Goal: Task Accomplishment & Management: Use online tool/utility

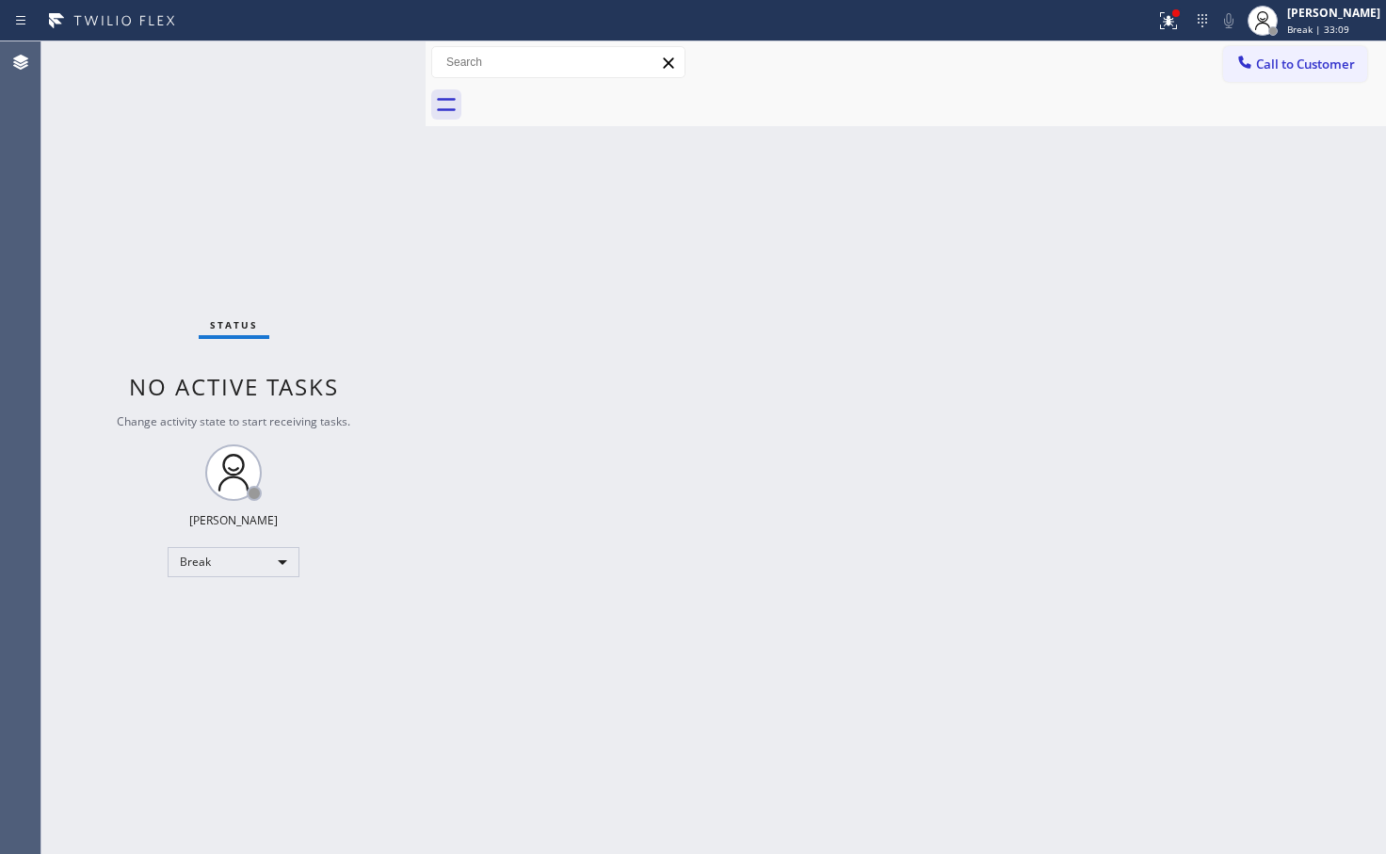
click at [263, 577] on div "Status No active tasks Change activity state to start receiving tasks. [PERSON_…" at bounding box center [233, 447] width 384 height 813
click at [264, 565] on div "Break" at bounding box center [234, 562] width 132 height 30
click at [246, 622] on li "Available" at bounding box center [233, 612] width 128 height 23
click at [1284, 21] on div "[PERSON_NAME] Available | 2s" at bounding box center [1335, 20] width 103 height 33
click at [332, 101] on div "Status No active tasks You are ready to start receiving tasks. [PERSON_NAME]" at bounding box center [233, 447] width 384 height 813
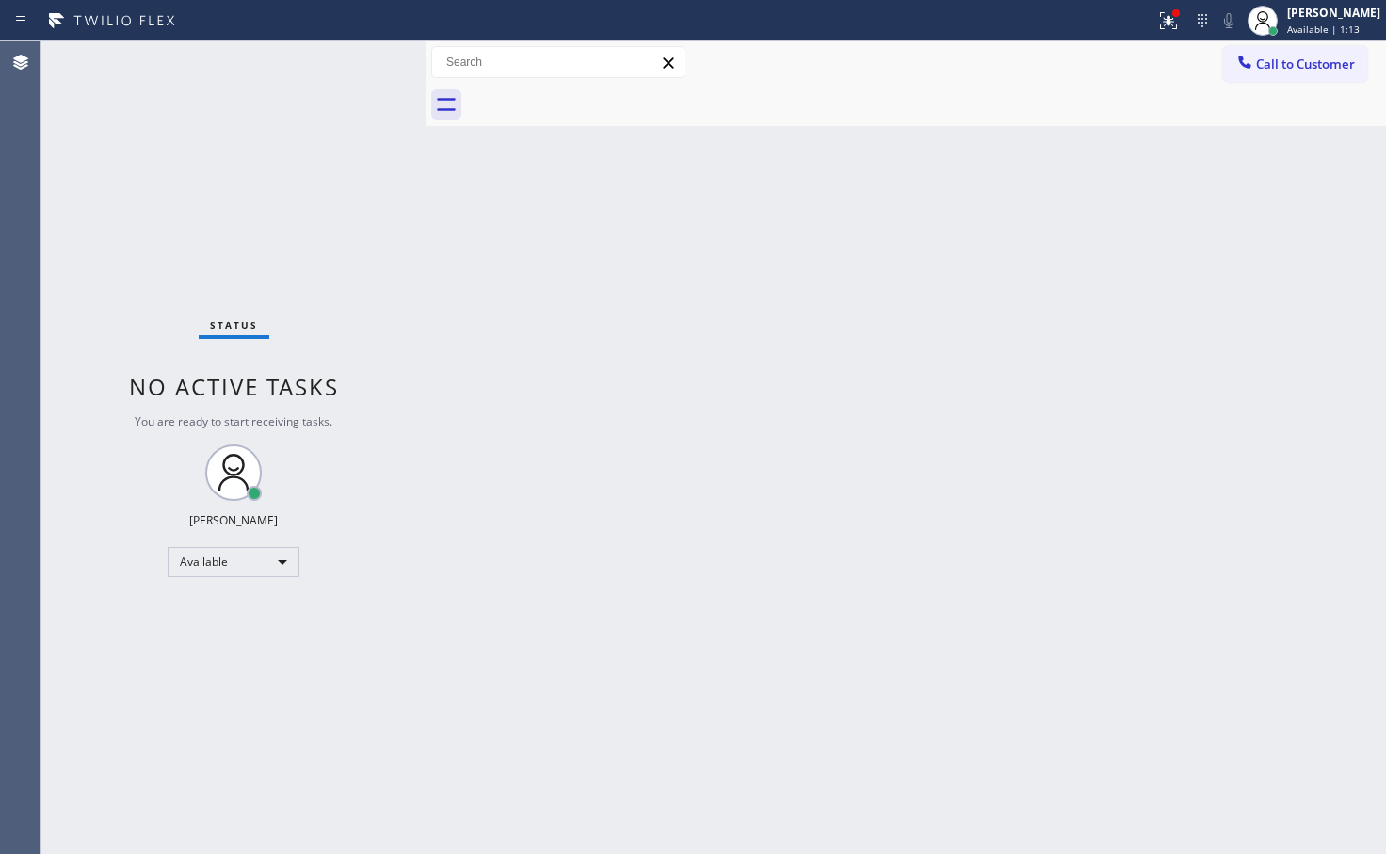
drag, startPoint x: 544, startPoint y: 301, endPoint x: 530, endPoint y: 266, distance: 37.6
click at [544, 306] on div "Back to Dashboard Change Sender ID Customers Technicians Select a contact Outbo…" at bounding box center [906, 447] width 961 height 813
click at [348, 74] on div "Status No active tasks You are ready to start receiving tasks. [PERSON_NAME]" at bounding box center [233, 447] width 384 height 813
click at [352, 130] on div "Status No active tasks You are ready to start receiving tasks. [PERSON_NAME]" at bounding box center [233, 447] width 384 height 813
click at [363, 51] on div "Status No active tasks You are ready to start receiving tasks. [PERSON_NAME]" at bounding box center [233, 447] width 384 height 813
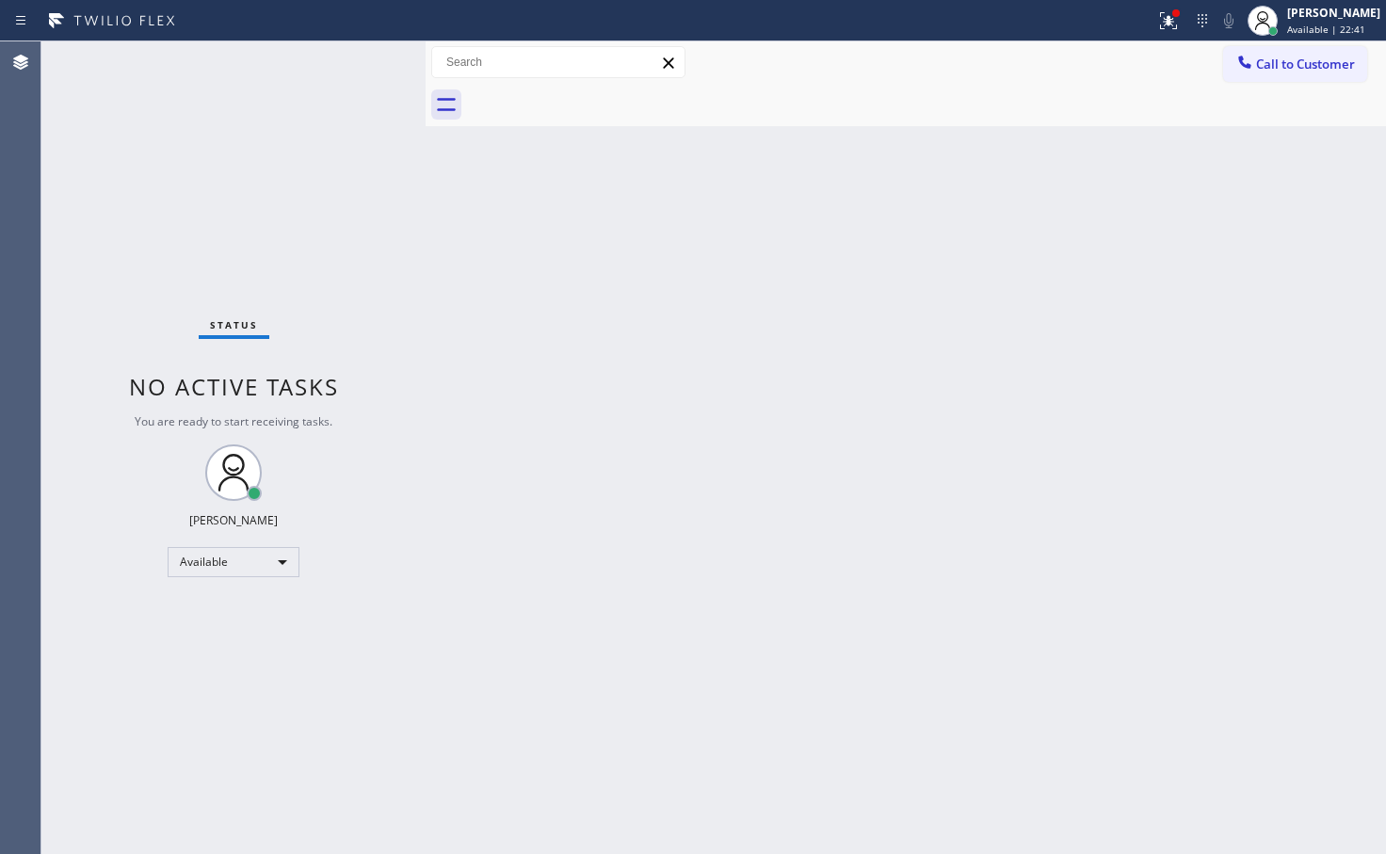
drag, startPoint x: 708, startPoint y: 198, endPoint x: 726, endPoint y: 161, distance: 40.9
click at [726, 166] on div "Back to Dashboard Change Sender ID Customers Technicians Select a contact Outbo…" at bounding box center [906, 447] width 961 height 813
click at [308, 158] on div "Status No active tasks You are ready to start receiving tasks. [PERSON_NAME]" at bounding box center [233, 447] width 384 height 813
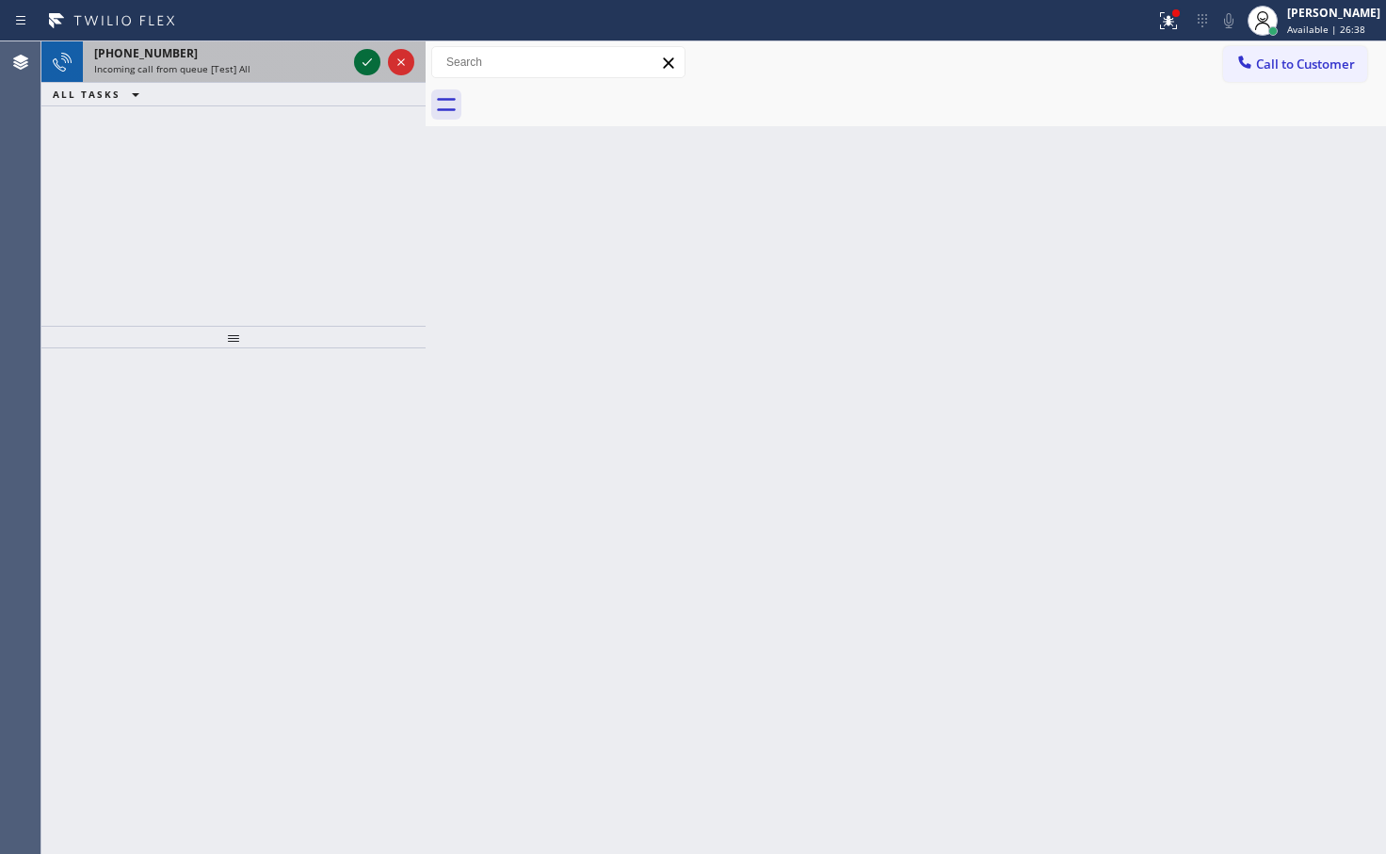
click at [364, 66] on icon at bounding box center [367, 62] width 23 height 23
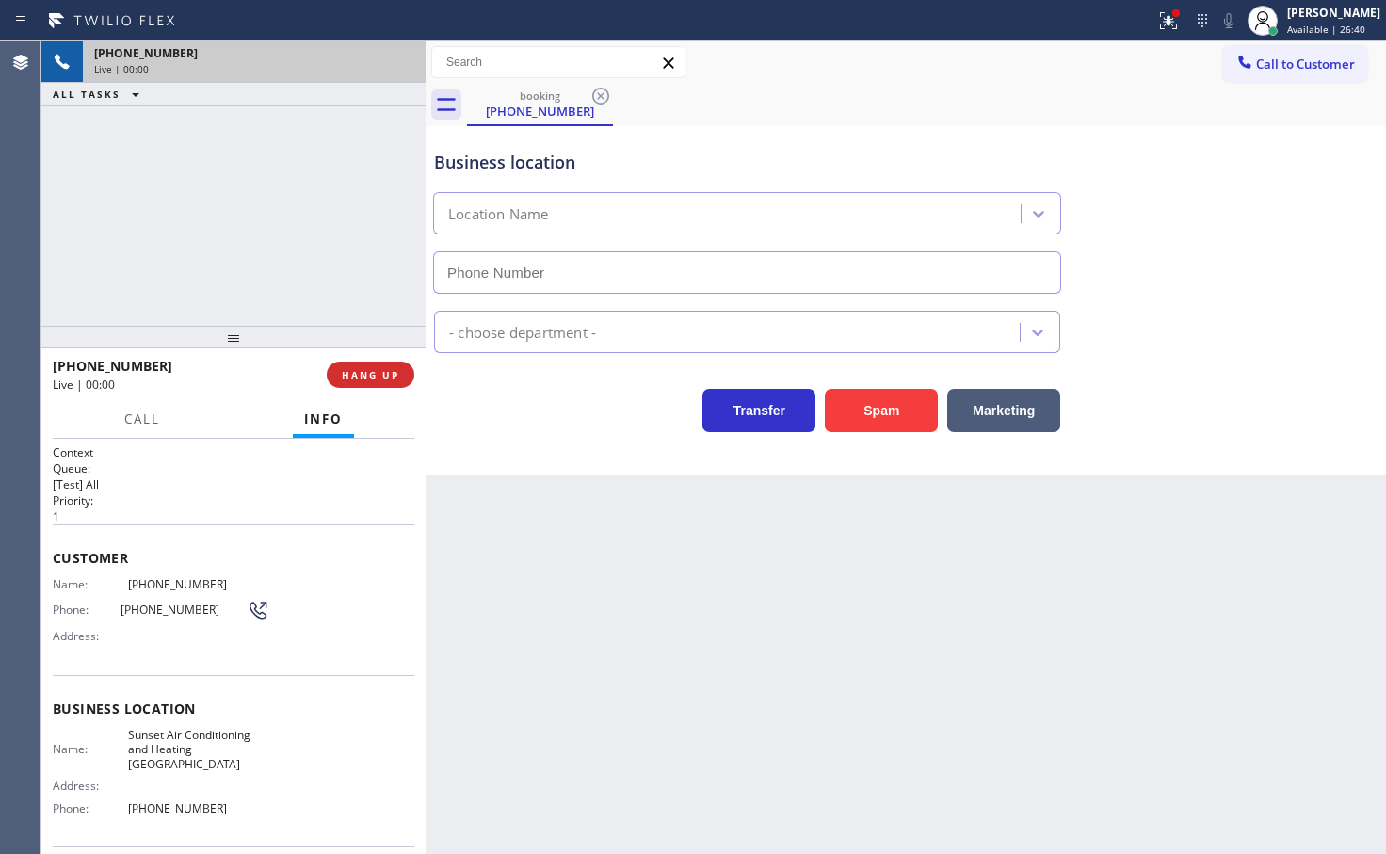
type input "[PHONE_NUMBER]"
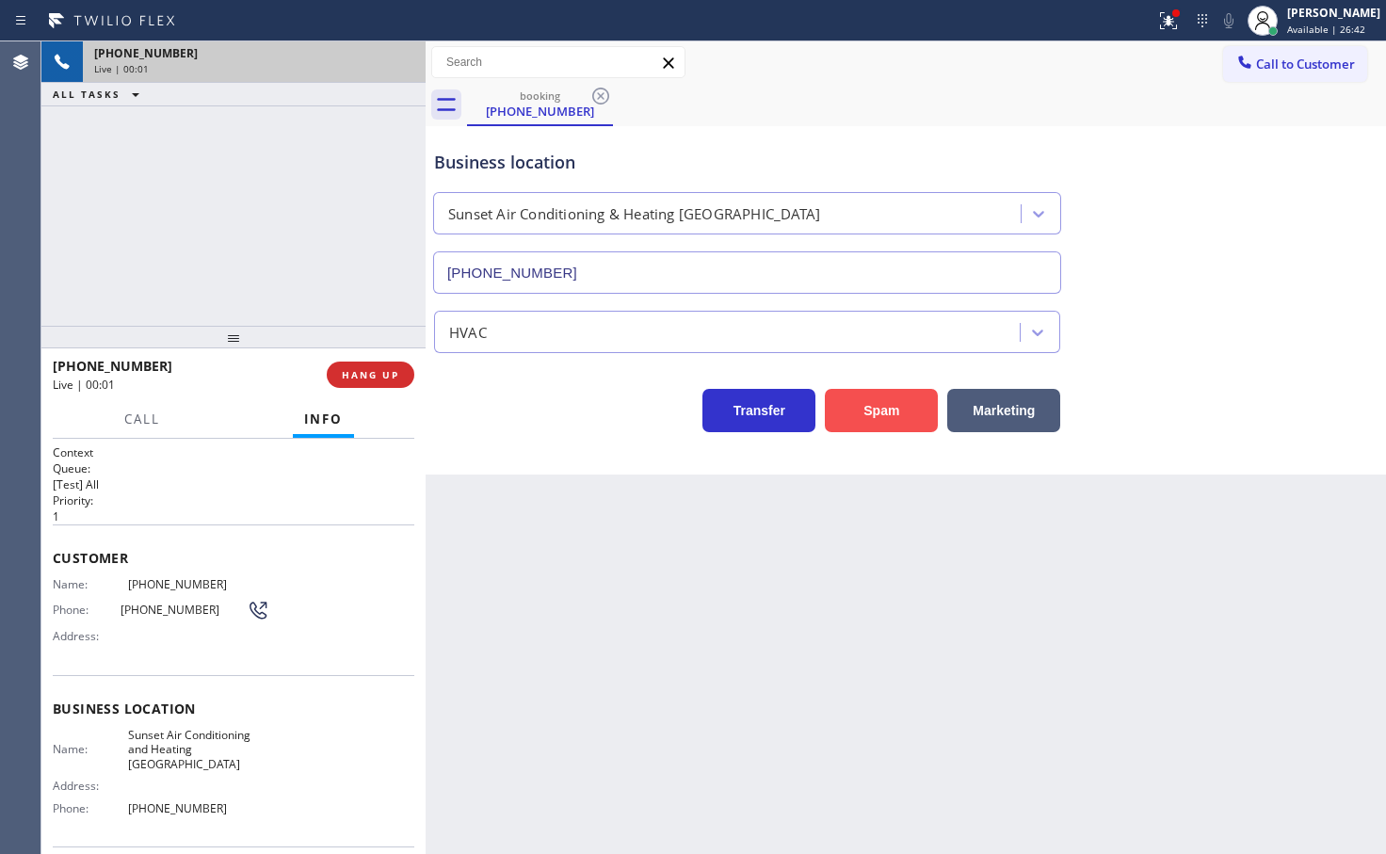
drag, startPoint x: 892, startPoint y: 413, endPoint x: 864, endPoint y: 300, distance: 116.5
click at [892, 412] on button "Spam" at bounding box center [881, 410] width 113 height 43
click at [872, 403] on button "Spam" at bounding box center [881, 410] width 113 height 43
click at [872, 401] on button "Spam" at bounding box center [881, 410] width 113 height 43
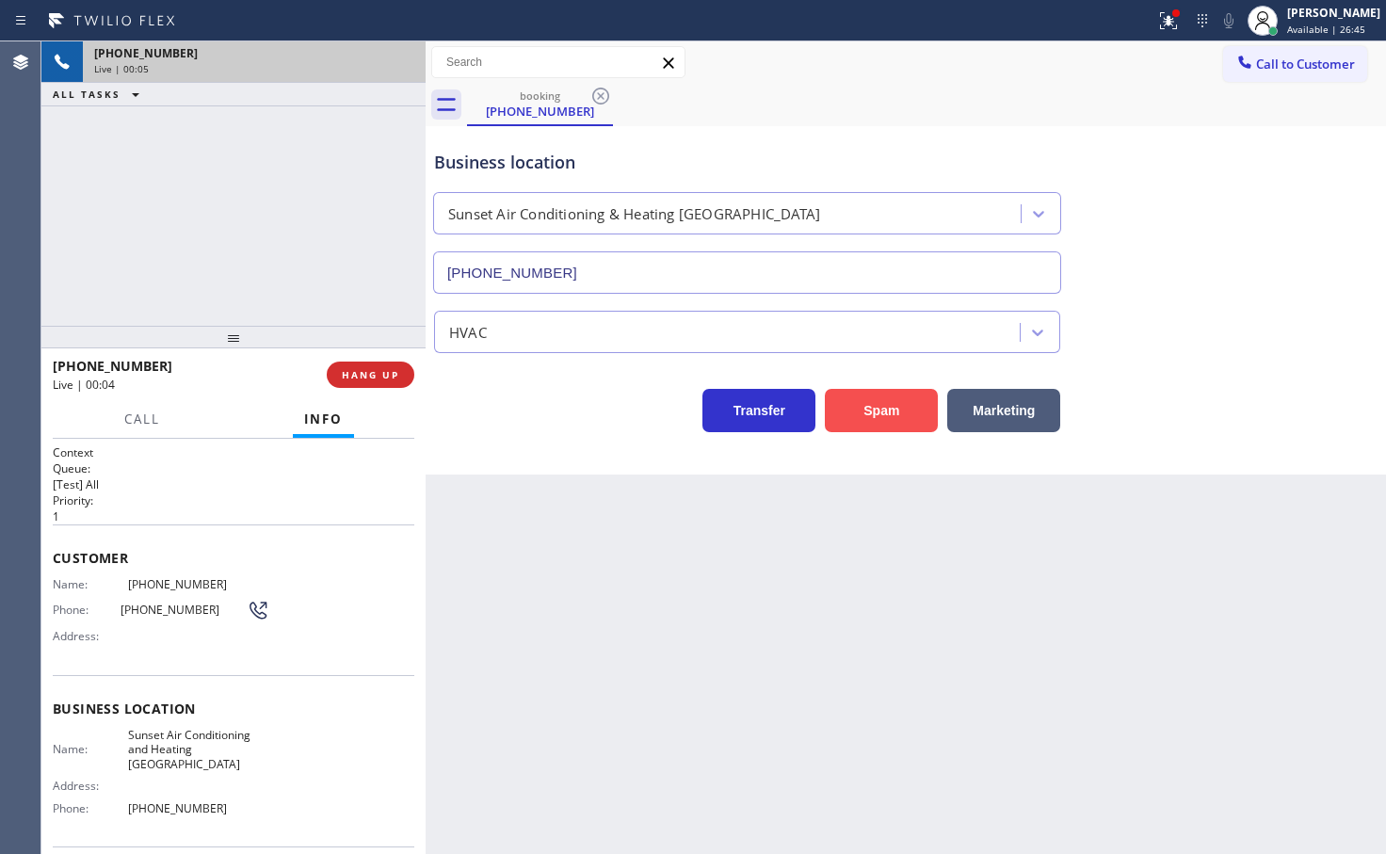
click at [872, 400] on button "Spam" at bounding box center [881, 410] width 113 height 43
drag, startPoint x: 872, startPoint y: 398, endPoint x: 841, endPoint y: 374, distance: 39.6
click at [876, 400] on button "Spam" at bounding box center [881, 410] width 113 height 43
drag, startPoint x: 393, startPoint y: 370, endPoint x: 796, endPoint y: 130, distance: 469.2
click at [395, 368] on span "HANG UP" at bounding box center [370, 374] width 57 height 13
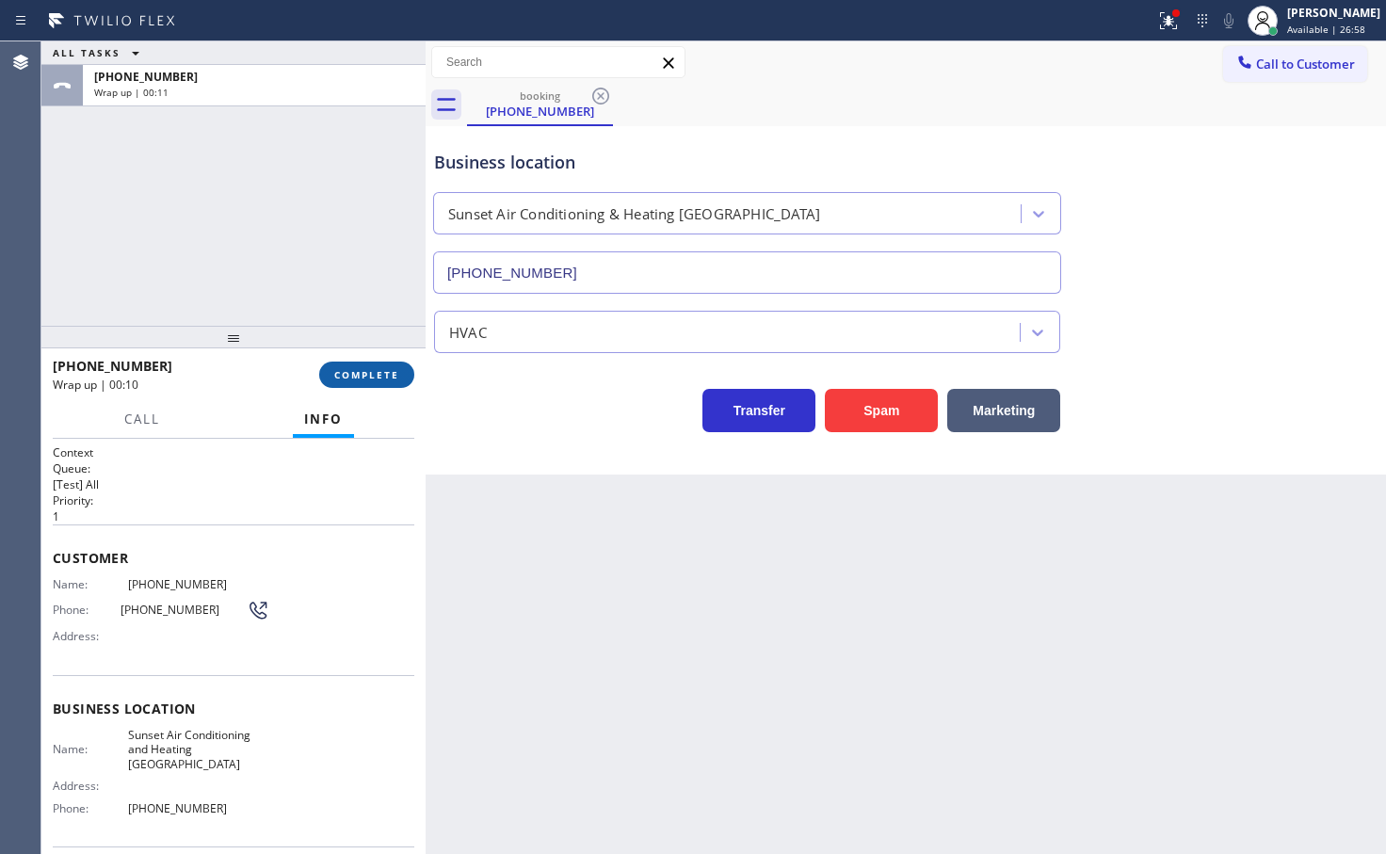
drag, startPoint x: 353, startPoint y: 376, endPoint x: 439, endPoint y: 319, distance: 102.6
click at [354, 376] on span "COMPLETE" at bounding box center [366, 374] width 65 height 13
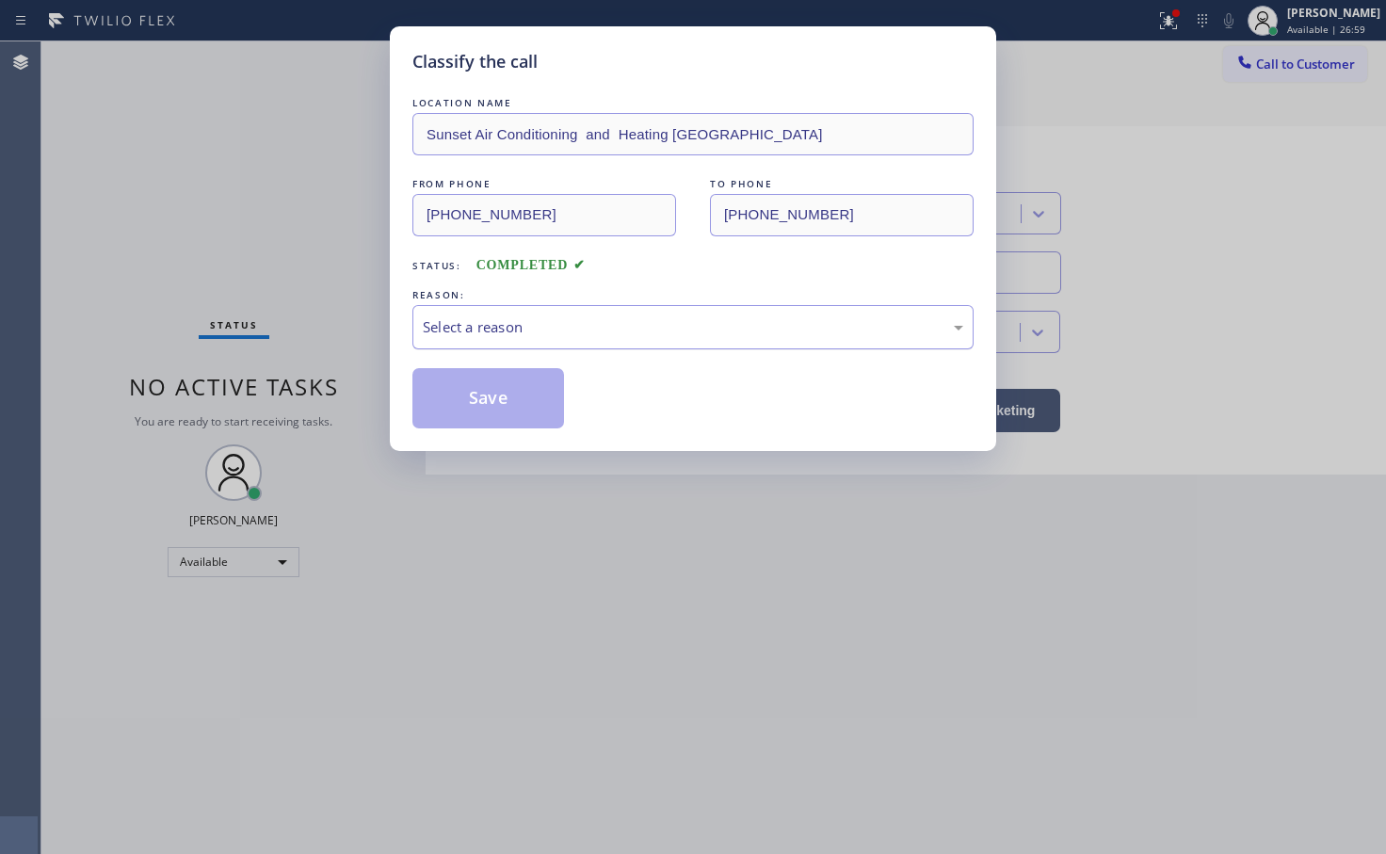
click at [483, 331] on div "Select a reason" at bounding box center [693, 327] width 541 height 22
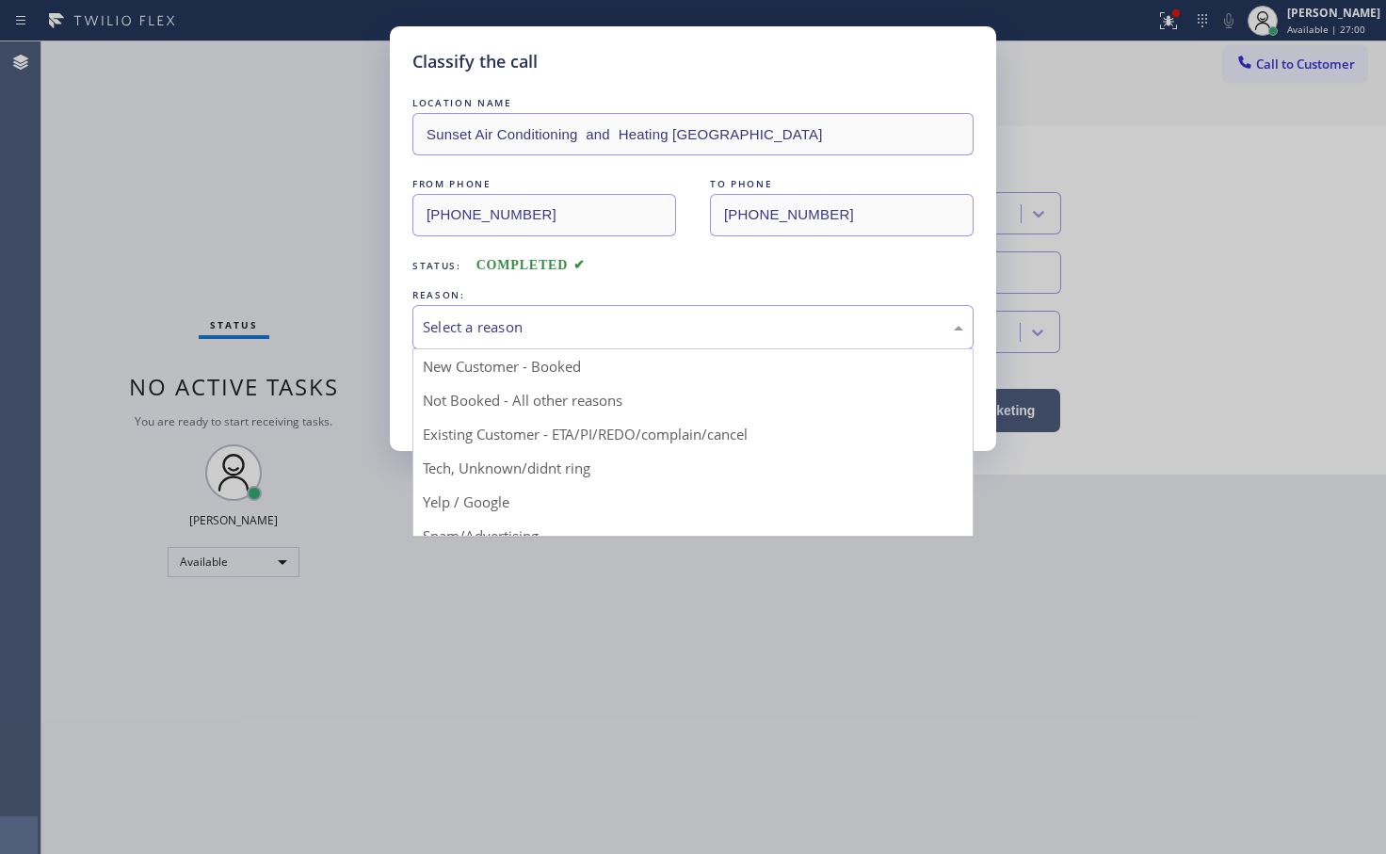
drag, startPoint x: 492, startPoint y: 486, endPoint x: 490, endPoint y: 454, distance: 32.1
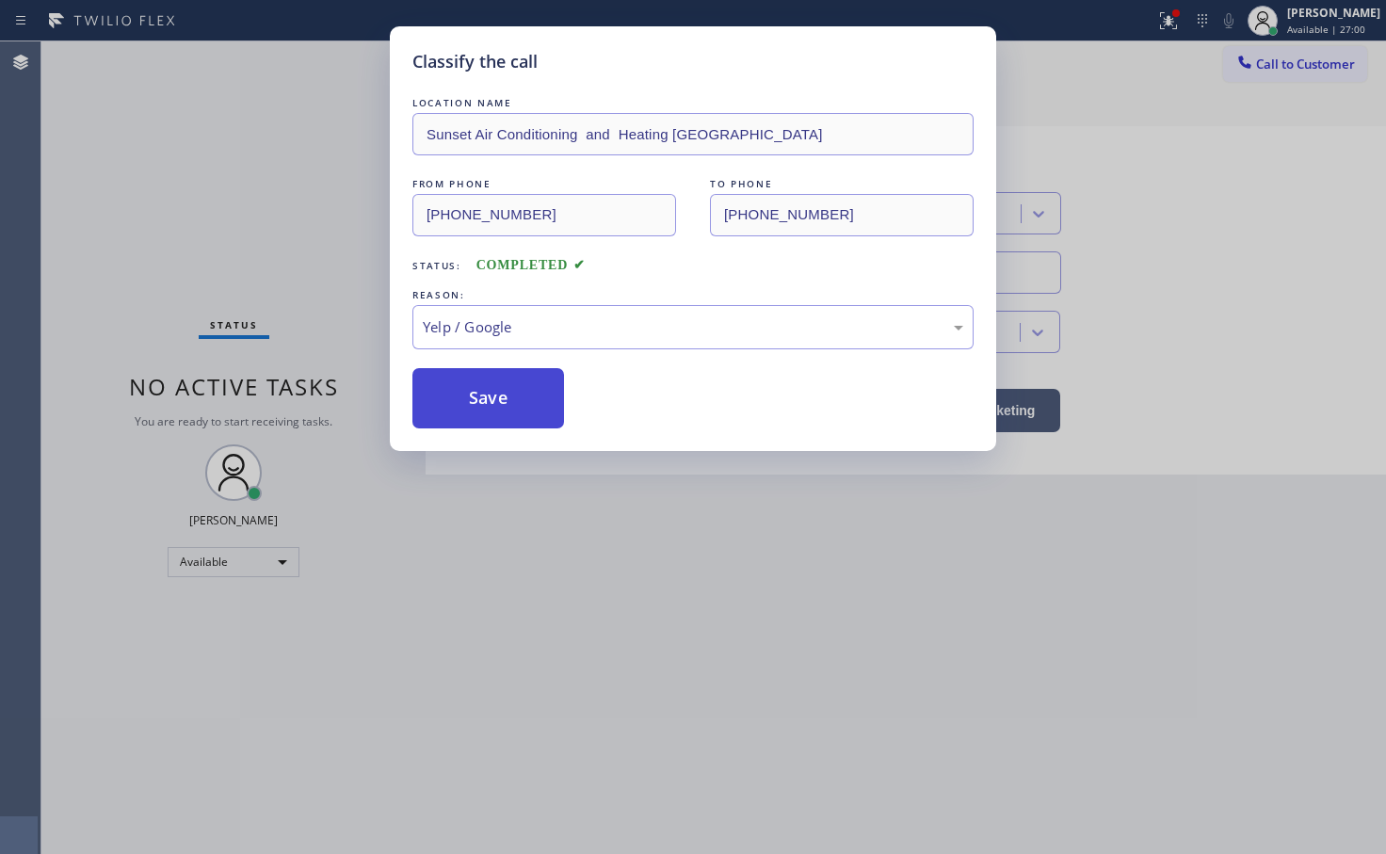
click at [485, 400] on button "Save" at bounding box center [488, 398] width 152 height 60
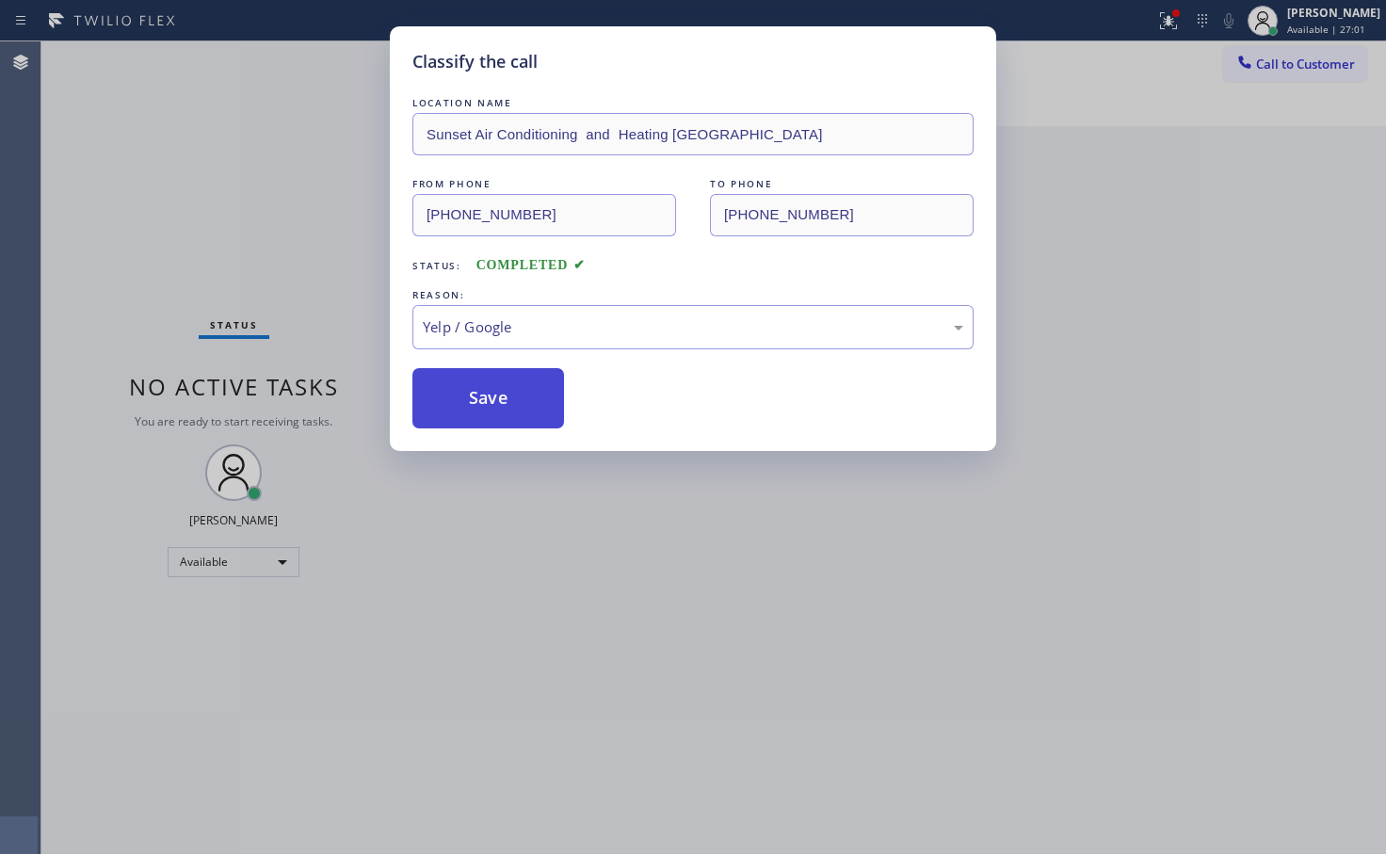
click at [485, 400] on button "Save" at bounding box center [488, 398] width 152 height 60
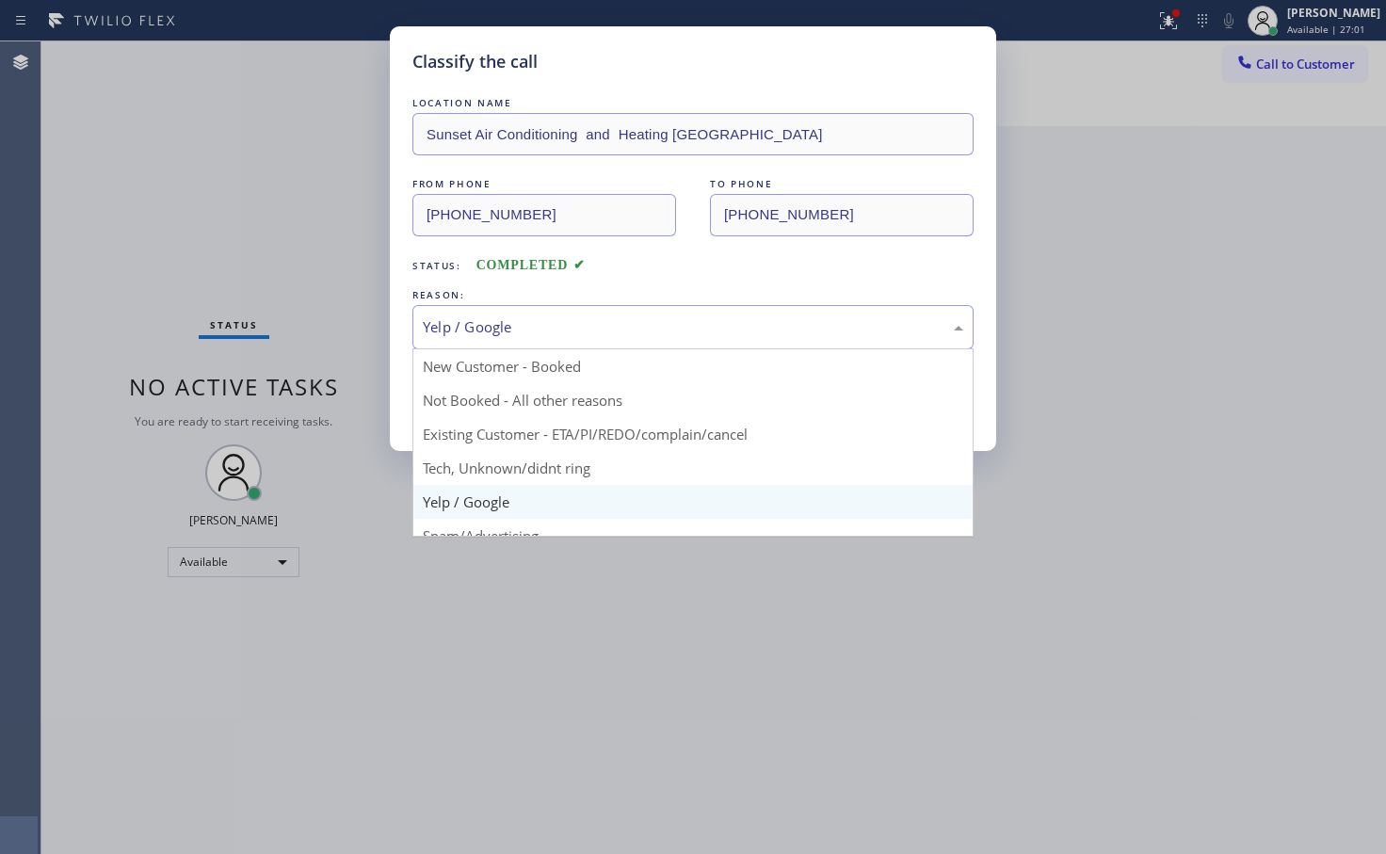
click at [499, 344] on div "Yelp / Google" at bounding box center [692, 327] width 561 height 44
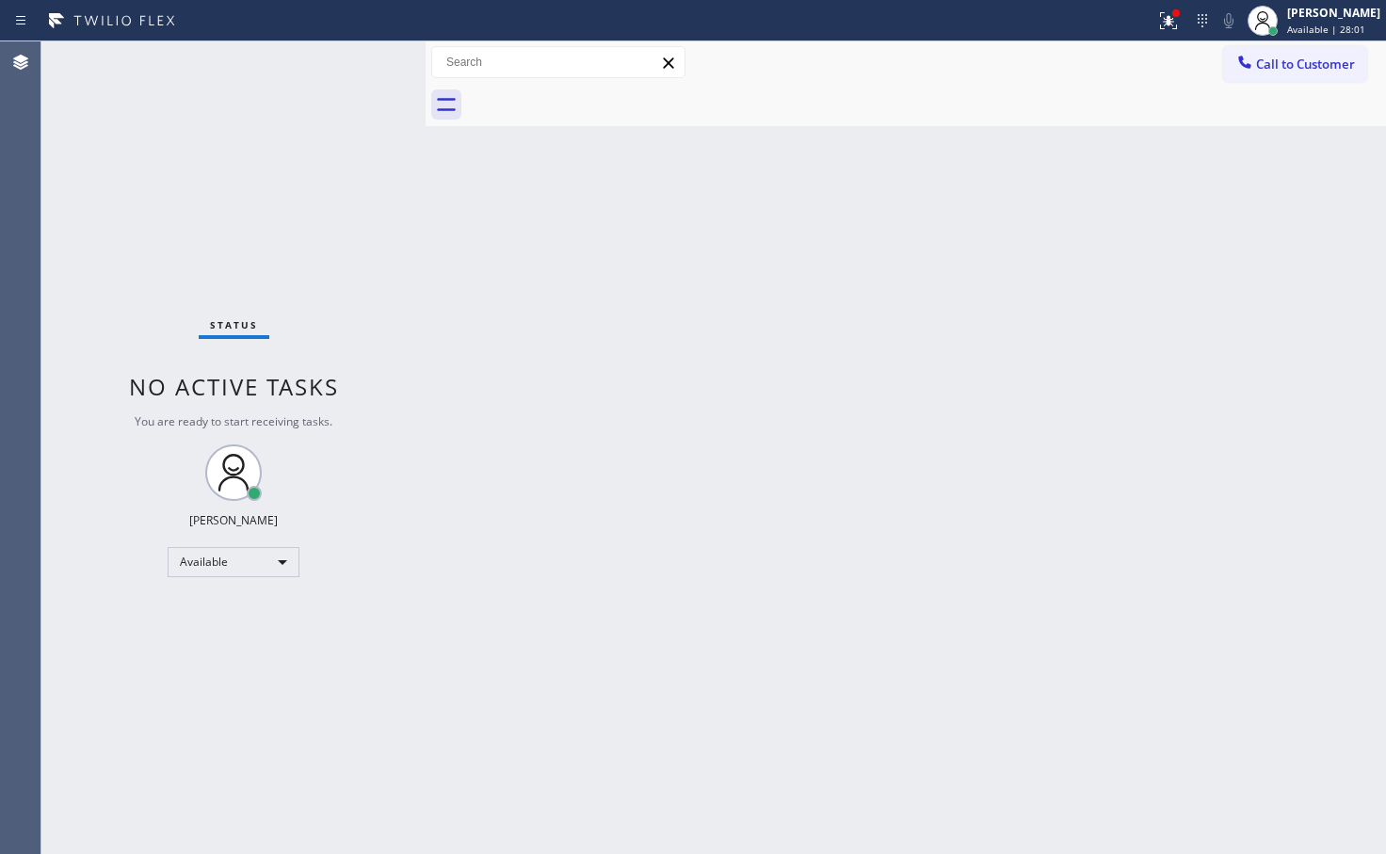
click at [347, 199] on div "Status No active tasks You are ready to start receiving tasks. [PERSON_NAME]" at bounding box center [233, 447] width 384 height 813
click at [375, 66] on div "Status No active tasks You are ready to start receiving tasks. [PERSON_NAME]" at bounding box center [233, 447] width 384 height 813
click at [288, 58] on div "Status No active tasks You are ready to start receiving tasks. [PERSON_NAME]" at bounding box center [233, 447] width 384 height 813
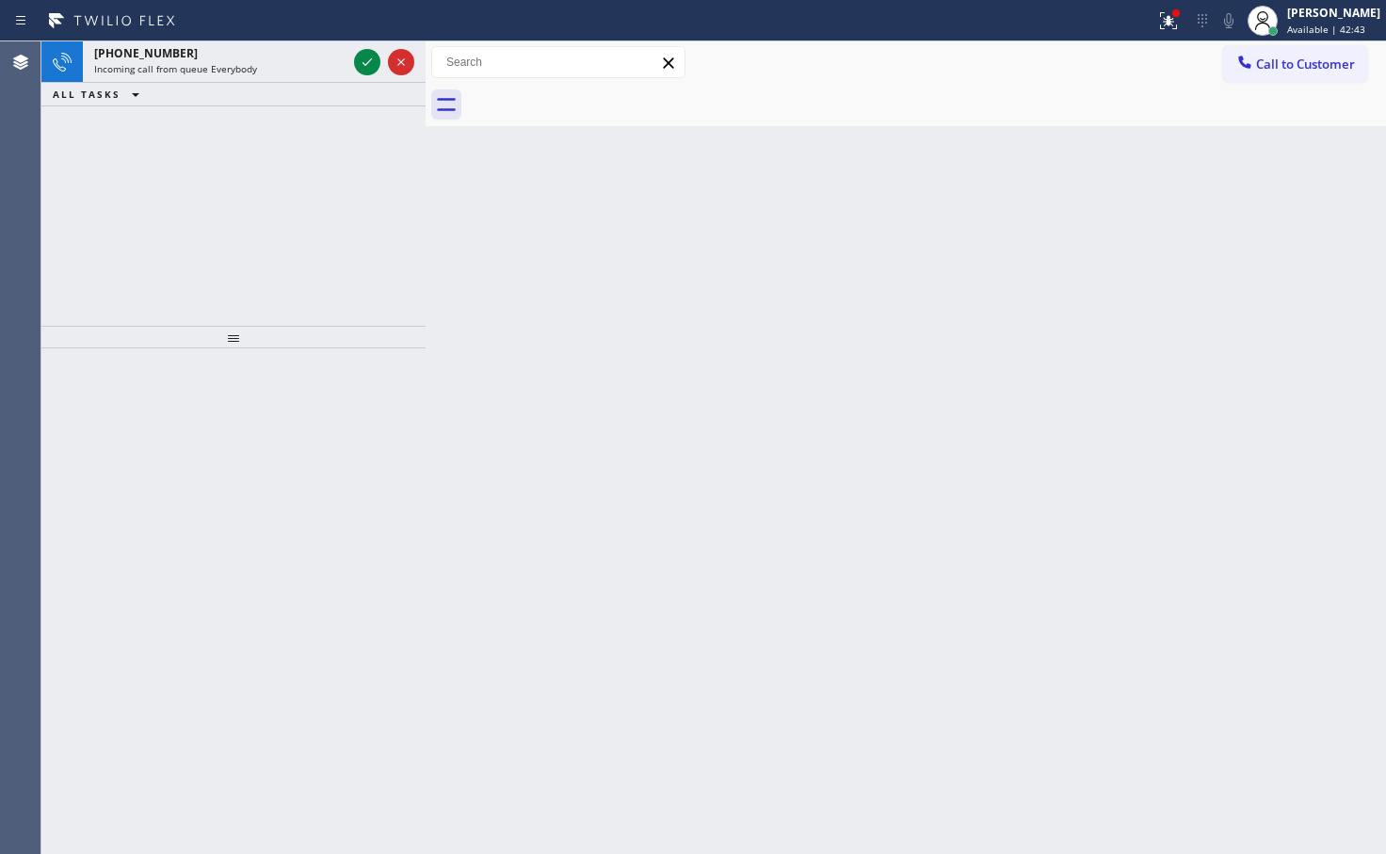
drag, startPoint x: 237, startPoint y: 318, endPoint x: 242, endPoint y: 296, distance: 23.1
click at [242, 317] on div "[PHONE_NUMBER] Incoming call from queue Everybody ALL TASKS ALL TASKS ACTIVE TA…" at bounding box center [233, 183] width 384 height 284
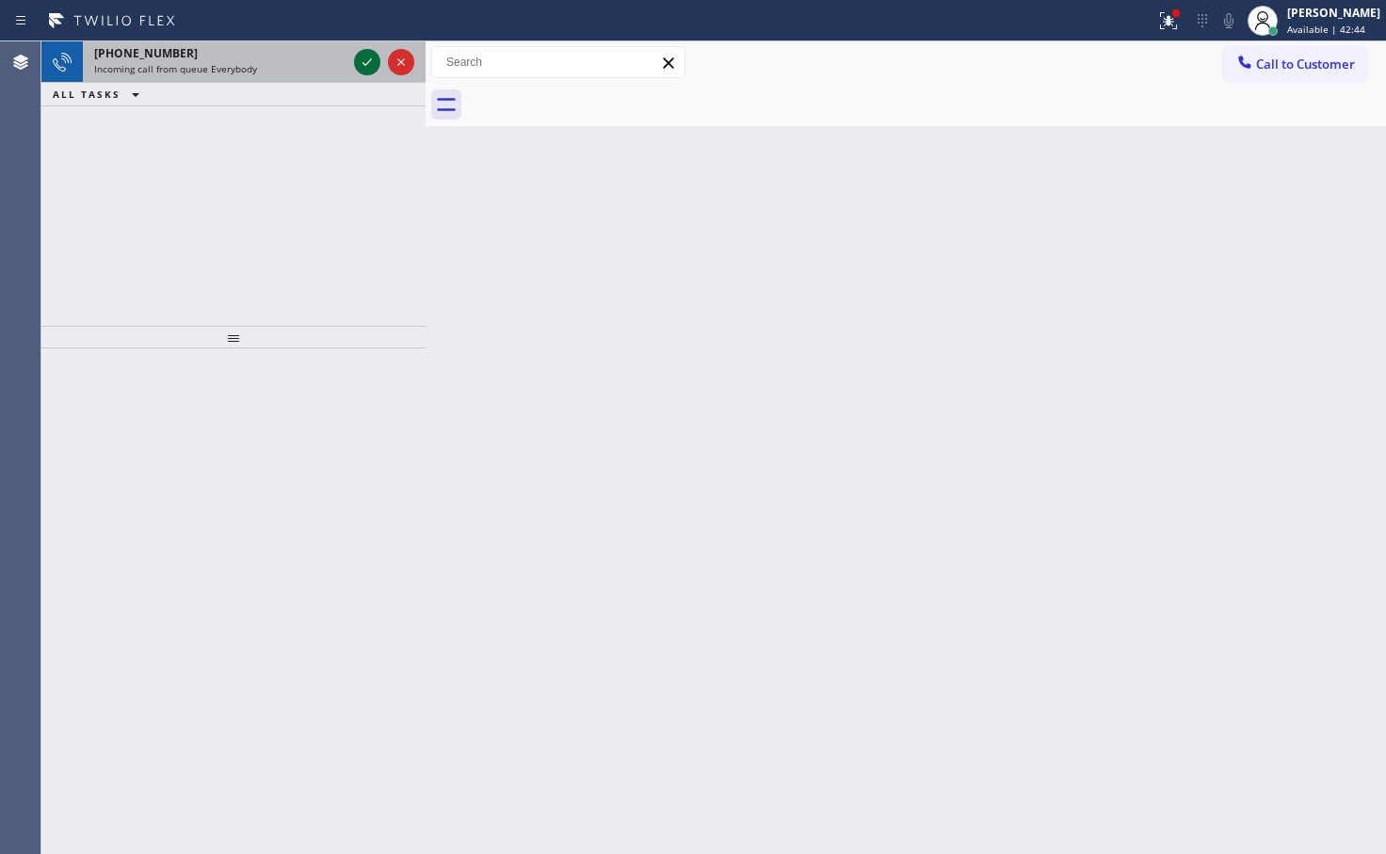
click at [357, 65] on icon at bounding box center [367, 62] width 23 height 23
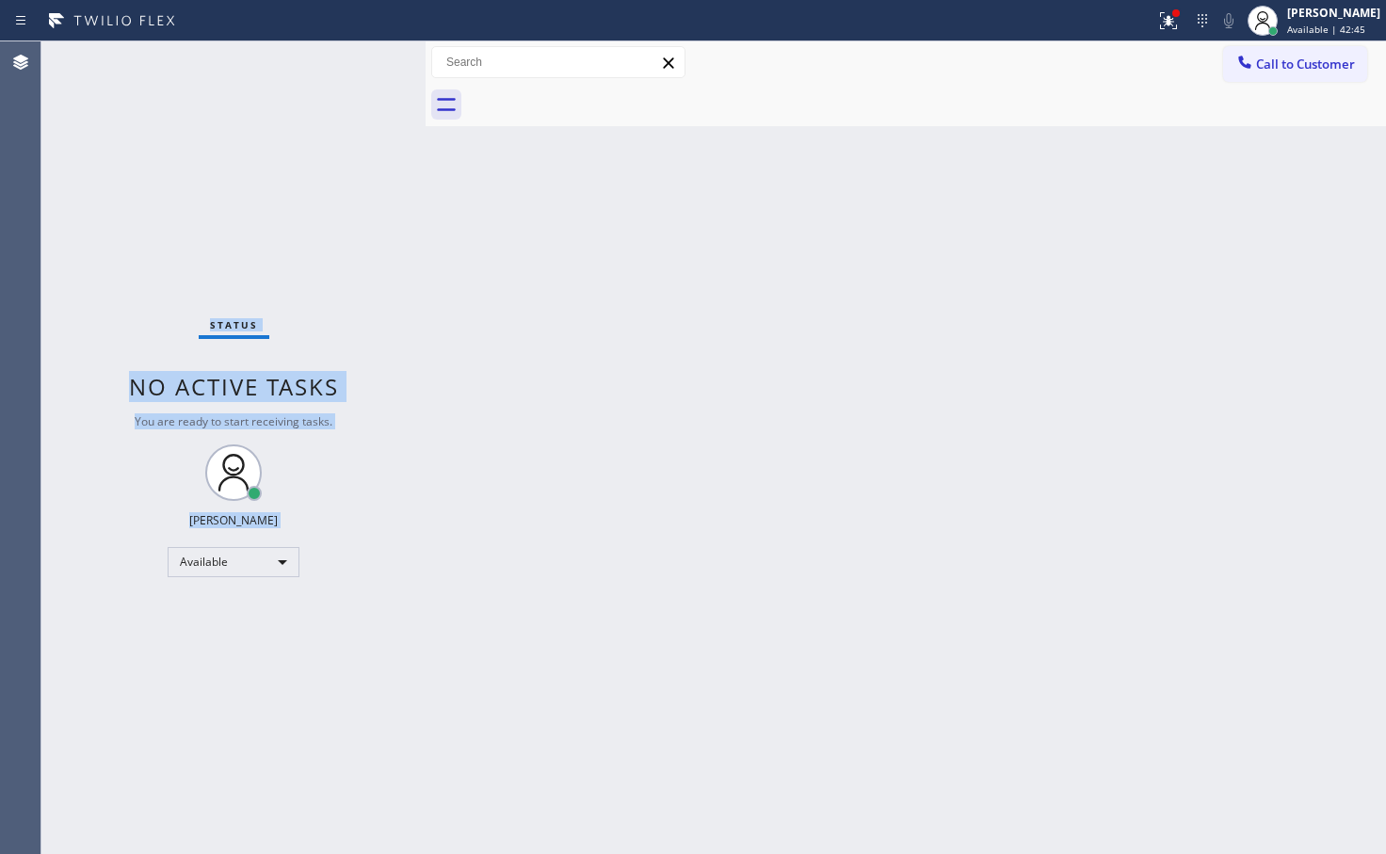
click at [357, 65] on div "Status No active tasks You are ready to start receiving tasks. [PERSON_NAME]" at bounding box center [233, 447] width 384 height 813
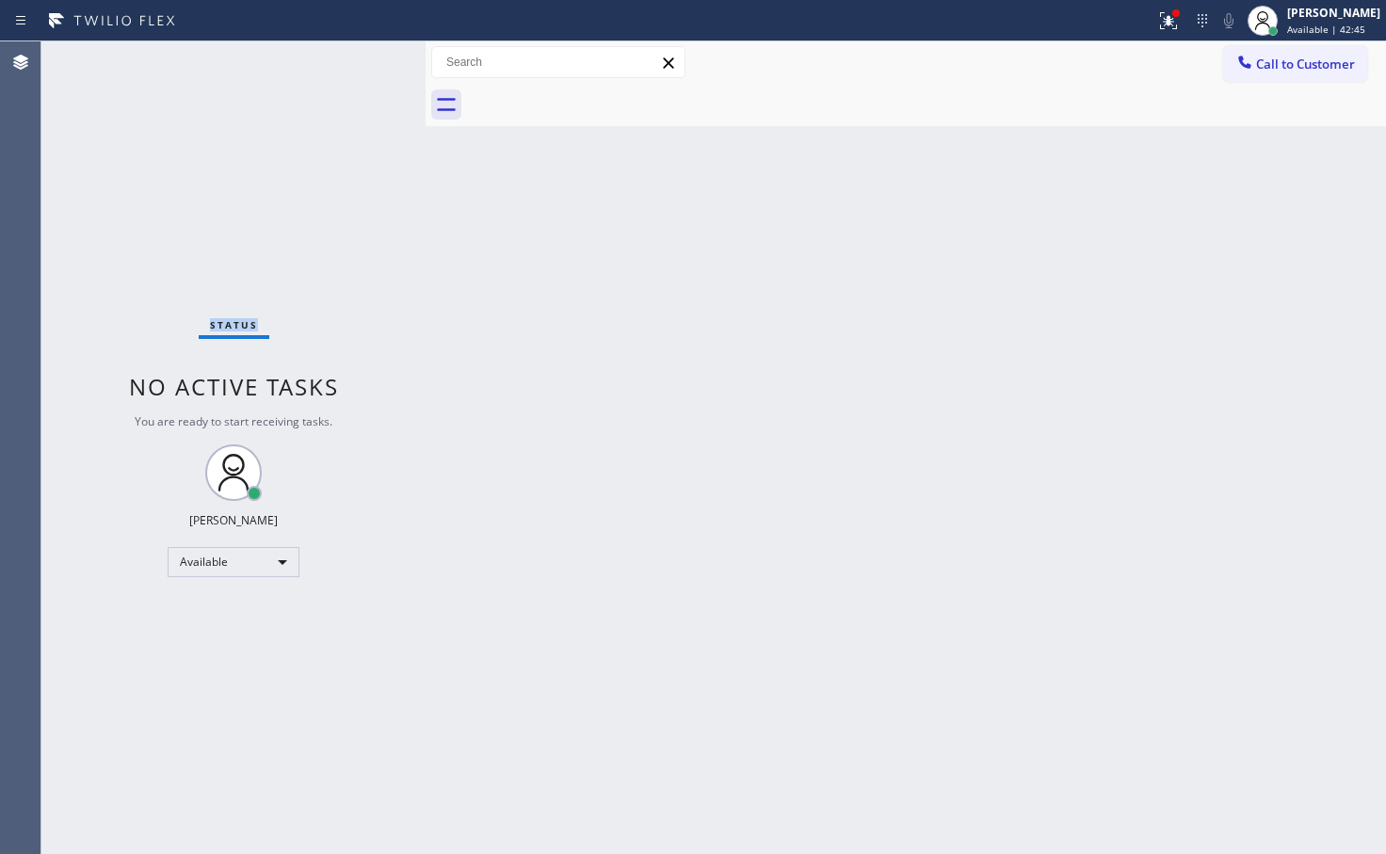
click at [357, 65] on div "Status No active tasks You are ready to start receiving tasks. [PERSON_NAME]" at bounding box center [233, 447] width 384 height 813
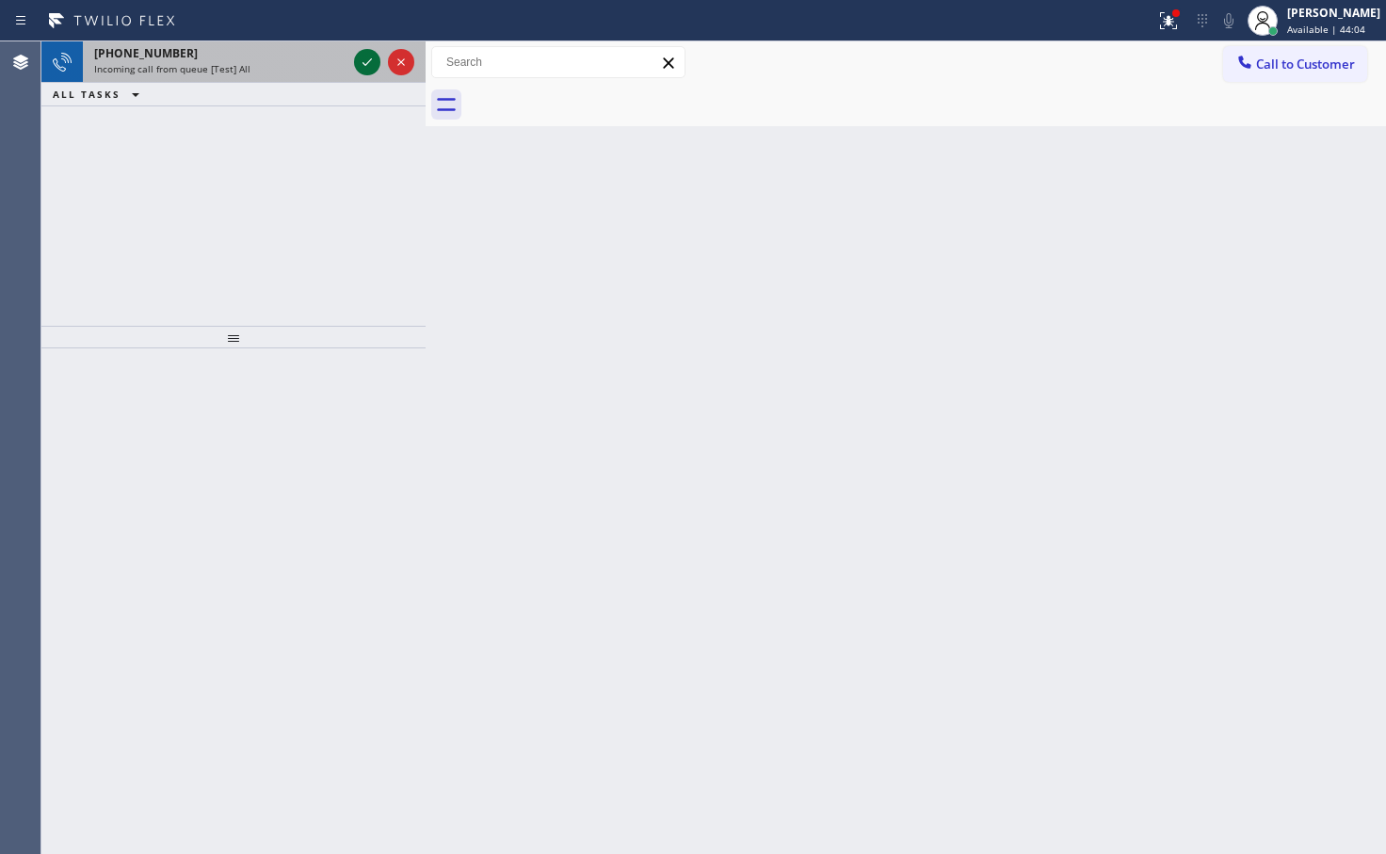
click at [360, 71] on icon at bounding box center [367, 62] width 23 height 23
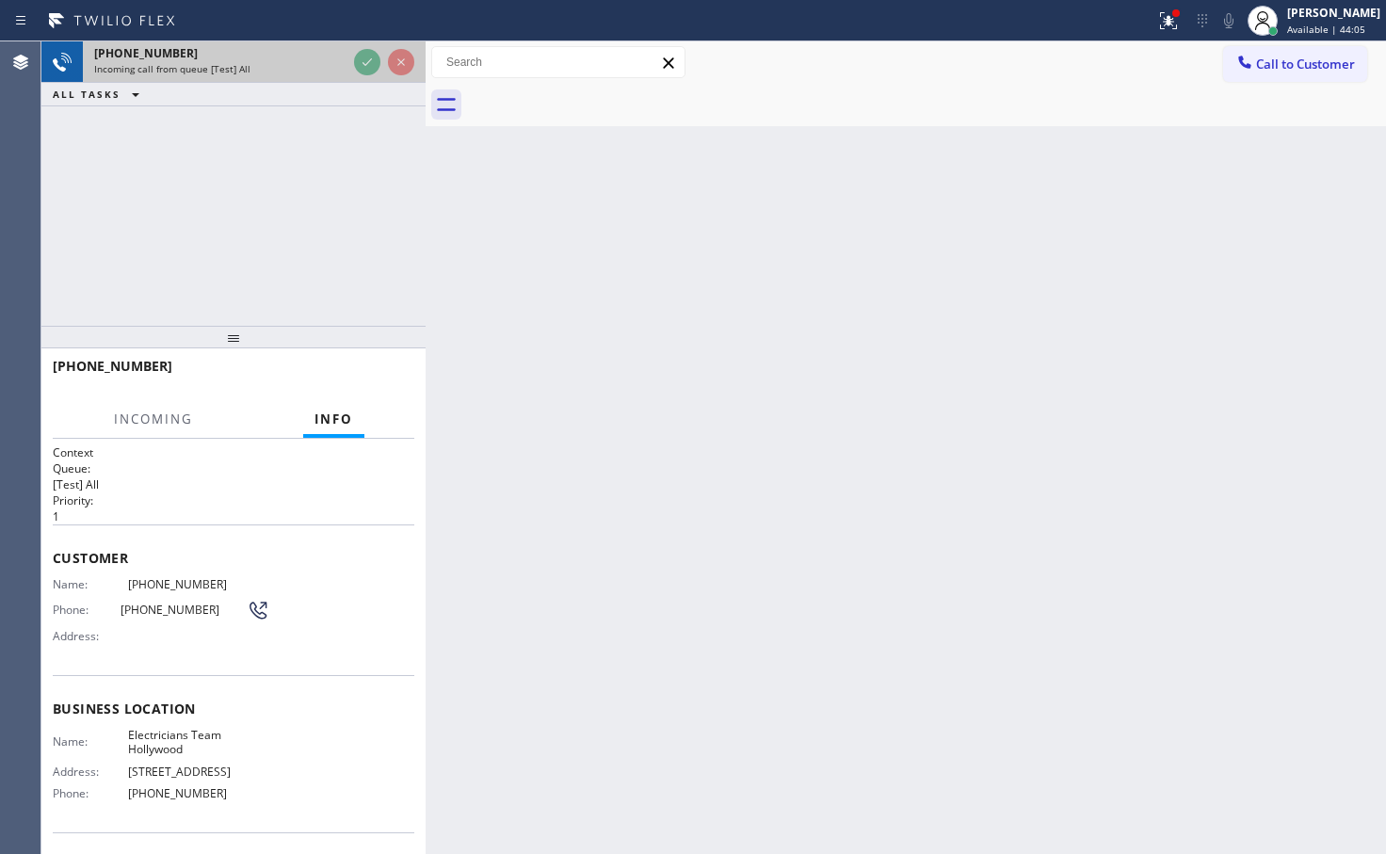
click at [370, 82] on div "[PHONE_NUMBER] Incoming call from queue [Test] All" at bounding box center [233, 61] width 384 height 41
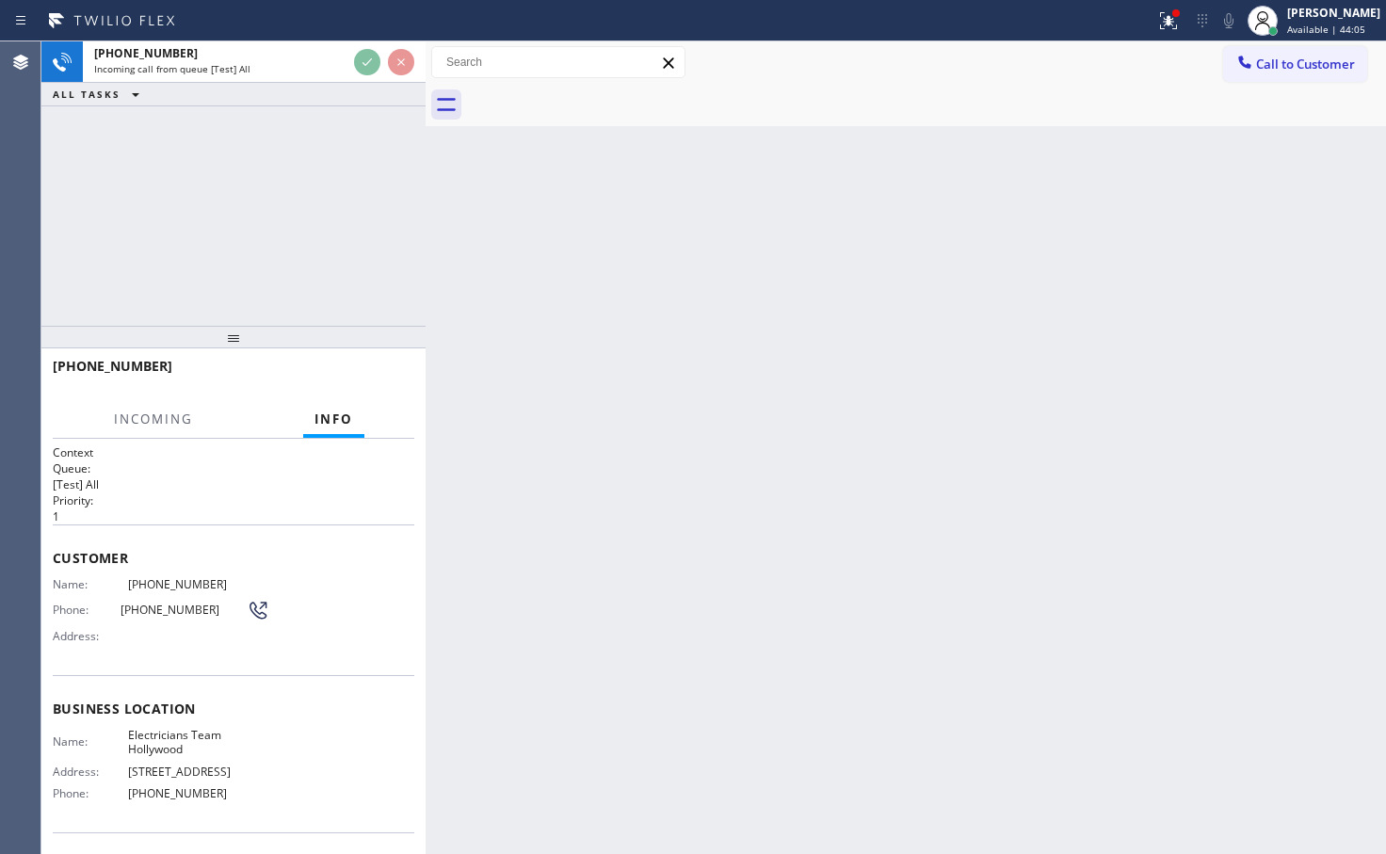
click at [369, 89] on div "ALL TASKS ALL TASKS ACTIVE TASKS TASKS IN WRAP UP" at bounding box center [233, 95] width 384 height 24
click at [364, 91] on div "ALL TASKS ALL TASKS ACTIVE TASKS TASKS IN WRAP UP" at bounding box center [233, 95] width 384 height 24
click at [362, 96] on div "ALL TASKS ALL TASKS ACTIVE TASKS TASKS IN WRAP UP" at bounding box center [233, 95] width 384 height 24
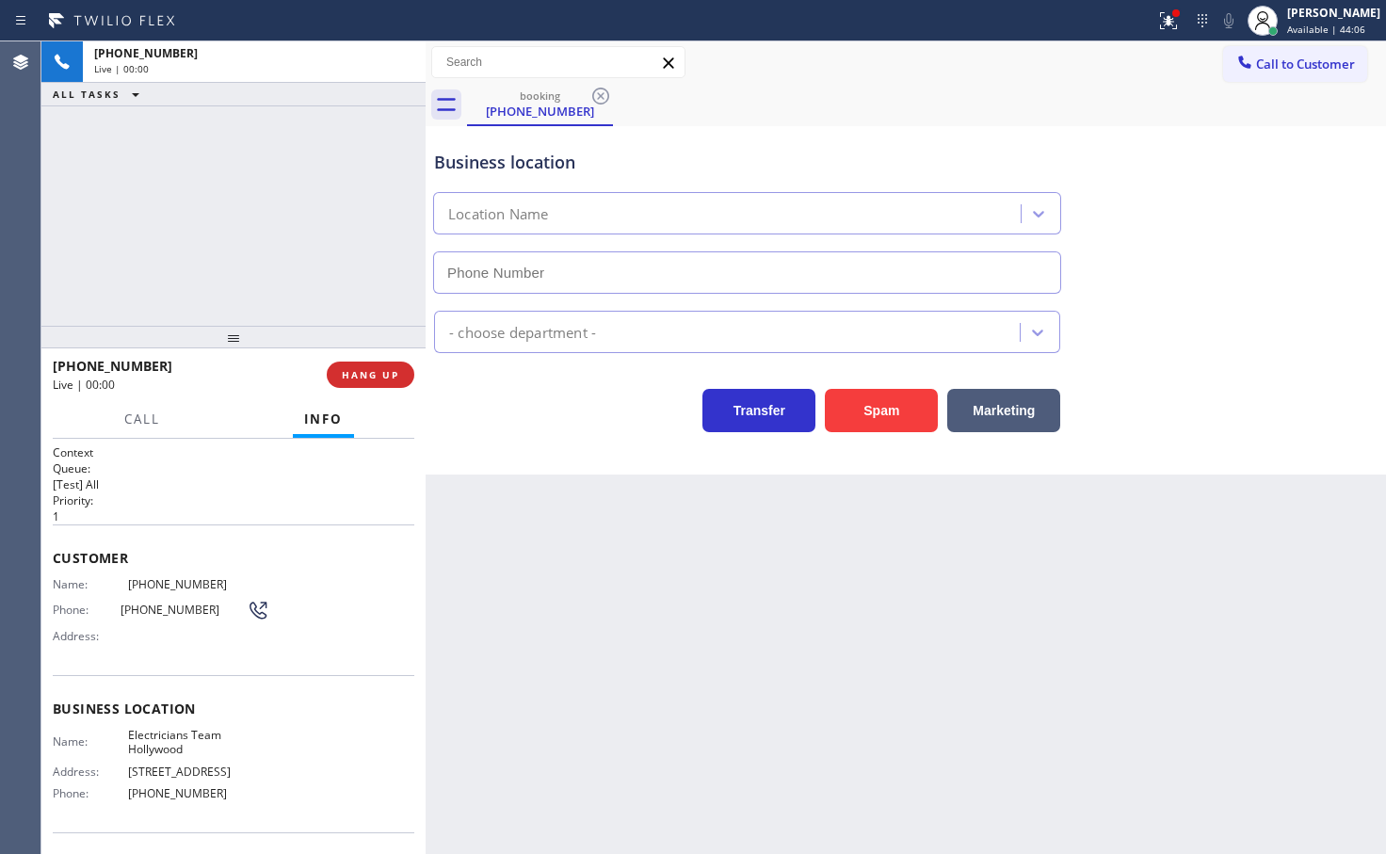
type input "[PHONE_NUMBER]"
drag, startPoint x: 138, startPoint y: 262, endPoint x: 154, endPoint y: 250, distance: 19.6
click at [152, 253] on div "[PHONE_NUMBER] Live | 00:04 ALL TASKS ALL TASKS ACTIVE TASKS TASKS IN WRAP UP" at bounding box center [233, 183] width 384 height 284
drag, startPoint x: 481, startPoint y: 430, endPoint x: 493, endPoint y: 434, distance: 12.8
click at [493, 434] on div "Business location Electricians Team Hollywood [PHONE_NUMBER] Electricians Trans…" at bounding box center [906, 300] width 961 height 348
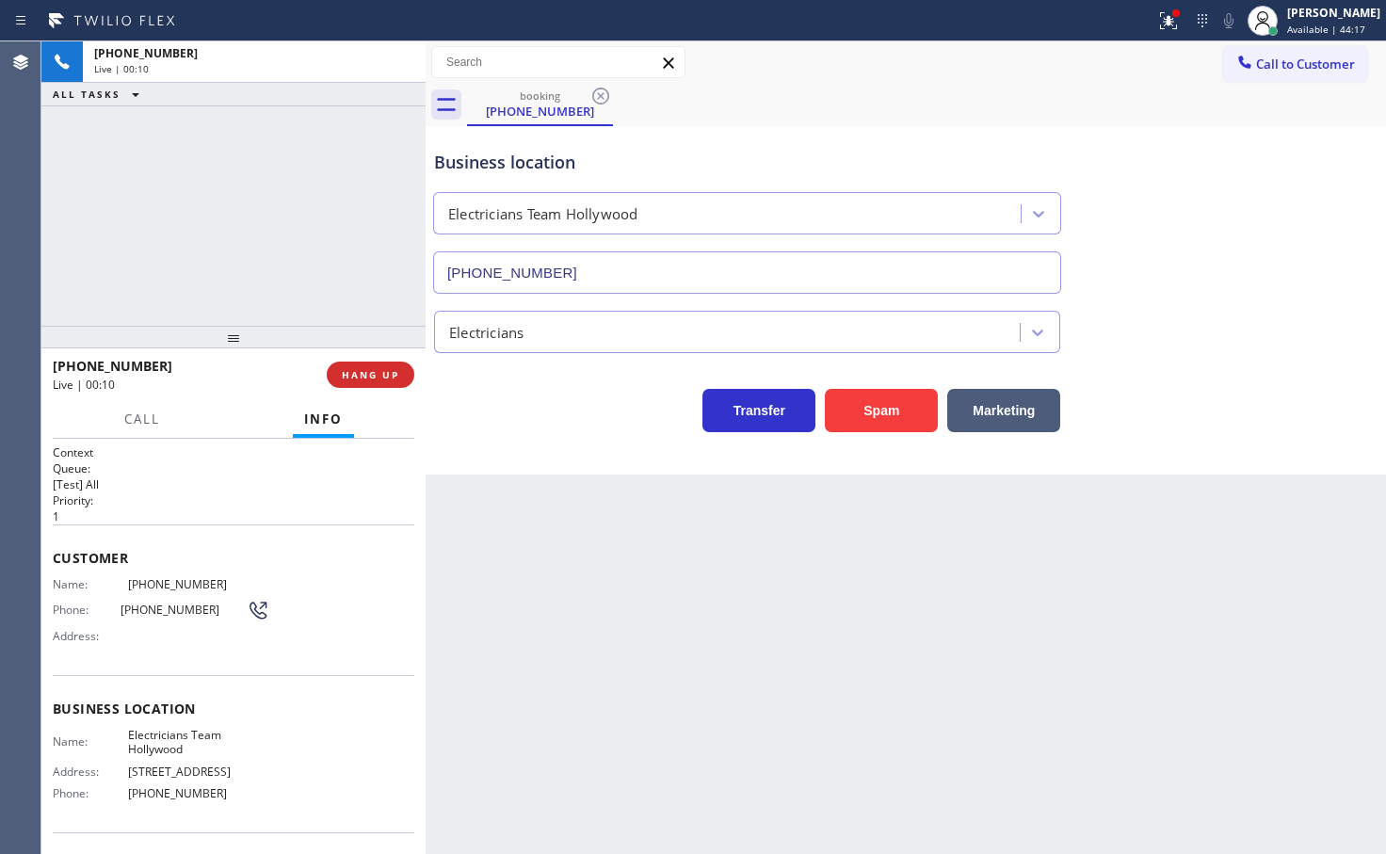
drag, startPoint x: 739, startPoint y: 681, endPoint x: 847, endPoint y: 550, distance: 169.3
click at [758, 681] on div "Back to Dashboard Change Sender ID Customers Technicians Select a contact Outbo…" at bounding box center [906, 447] width 961 height 813
click at [654, 724] on div "Back to Dashboard Change Sender ID Customers Technicians Select a contact Outbo…" at bounding box center [906, 447] width 961 height 813
click at [133, 418] on span "Call" at bounding box center [142, 419] width 36 height 17
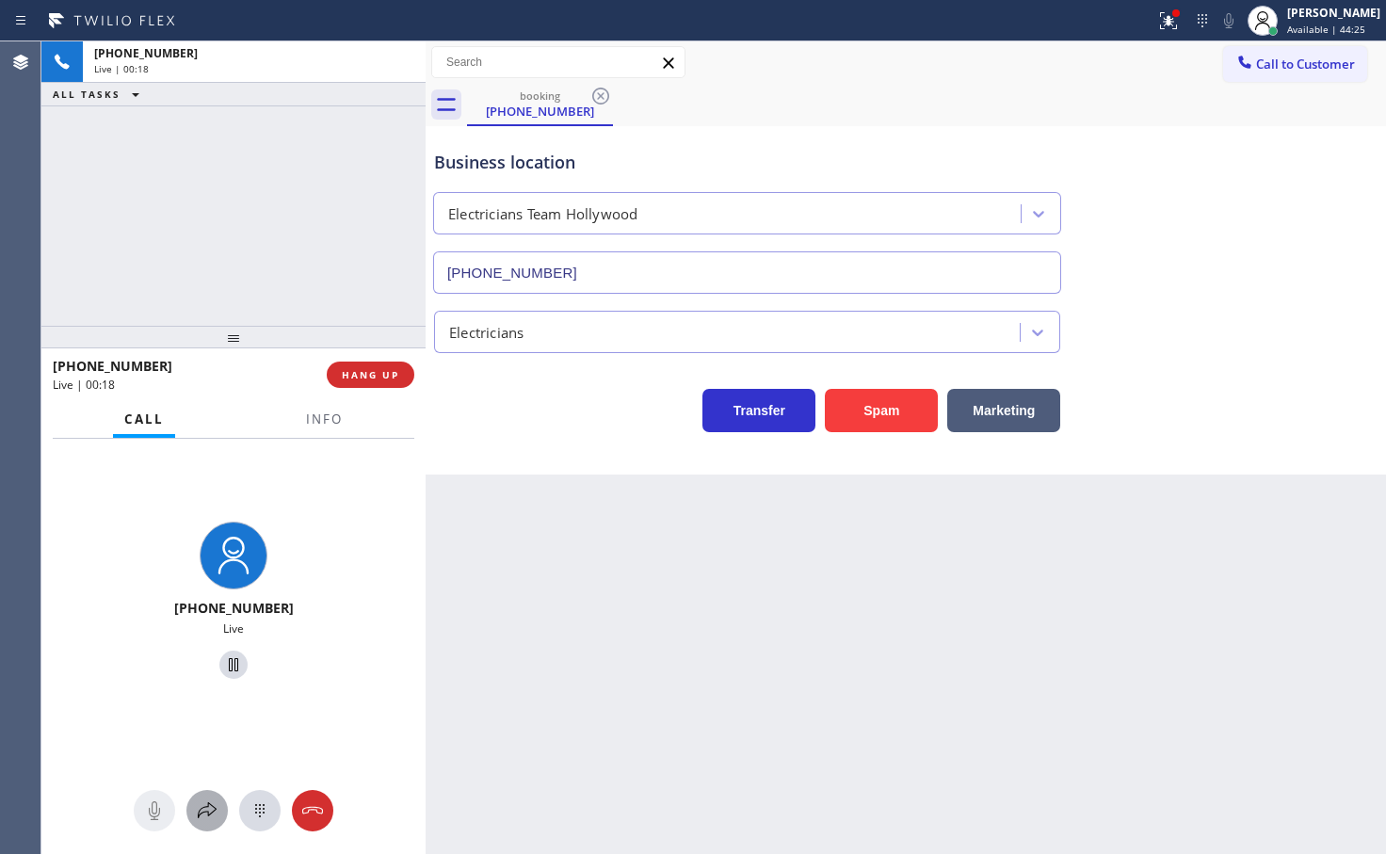
drag, startPoint x: 200, startPoint y: 812, endPoint x: 203, endPoint y: 799, distance: 12.8
click at [203, 799] on icon at bounding box center [207, 810] width 23 height 23
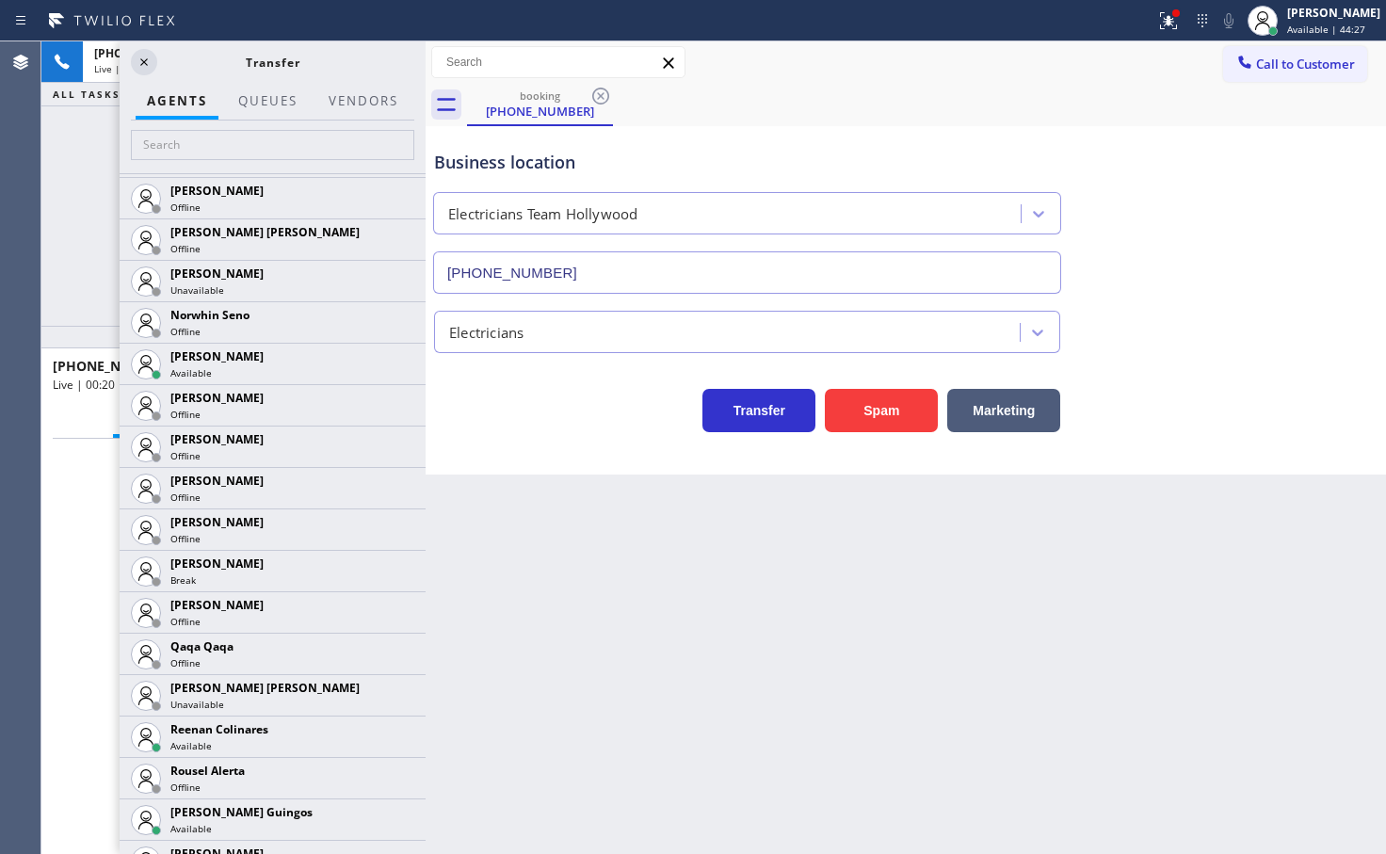
scroll to position [4002, 0]
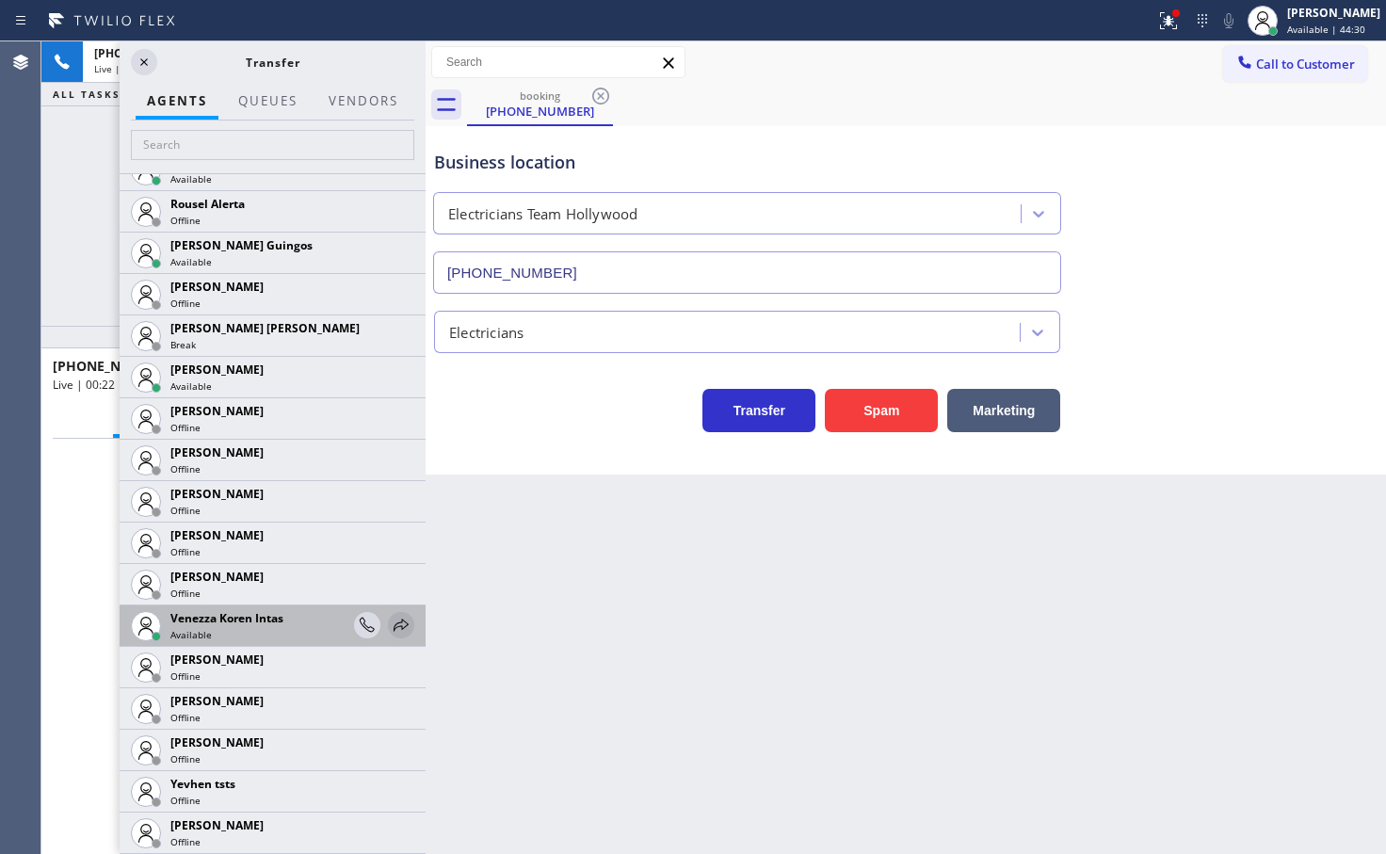
click at [399, 622] on div at bounding box center [401, 625] width 26 height 23
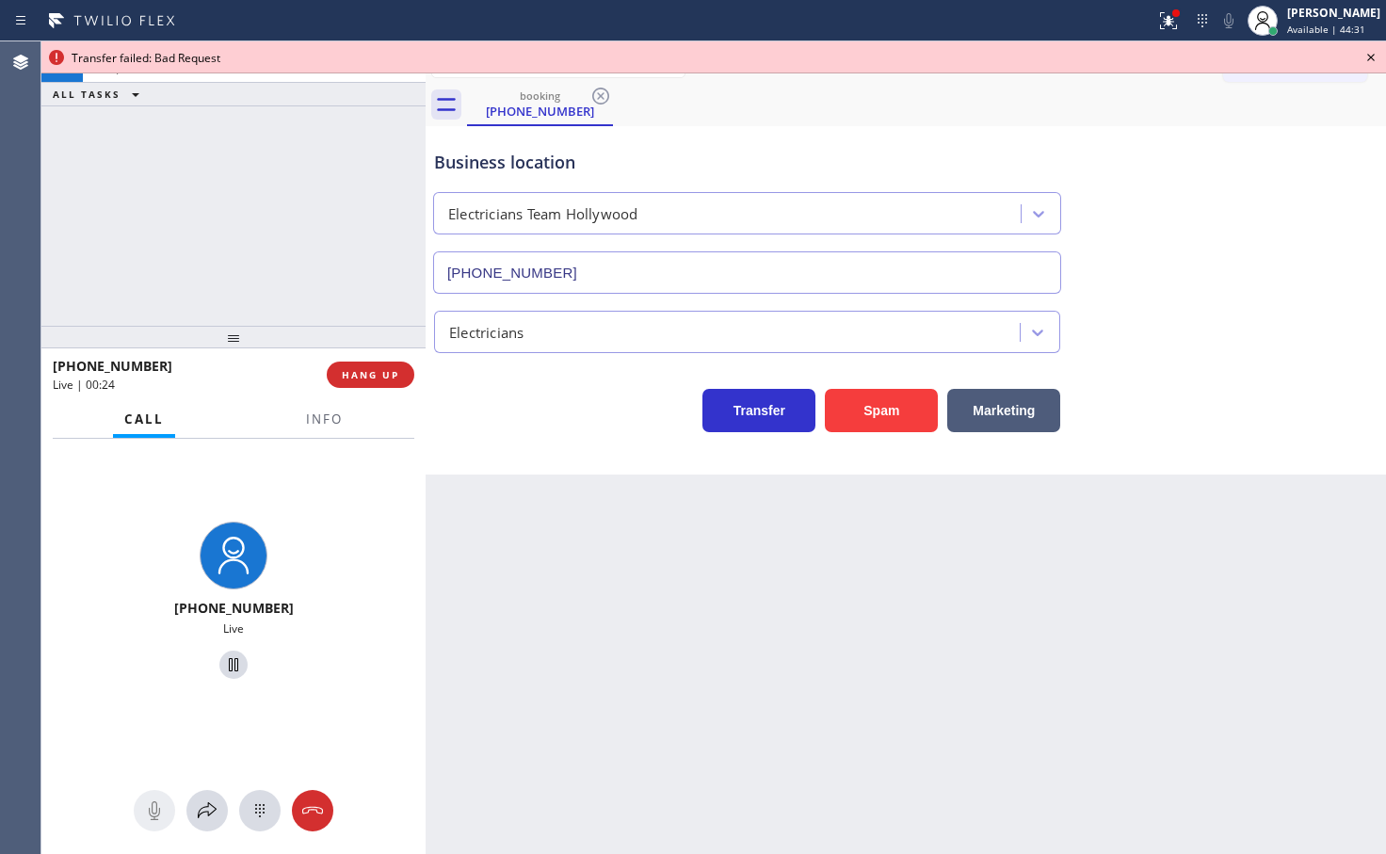
drag, startPoint x: 204, startPoint y: 801, endPoint x: 191, endPoint y: 311, distance: 490.8
click at [207, 774] on div "[PHONE_NUMBER] Live" at bounding box center [233, 646] width 384 height 415
drag, startPoint x: 1369, startPoint y: 58, endPoint x: 845, endPoint y: 106, distance: 526.7
click at [1363, 59] on icon at bounding box center [1371, 57] width 23 height 23
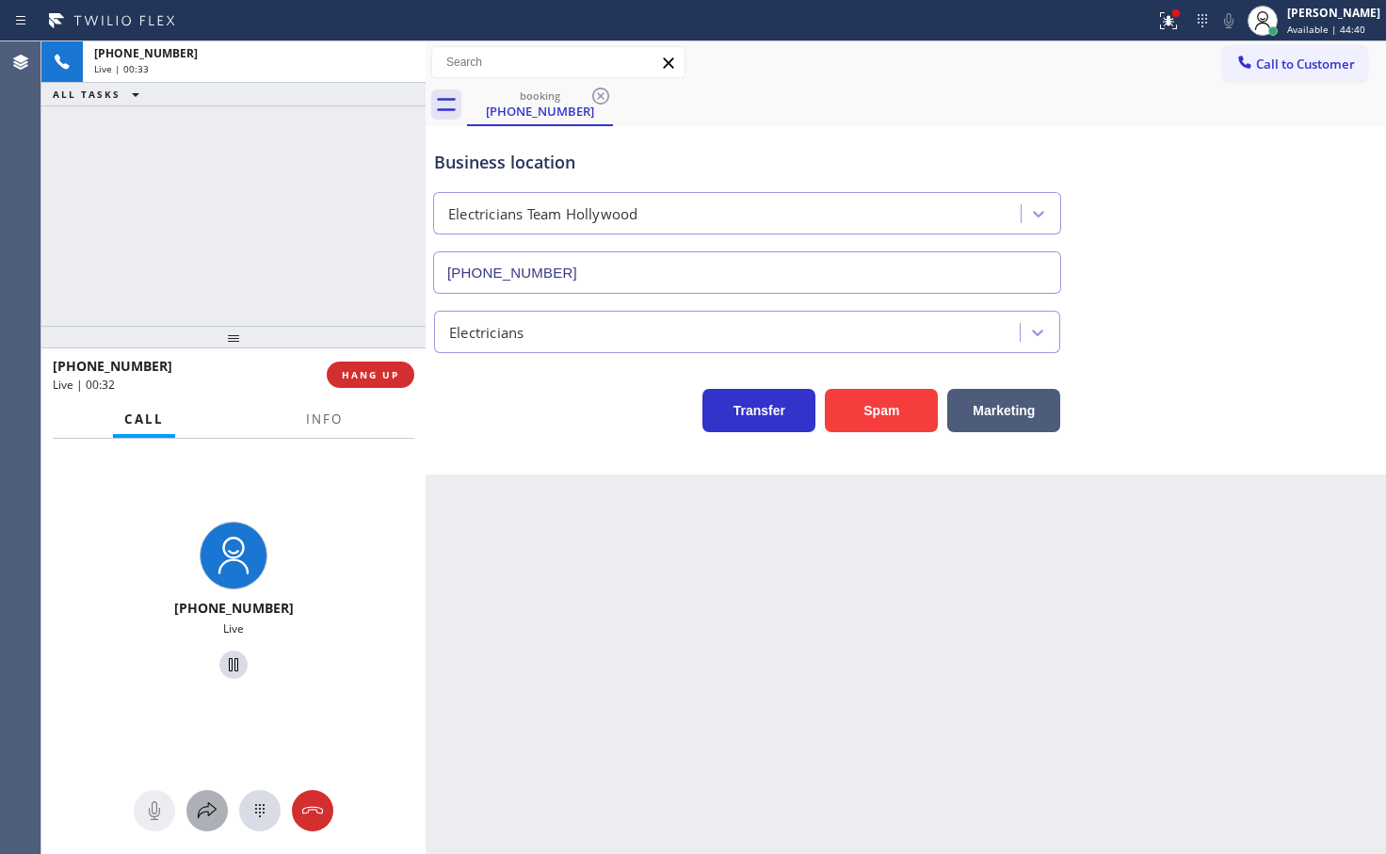
click at [207, 813] on icon at bounding box center [207, 810] width 23 height 23
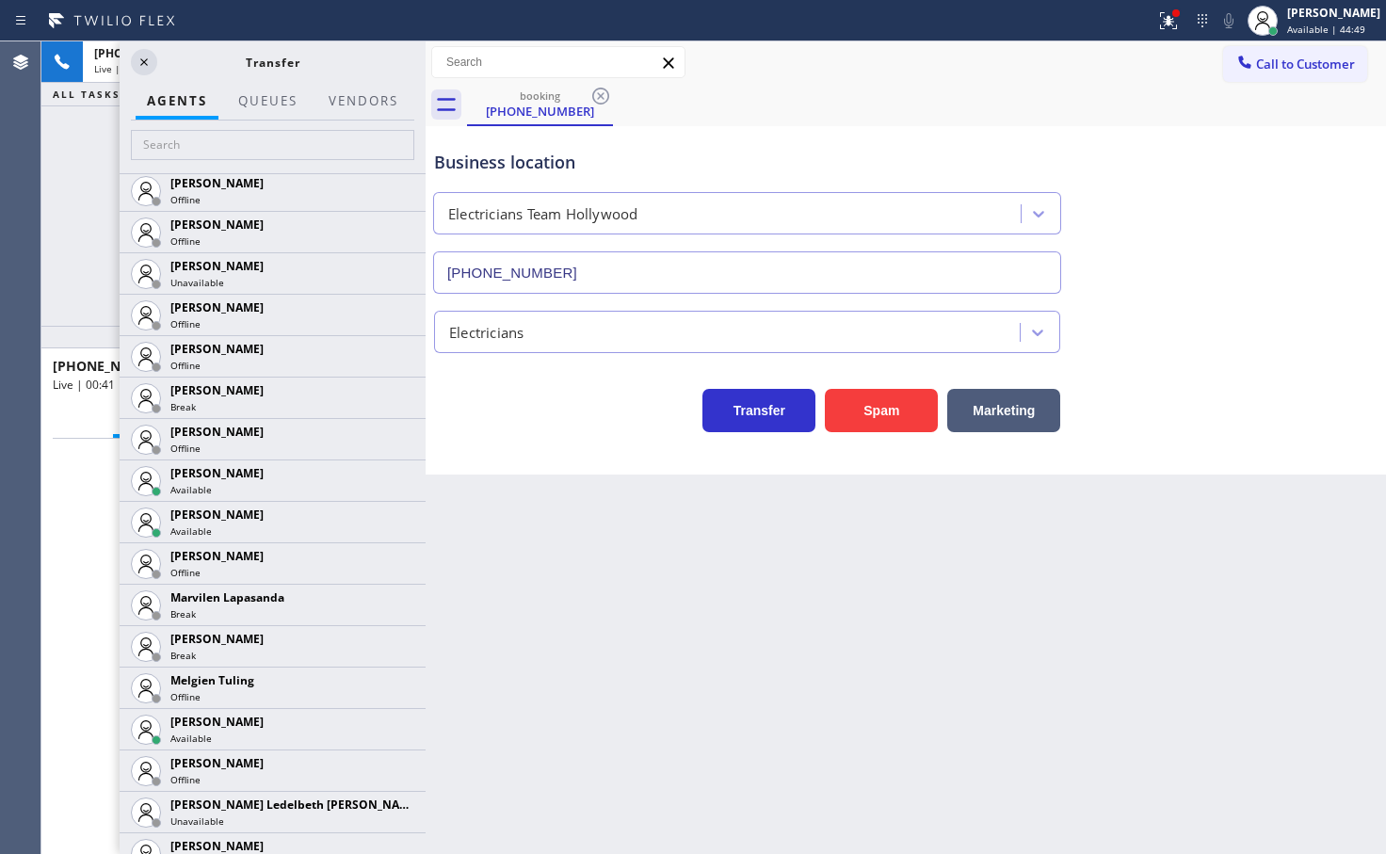
scroll to position [2766, 0]
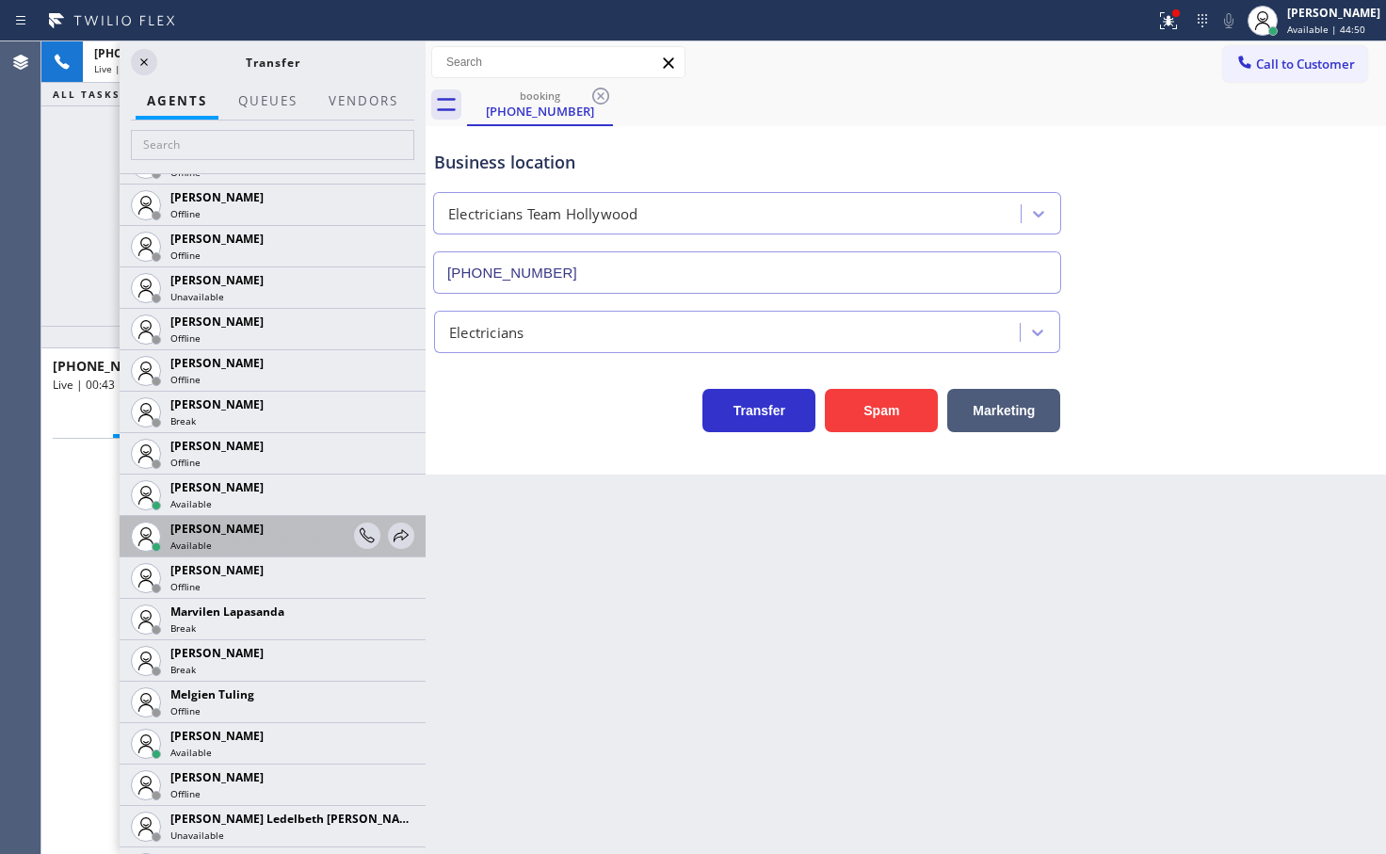
click at [385, 521] on div at bounding box center [384, 536] width 60 height 40
click at [390, 532] on icon at bounding box center [401, 536] width 23 height 23
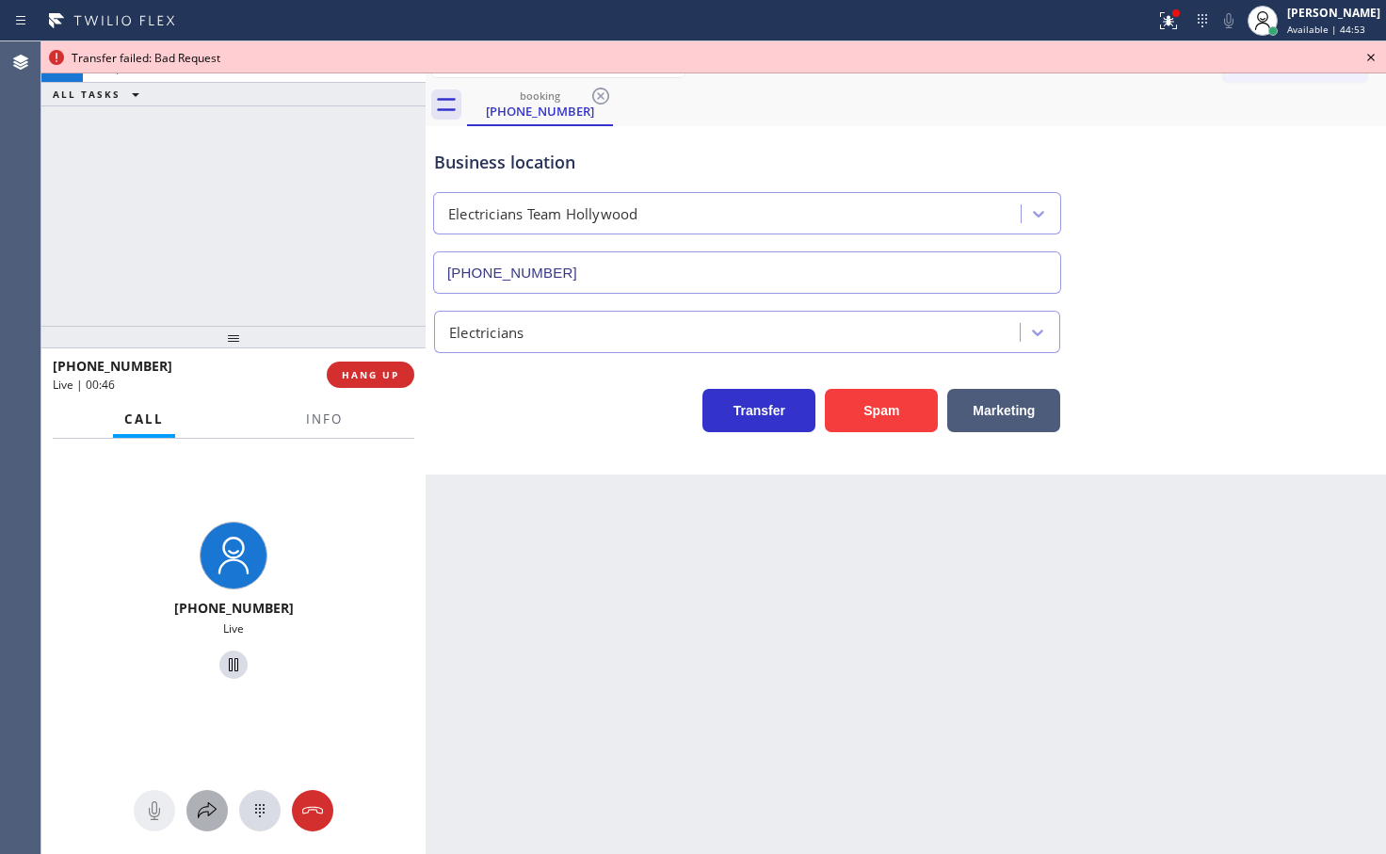
drag, startPoint x: 206, startPoint y: 813, endPoint x: 211, endPoint y: 803, distance: 10.5
click at [211, 803] on icon at bounding box center [207, 810] width 23 height 23
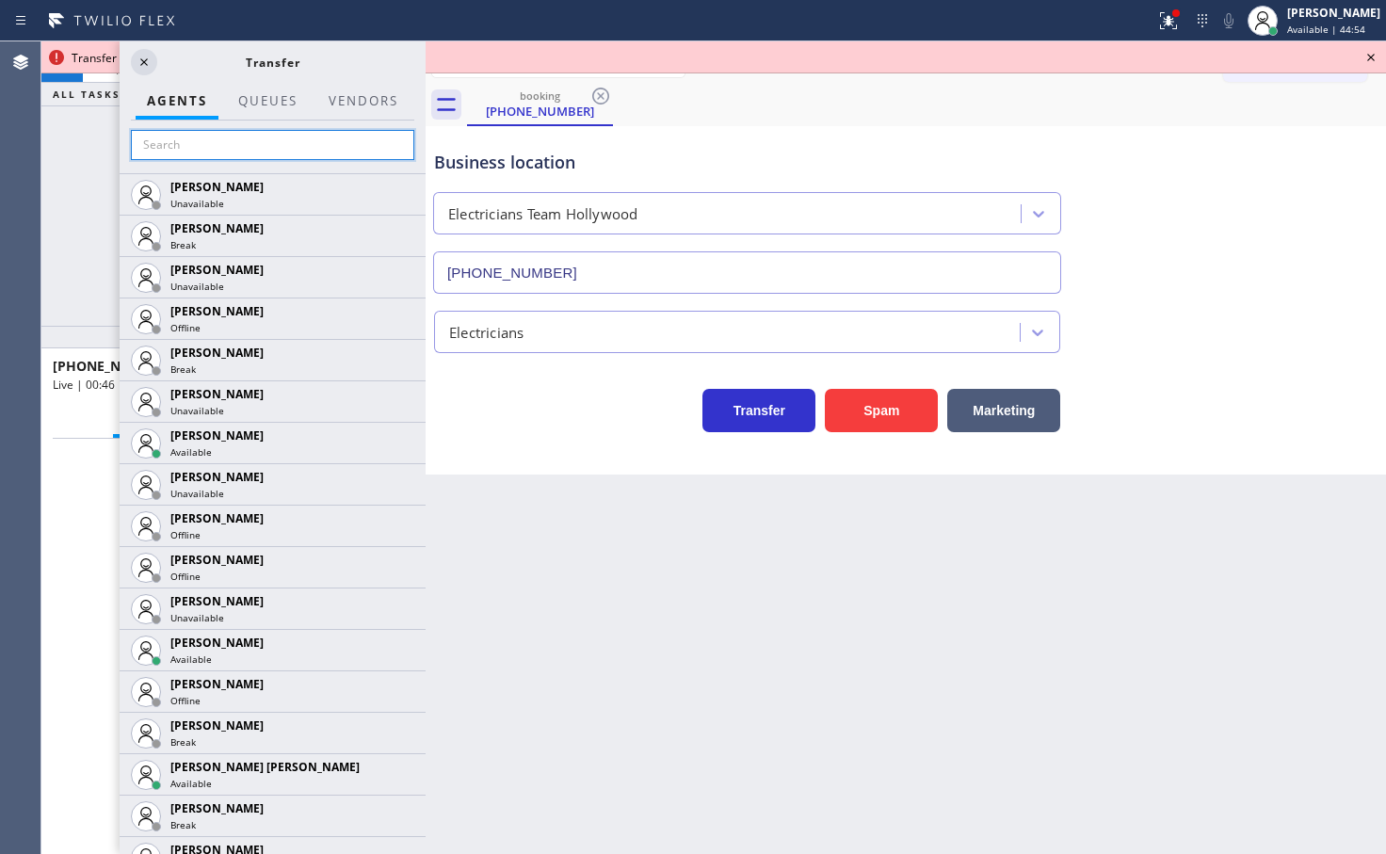
drag, startPoint x: 341, startPoint y: 146, endPoint x: 327, endPoint y: 71, distance: 76.6
click at [340, 140] on input "text" at bounding box center [272, 145] width 283 height 30
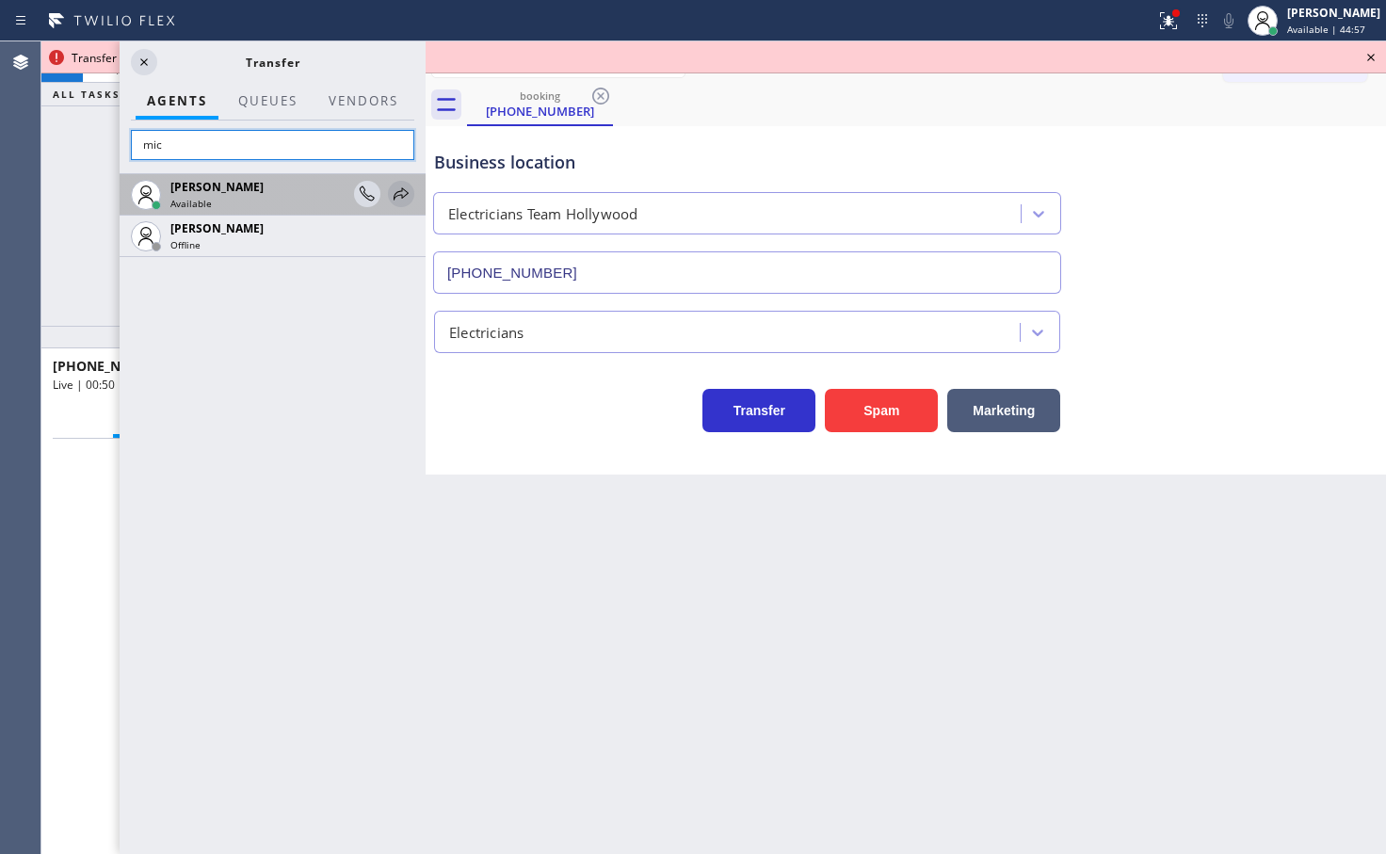
type input "mic"
click at [396, 193] on icon at bounding box center [401, 194] width 23 height 23
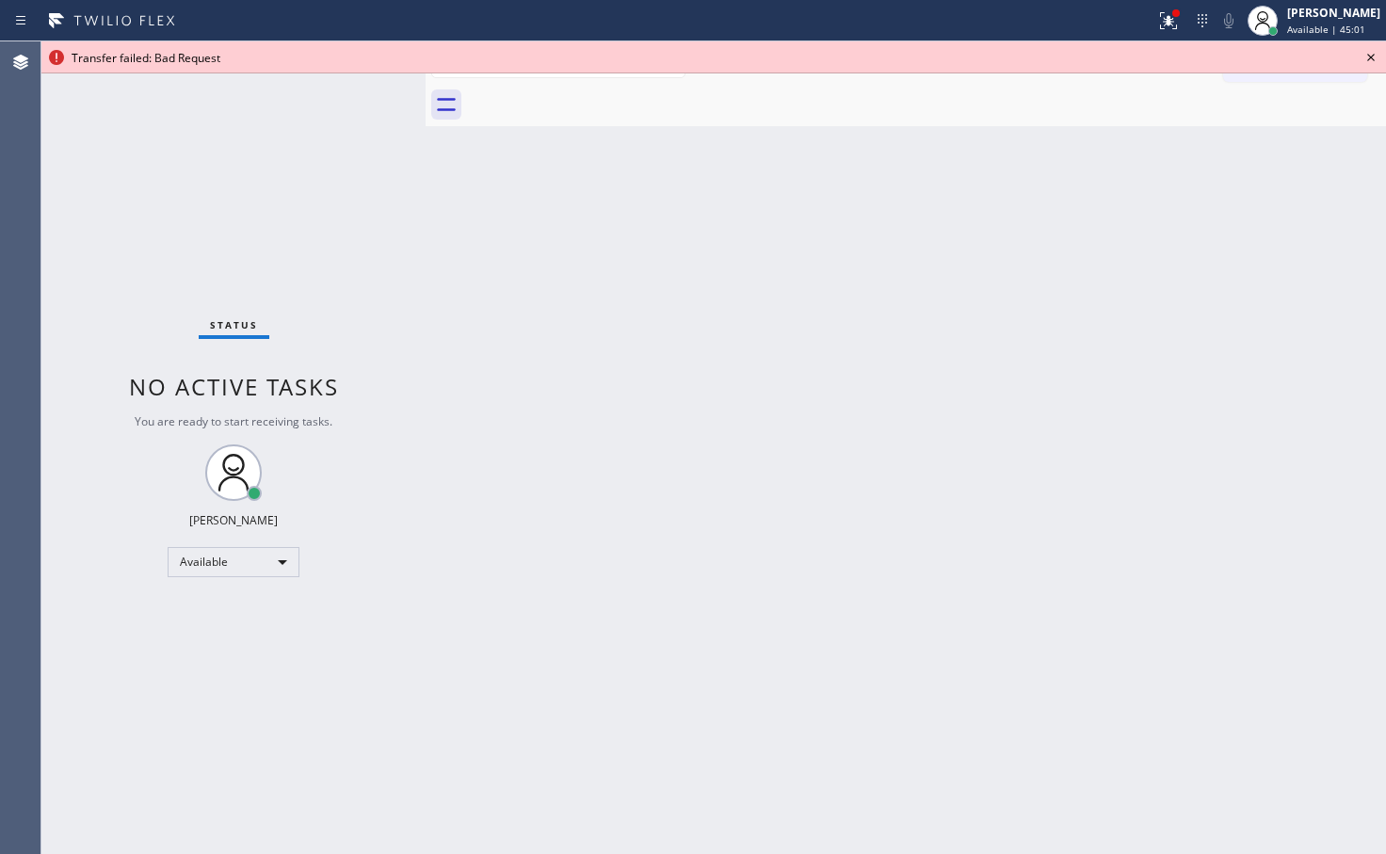
click at [1372, 52] on icon at bounding box center [1371, 57] width 23 height 23
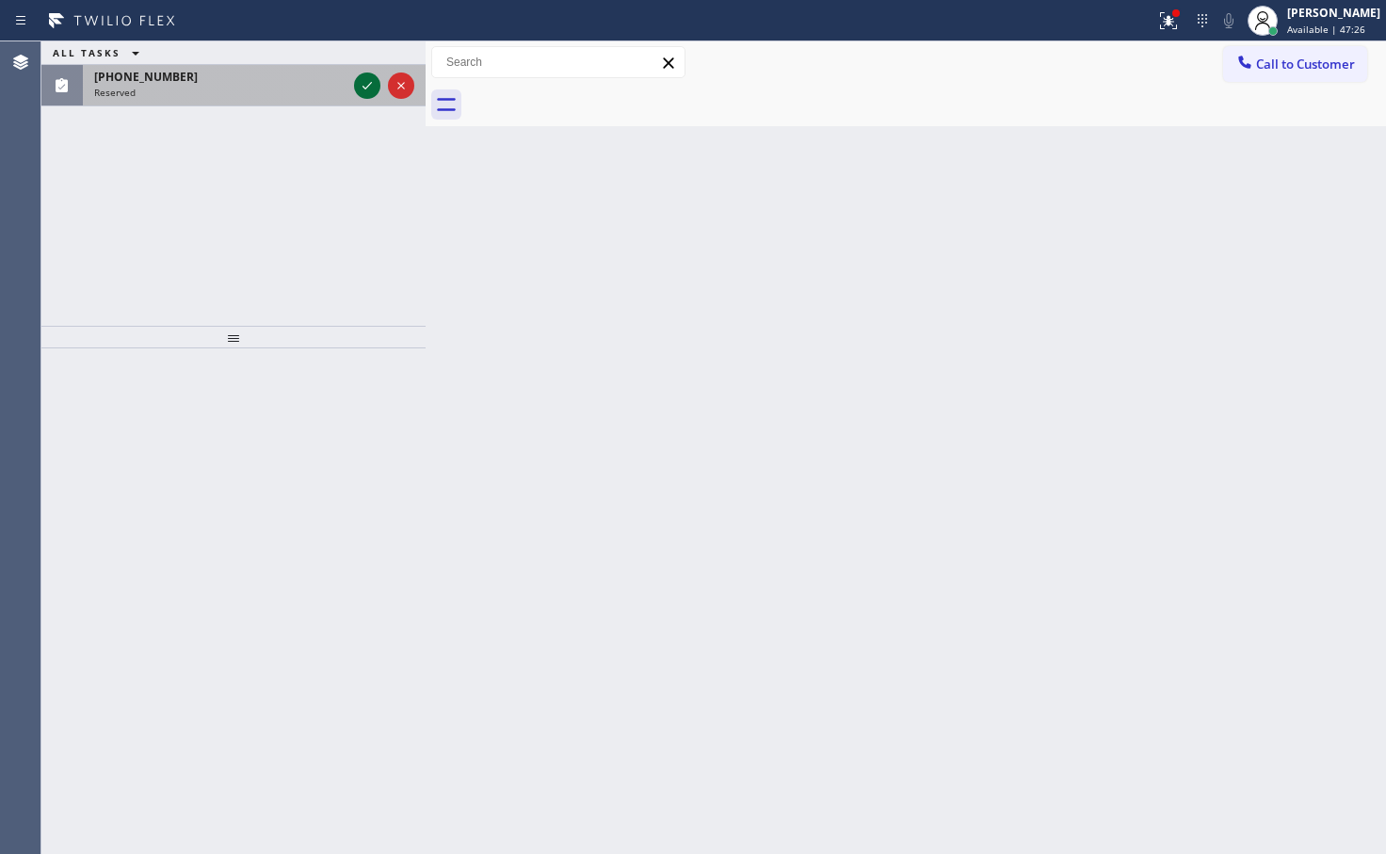
click at [364, 82] on icon at bounding box center [367, 85] width 23 height 23
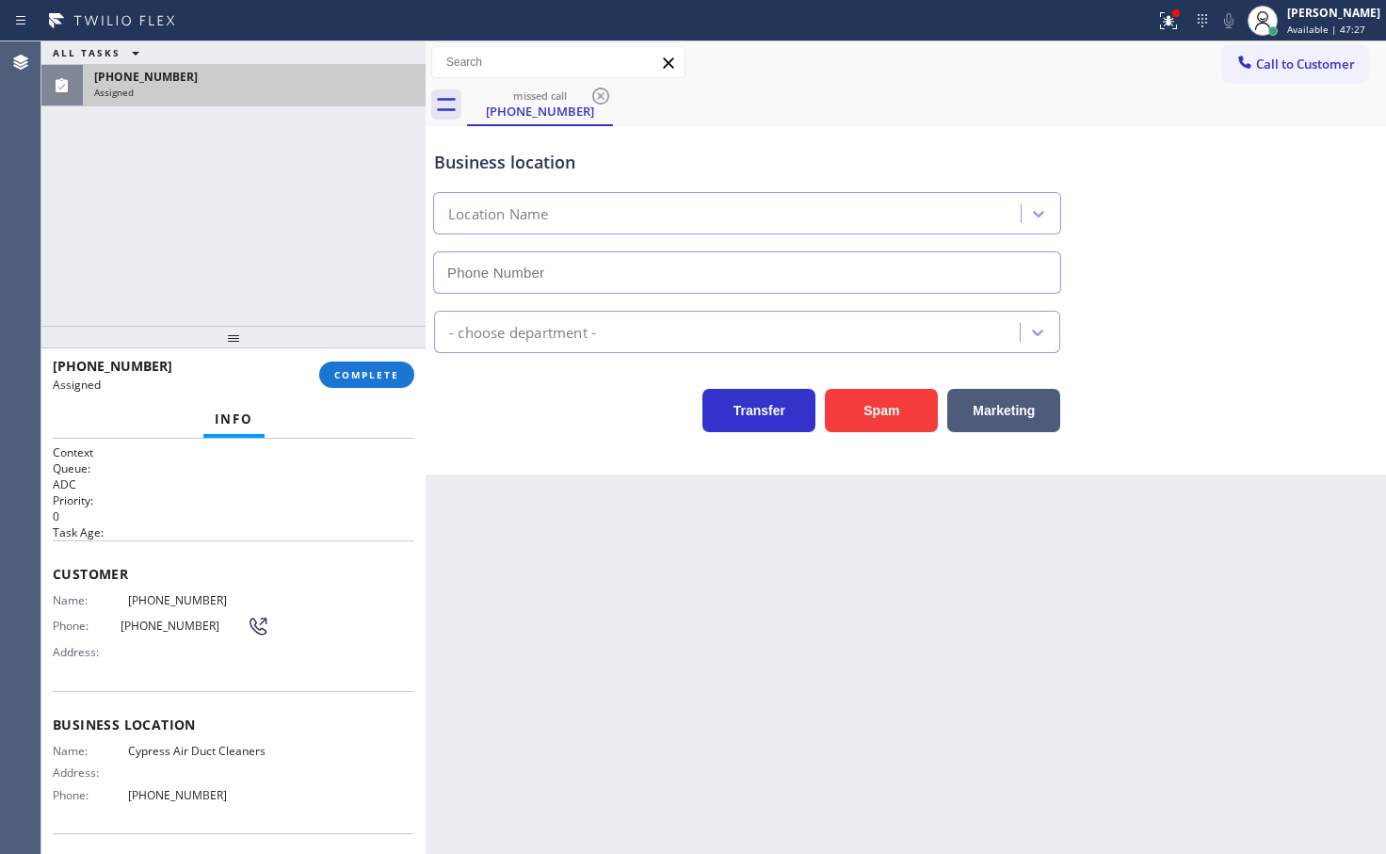
type input "[PHONE_NUMBER]"
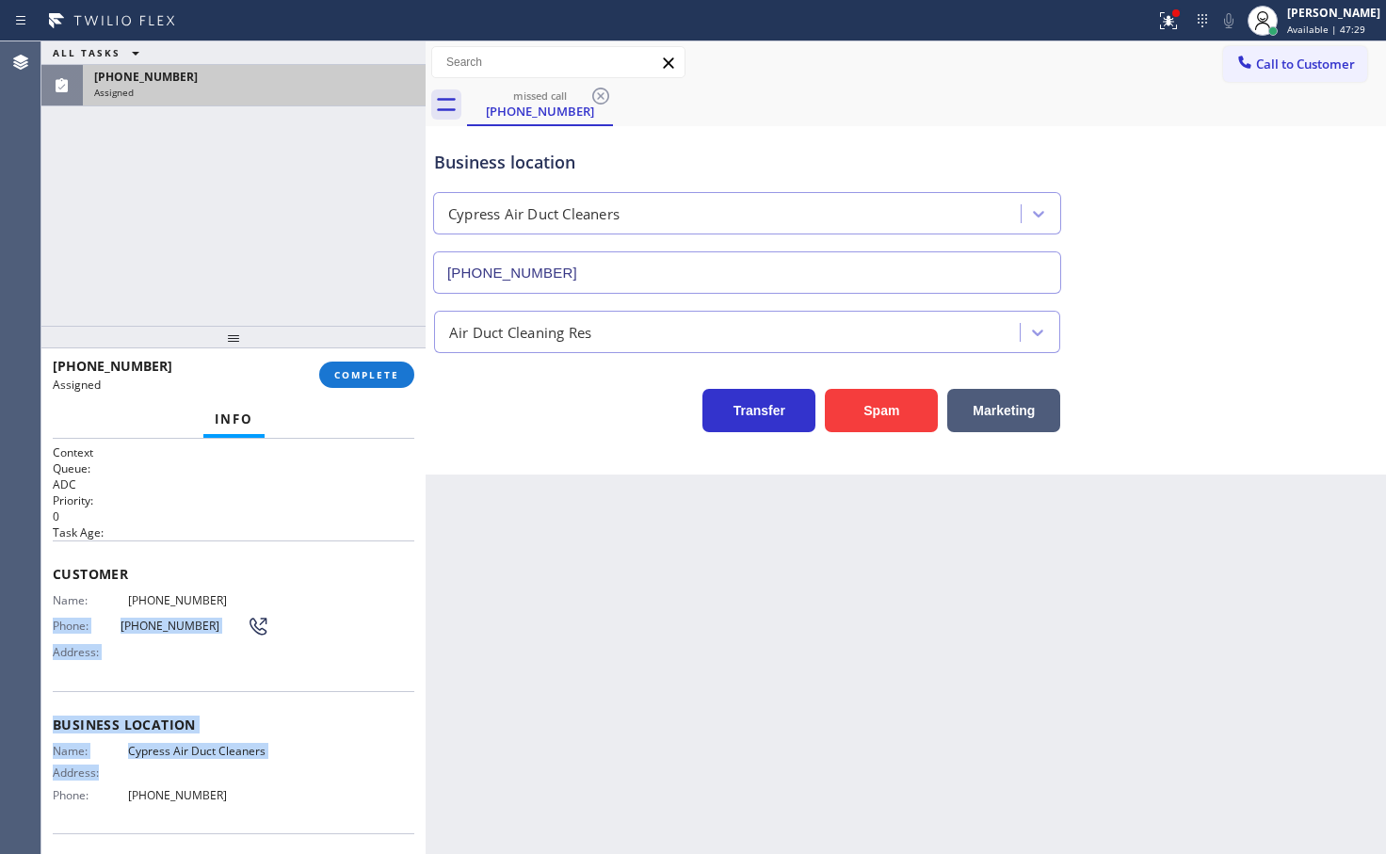
drag, startPoint x: 56, startPoint y: 611, endPoint x: 138, endPoint y: 703, distance: 123.3
click at [148, 761] on div "Context Queue: ADC Priority: 0 Task Age: Customer Name: [PHONE_NUMBER] Phone: […" at bounding box center [234, 710] width 362 height 532
drag, startPoint x: 138, startPoint y: 703, endPoint x: 29, endPoint y: 625, distance: 133.8
click at [138, 702] on div "Business location Name: Cypress Air Duct Cleaners Address: Phone: [PHONE_NUMBER]" at bounding box center [234, 762] width 362 height 142
click at [55, 608] on div "Context Queue: ADC Priority: 0 Task Age: Customer Name: [PHONE_NUMBER] Phone: […" at bounding box center [233, 646] width 384 height 415
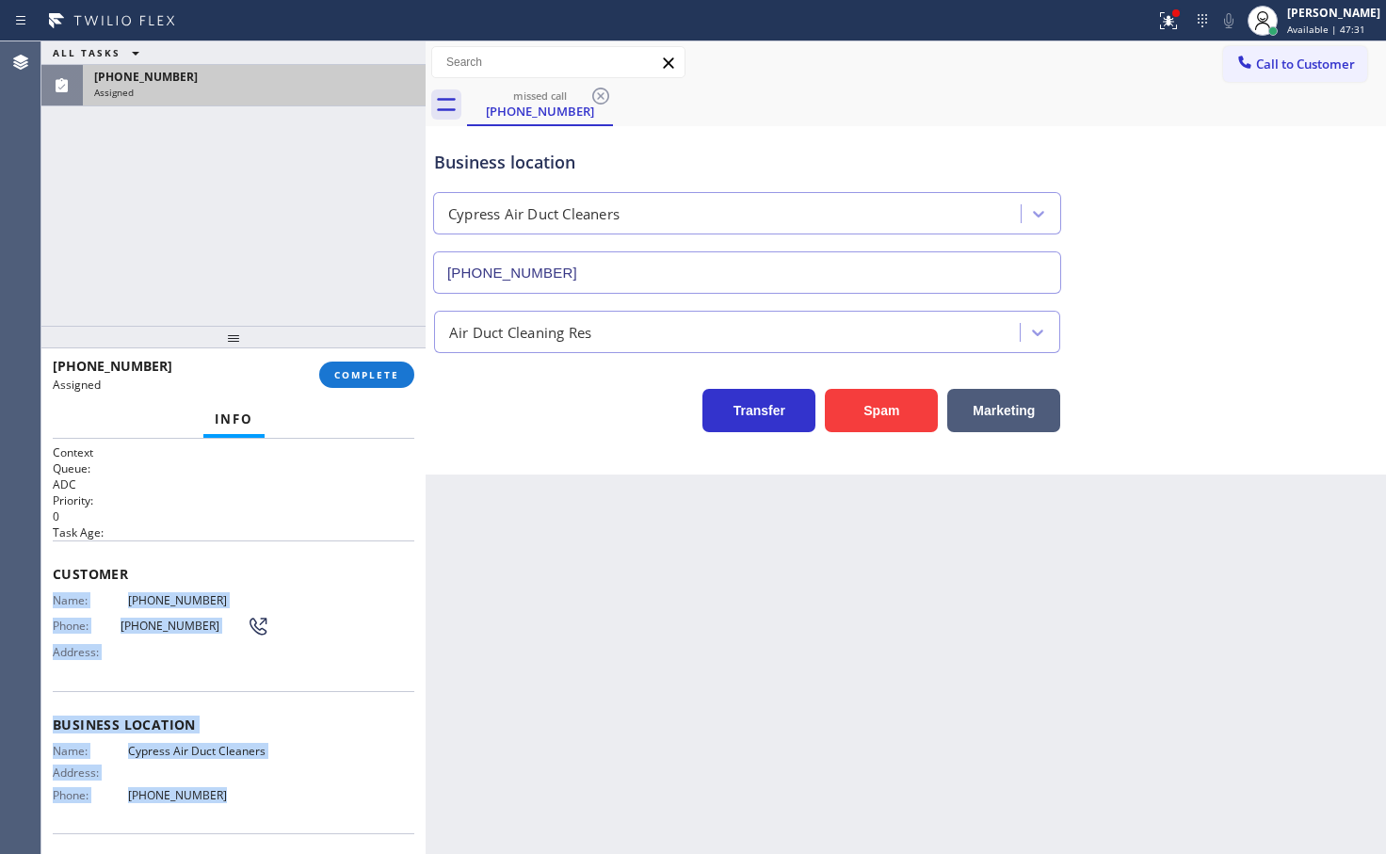
drag, startPoint x: 47, startPoint y: 595, endPoint x: 240, endPoint y: 792, distance: 275.7
click at [239, 800] on div "Context Queue: ADC Priority: 0 Task Age: Customer Name: [PHONE_NUMBER] Phone: […" at bounding box center [233, 646] width 384 height 415
copy div "Name: [PHONE_NUMBER] Phone: [PHONE_NUMBER] Address: Business location Name: Cyp…"
click at [334, 371] on span "COMPLETE" at bounding box center [366, 374] width 65 height 13
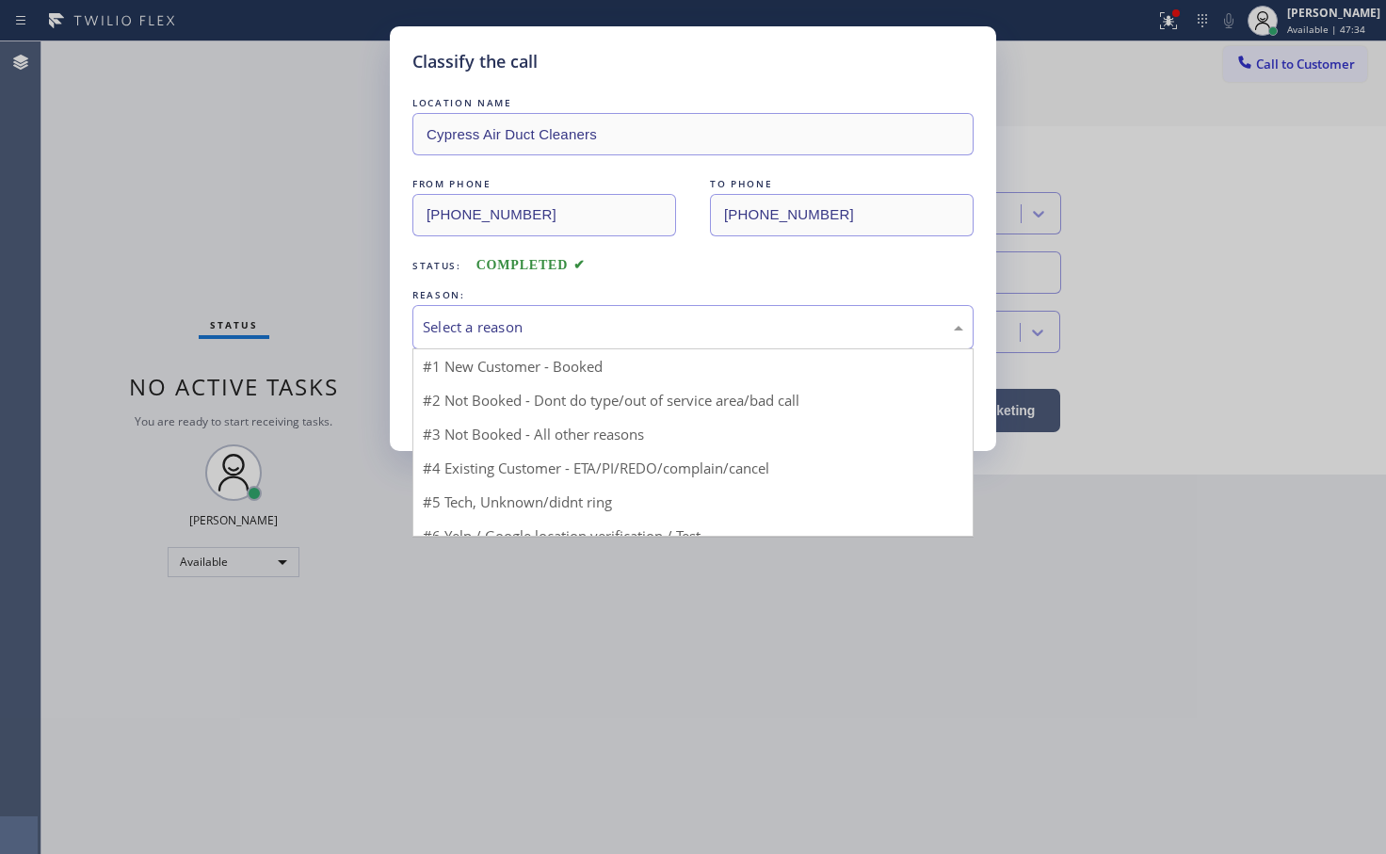
click at [490, 327] on div "Select a reason" at bounding box center [693, 327] width 541 height 22
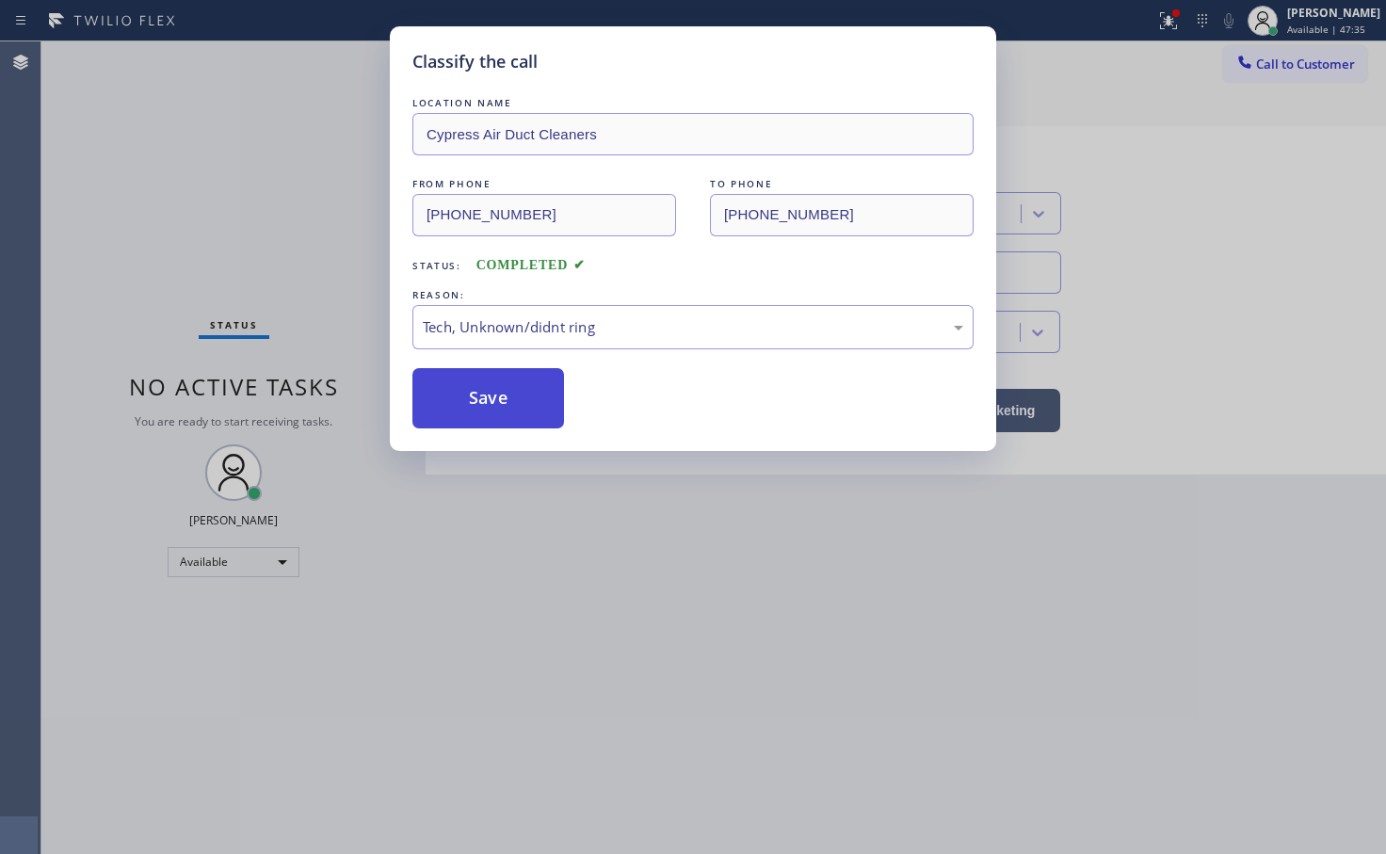
click at [461, 404] on button "Save" at bounding box center [488, 398] width 152 height 60
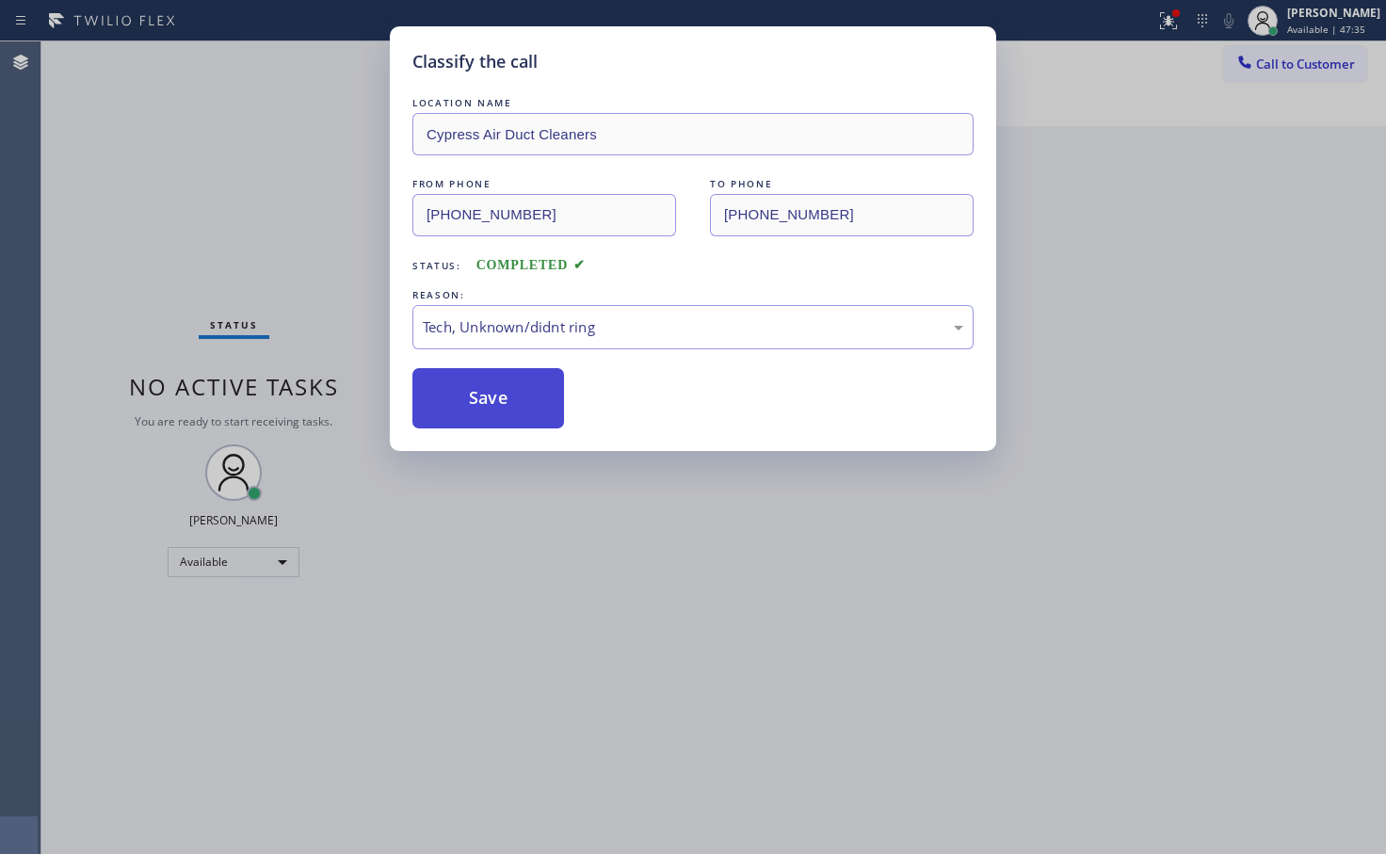
click at [462, 402] on button "Save" at bounding box center [488, 398] width 152 height 60
click at [462, 397] on button "Save" at bounding box center [488, 398] width 152 height 60
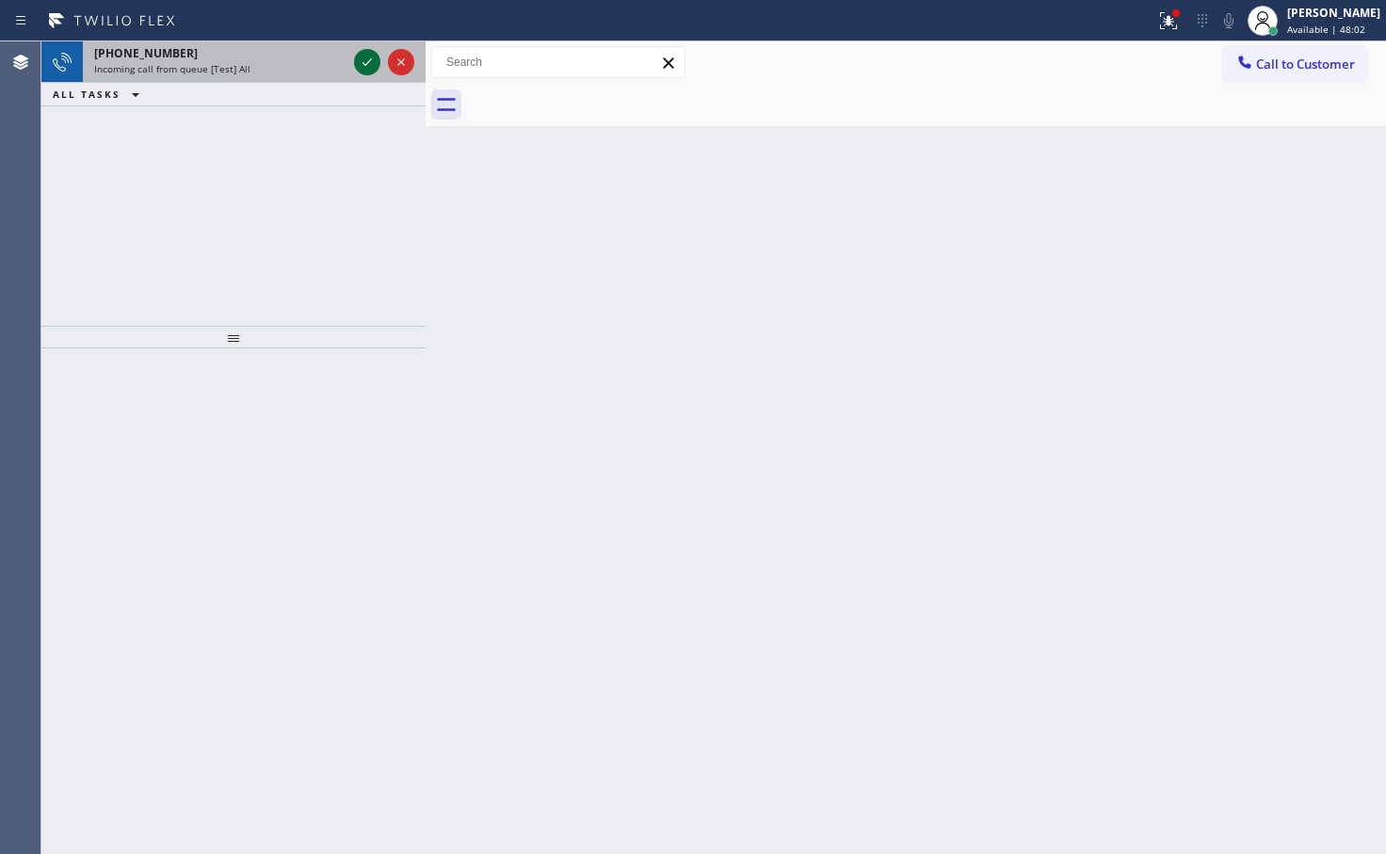
click at [363, 61] on icon at bounding box center [367, 62] width 23 height 23
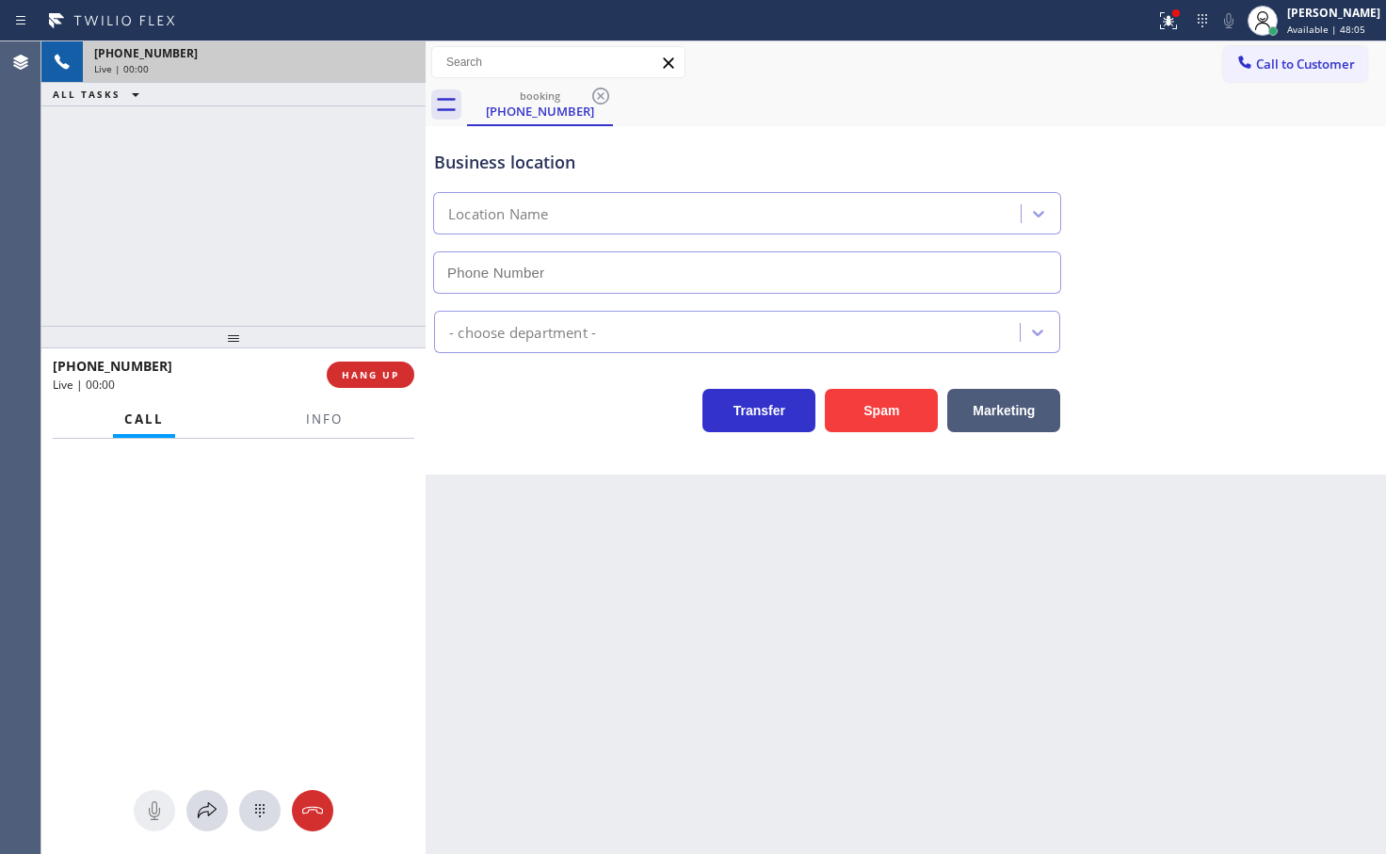
type input "[PHONE_NUMBER]"
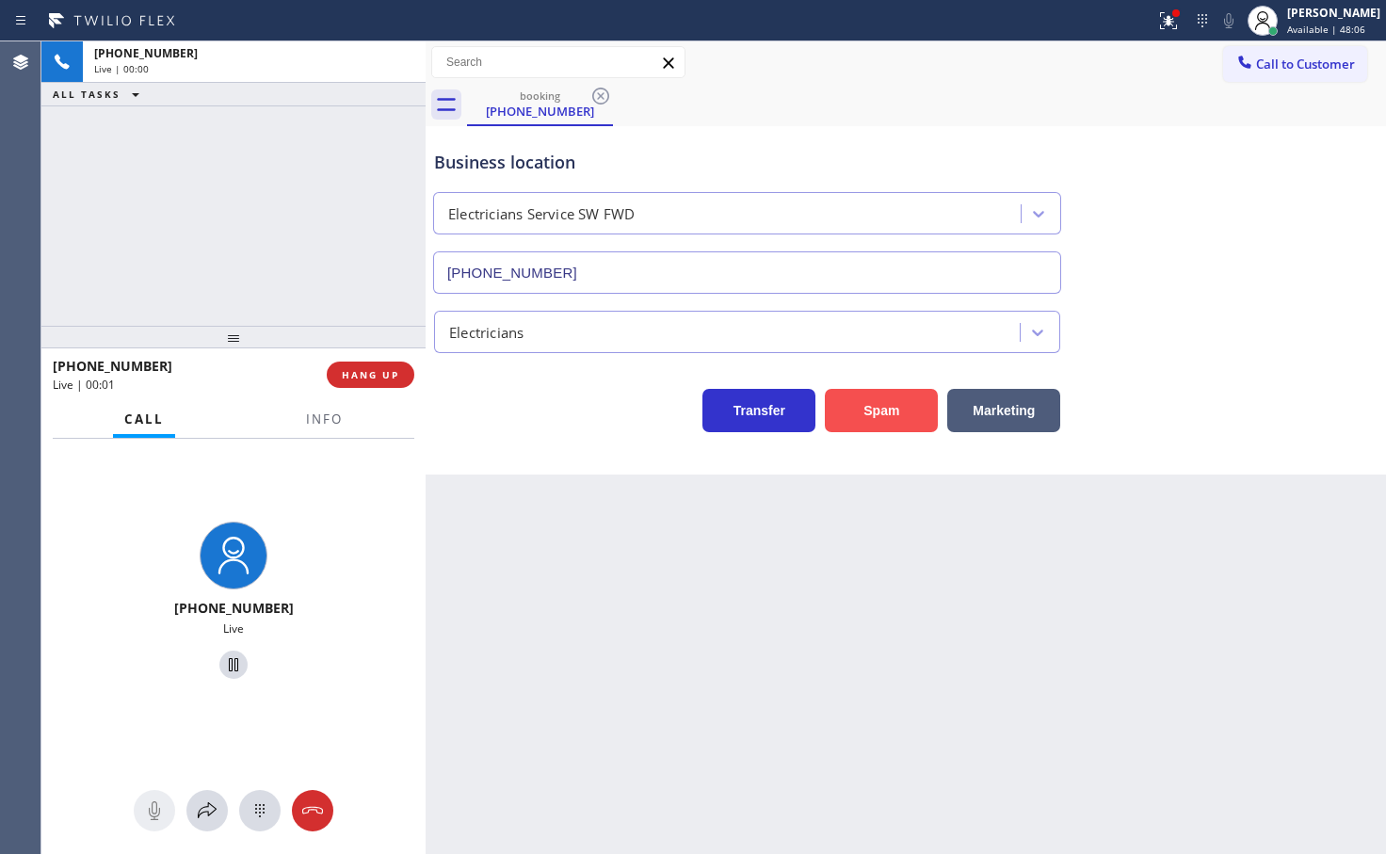
click at [905, 416] on button "Spam" at bounding box center [881, 410] width 113 height 43
drag, startPoint x: 896, startPoint y: 412, endPoint x: 901, endPoint y: 351, distance: 60.5
click at [901, 358] on div "Transfer Spam Marketing" at bounding box center [905, 392] width 951 height 79
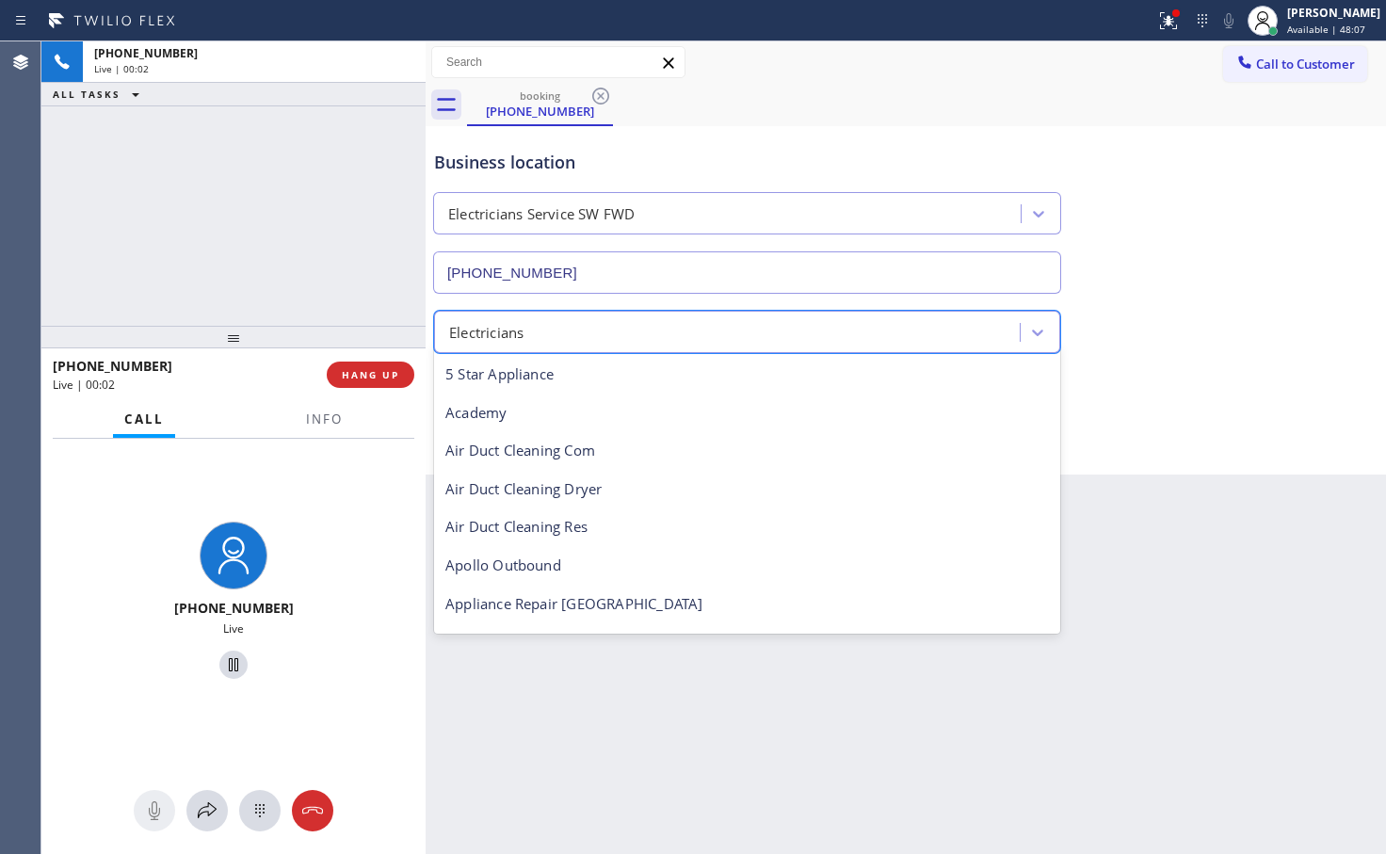
drag, startPoint x: 901, startPoint y: 351, endPoint x: 899, endPoint y: 364, distance: 13.3
click at [901, 352] on div "Electricians" at bounding box center [747, 332] width 626 height 42
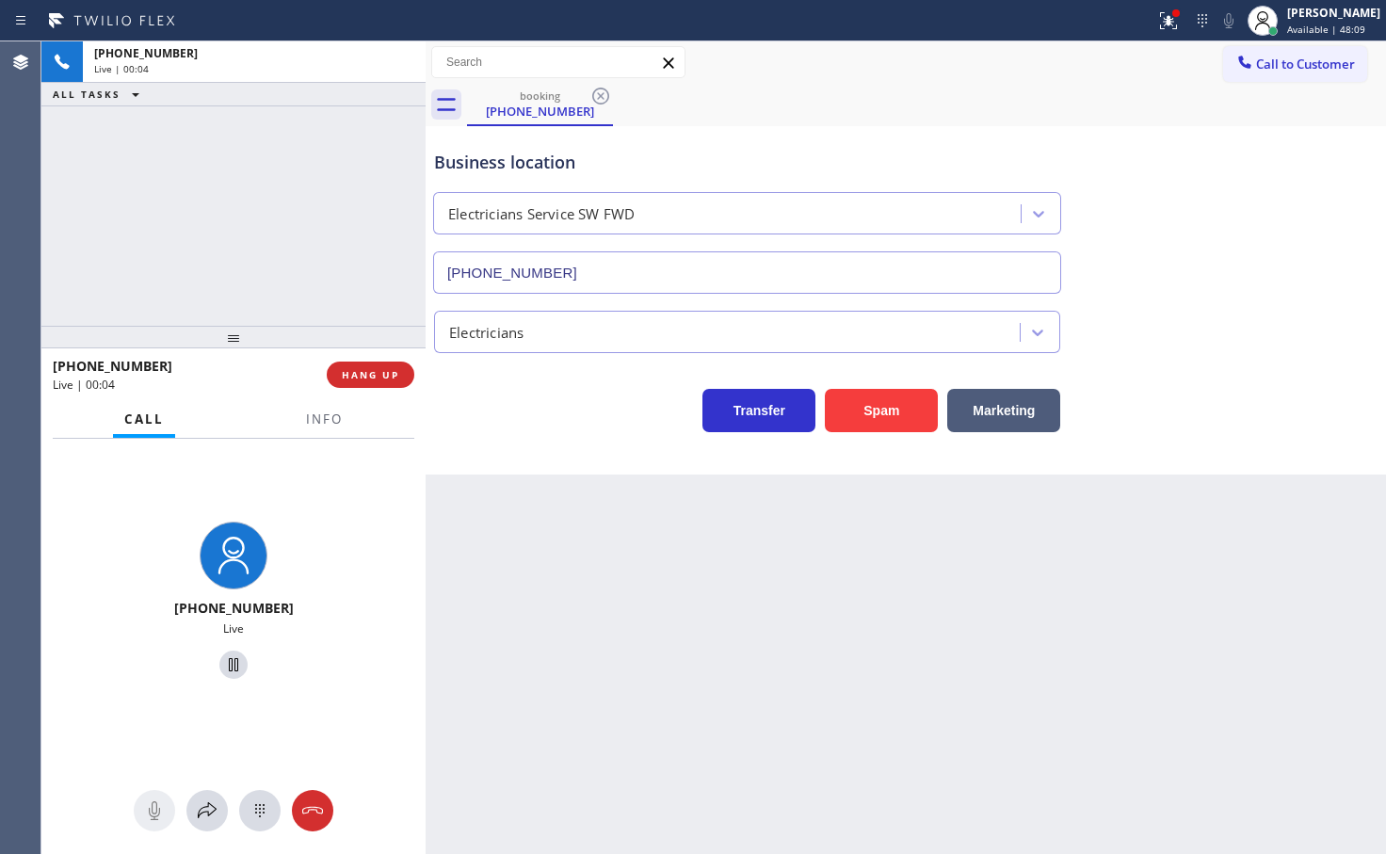
drag, startPoint x: 38, startPoint y: 674, endPoint x: 156, endPoint y: 542, distance: 177.4
click at [41, 670] on div "Agent Desktop Classify the call LOCATION NAME Oasis Plumbers [GEOGRAPHIC_DATA][…" at bounding box center [693, 447] width 1386 height 813
click at [371, 375] on span "HANG UP" at bounding box center [370, 374] width 57 height 13
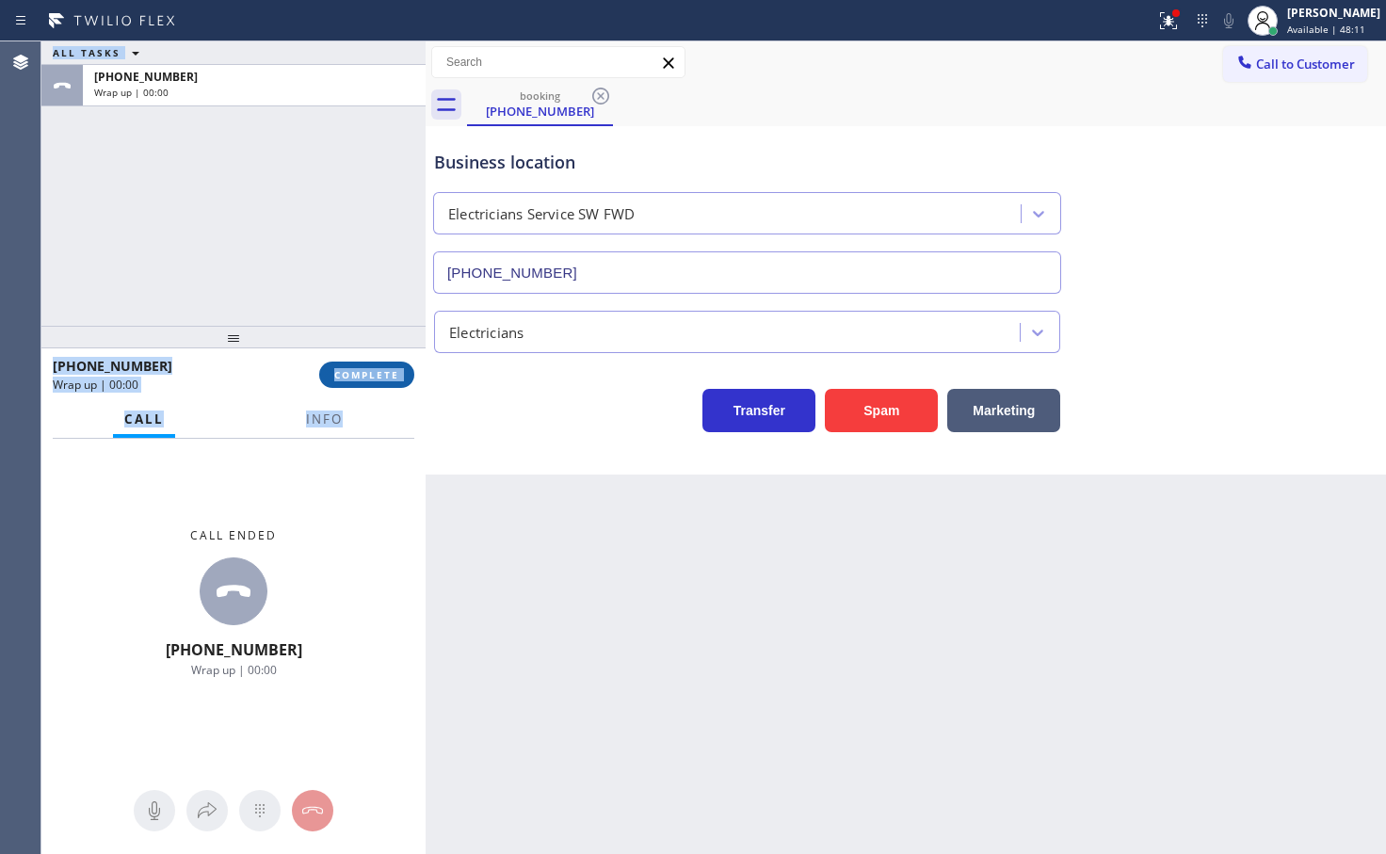
click at [371, 375] on span "COMPLETE" at bounding box center [366, 374] width 65 height 13
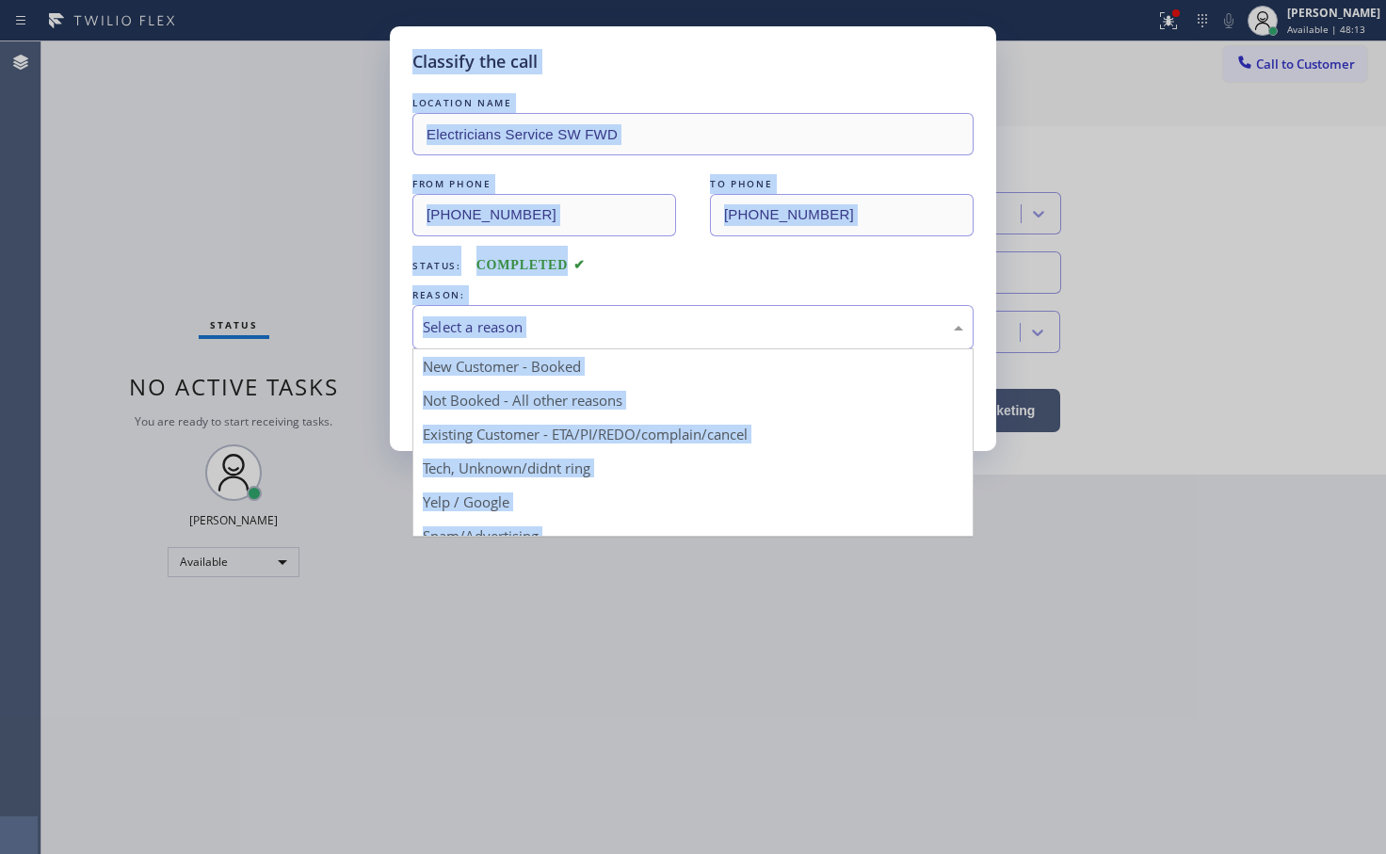
click at [504, 346] on div "Select a reason" at bounding box center [692, 327] width 561 height 44
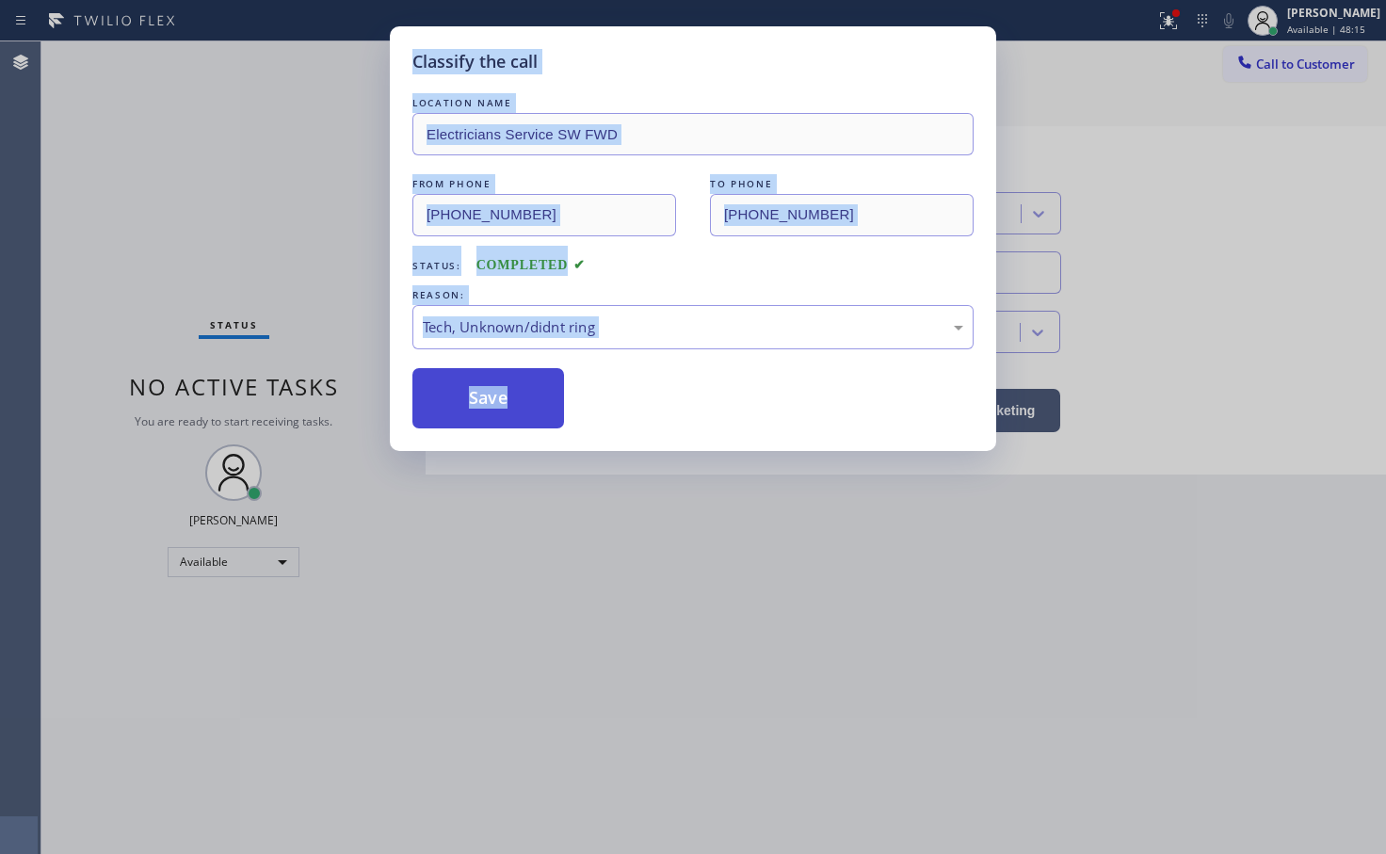
click at [527, 403] on button "Save" at bounding box center [488, 398] width 152 height 60
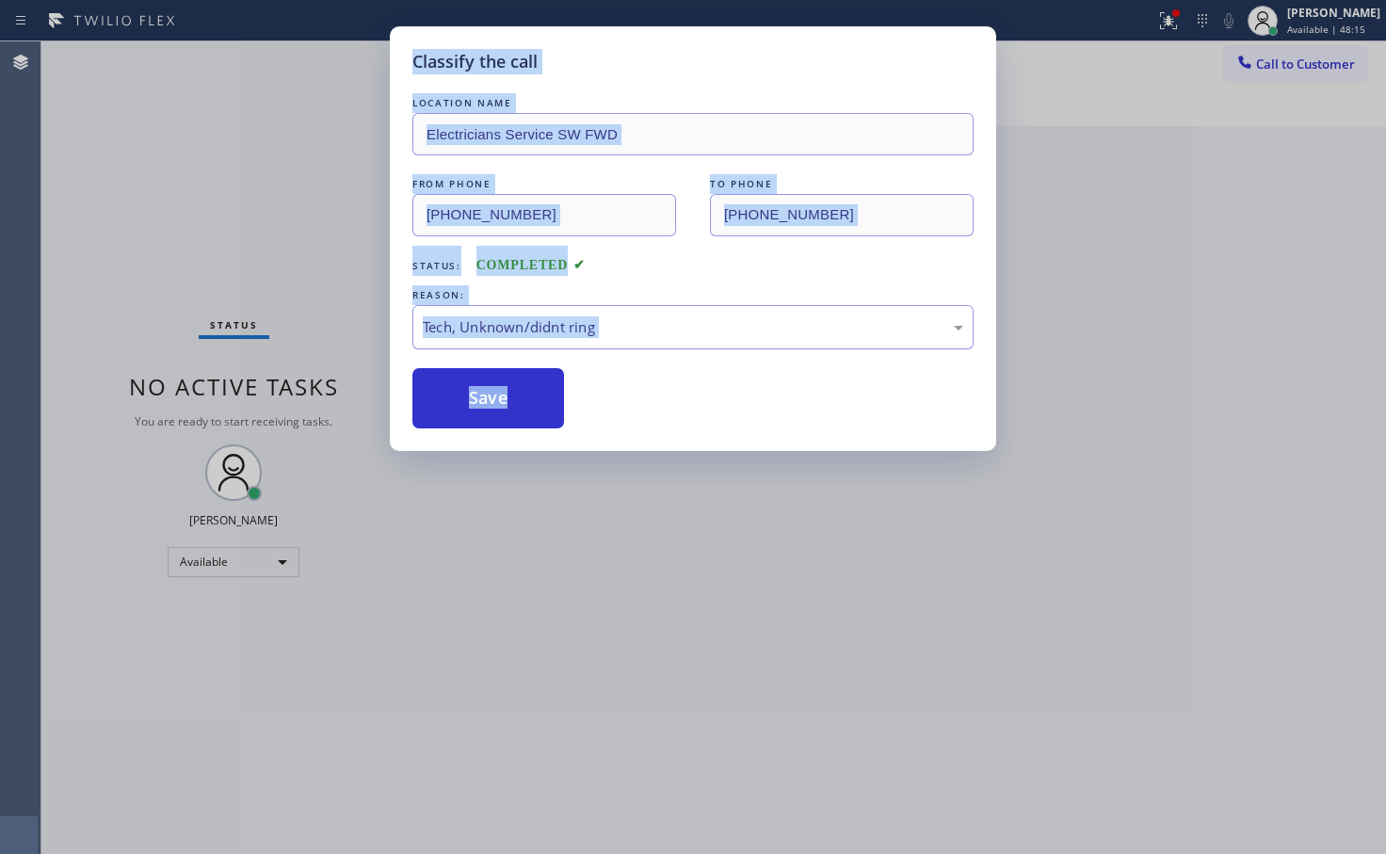
drag, startPoint x: 527, startPoint y: 403, endPoint x: 604, endPoint y: 308, distance: 121.9
click at [527, 401] on button "Save" at bounding box center [488, 398] width 152 height 60
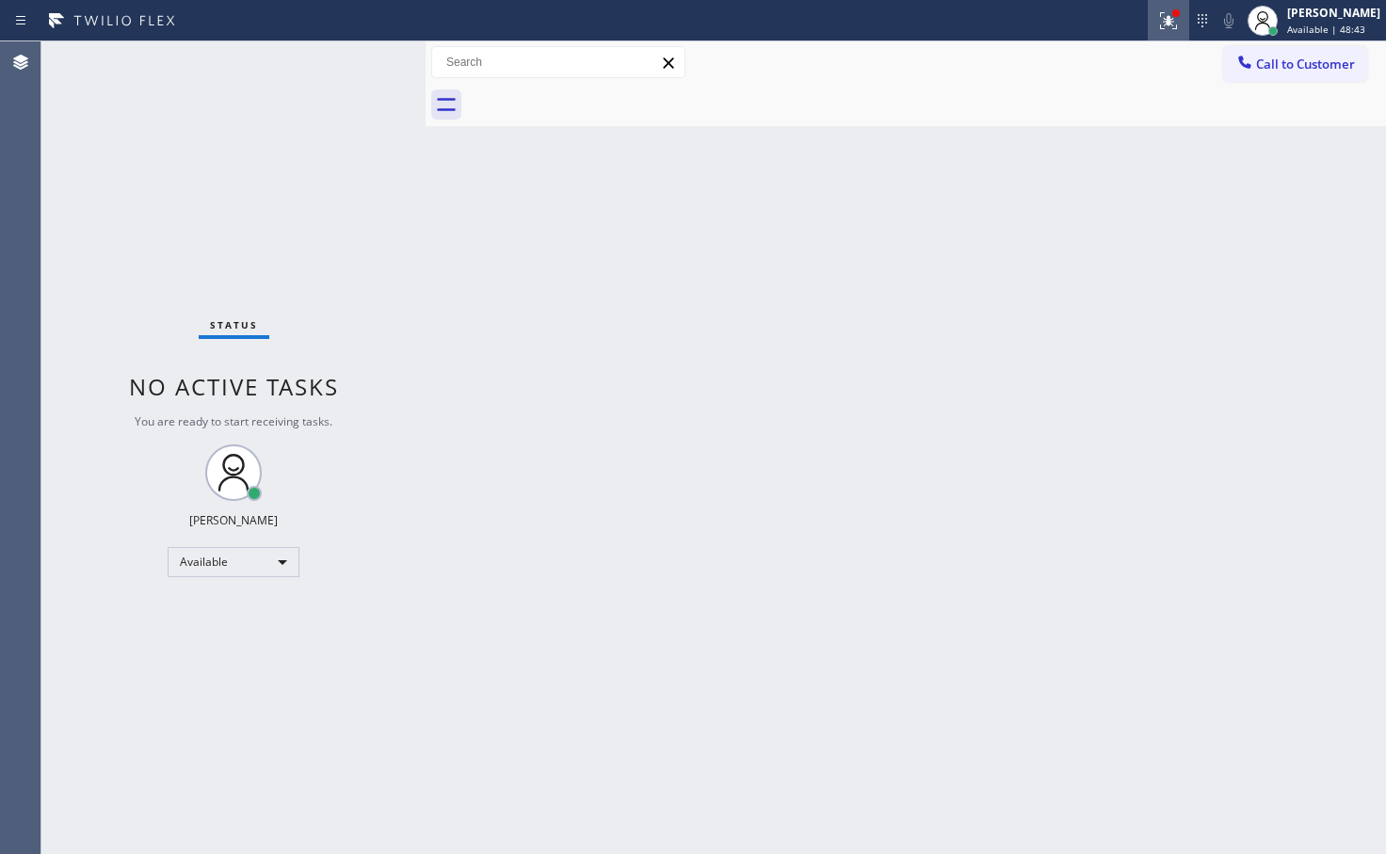
click at [1157, 13] on icon at bounding box center [1168, 20] width 23 height 23
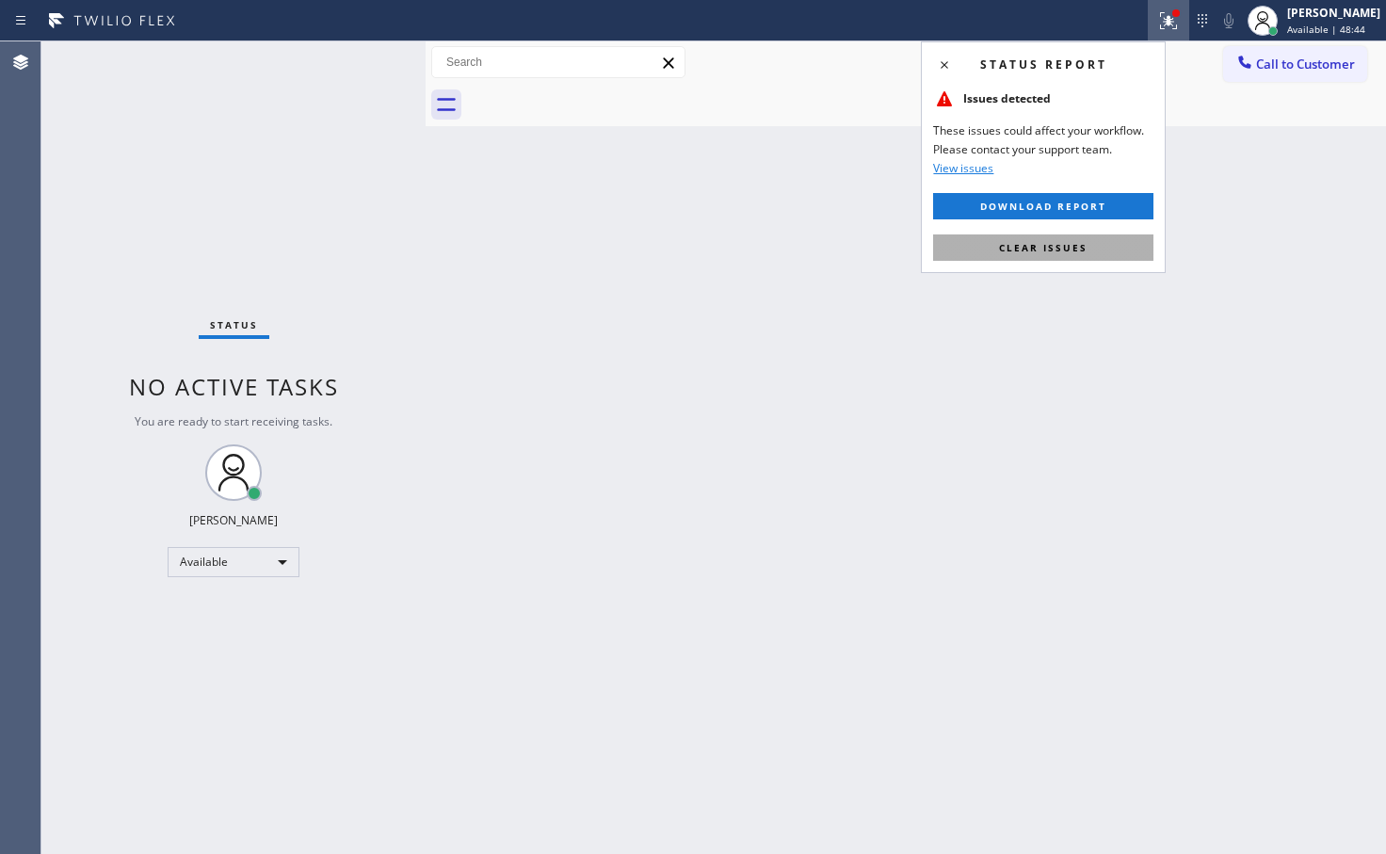
click at [1105, 237] on button "Clear issues" at bounding box center [1043, 247] width 220 height 26
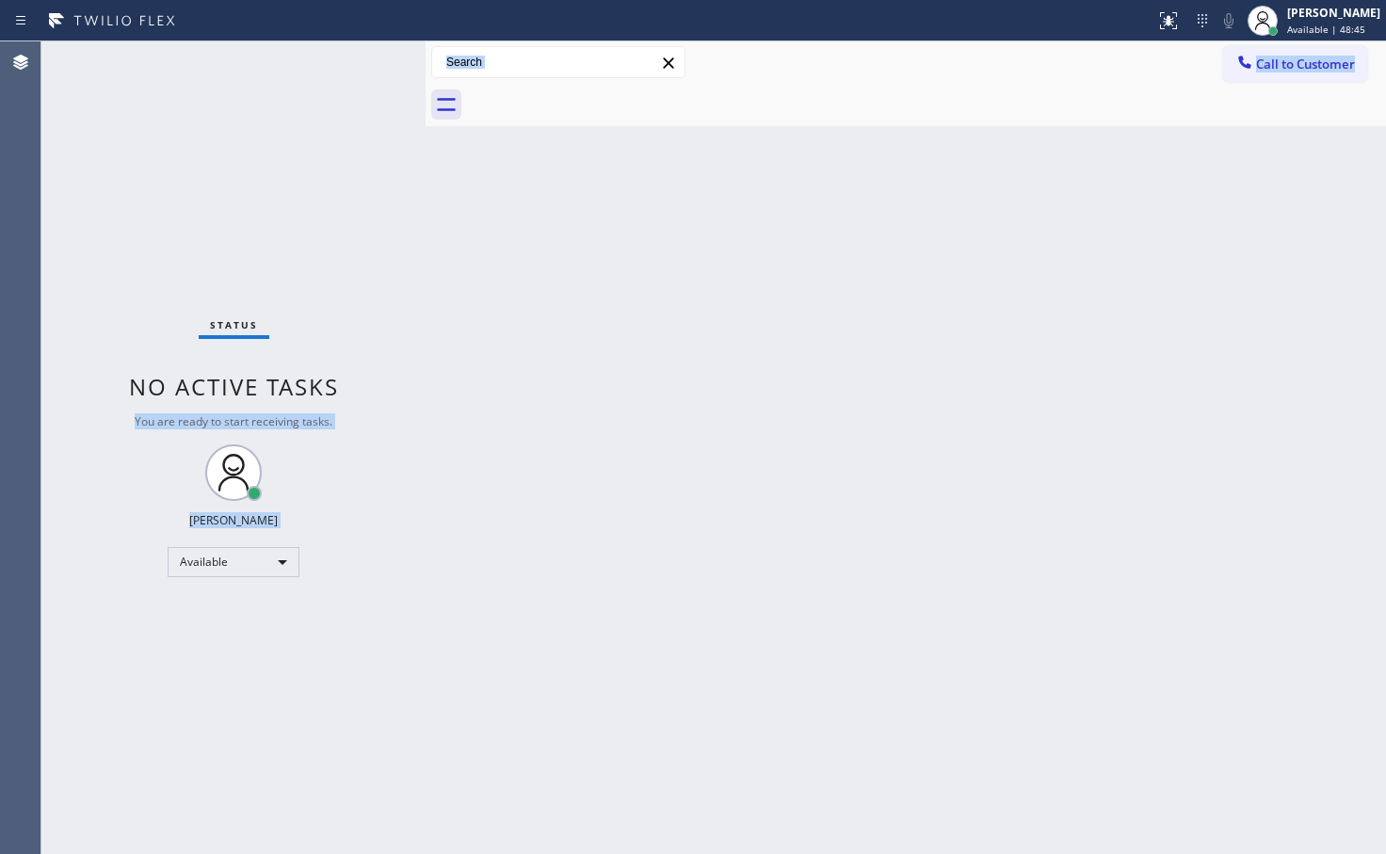
drag, startPoint x: 488, startPoint y: 317, endPoint x: 406, endPoint y: 176, distance: 163.3
click at [479, 282] on div "Status No active tasks You are ready to start receiving tasks. [PERSON_NAME] Av…" at bounding box center [713, 447] width 1345 height 813
click at [313, 37] on div "Status report No issues detected If you experience an issue, please download th…" at bounding box center [693, 20] width 1386 height 41
click at [326, 72] on div "Status No active tasks You are ready to start receiving tasks. [PERSON_NAME]" at bounding box center [233, 447] width 384 height 813
drag, startPoint x: 275, startPoint y: 315, endPoint x: 294, endPoint y: 138, distance: 178.0
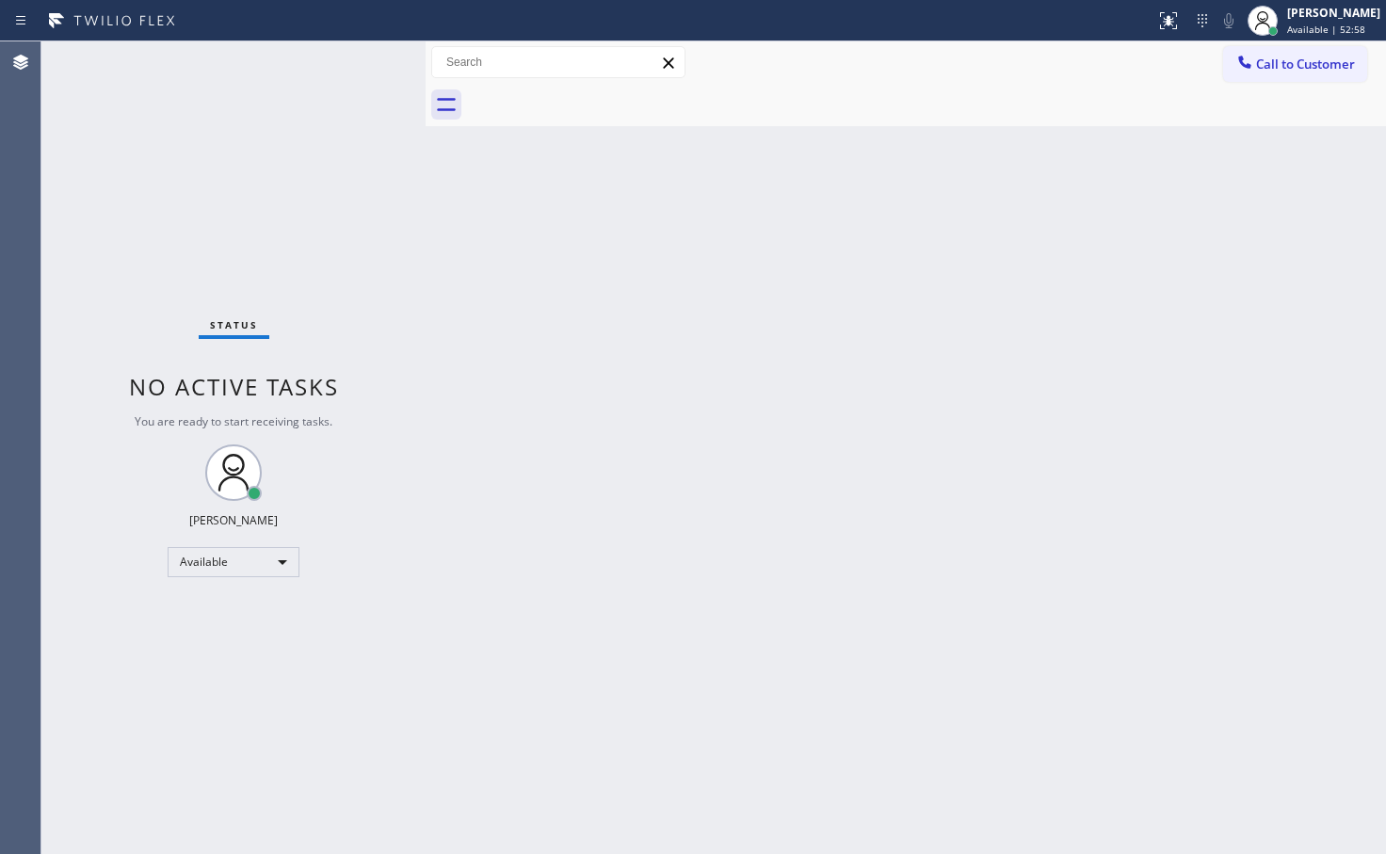
click at [278, 306] on div "Status No active tasks You are ready to start receiving tasks. [PERSON_NAME]" at bounding box center [233, 447] width 384 height 813
drag, startPoint x: 300, startPoint y: 131, endPoint x: 312, endPoint y: 121, distance: 14.7
click at [306, 126] on div "Status No active tasks You are ready to start receiving tasks. [PERSON_NAME]" at bounding box center [233, 447] width 384 height 813
click at [502, 297] on div "Back to Dashboard Change Sender ID Customers Technicians Select a contact Outbo…" at bounding box center [906, 447] width 961 height 813
drag, startPoint x: 325, startPoint y: 178, endPoint x: 334, endPoint y: 74, distance: 104.0
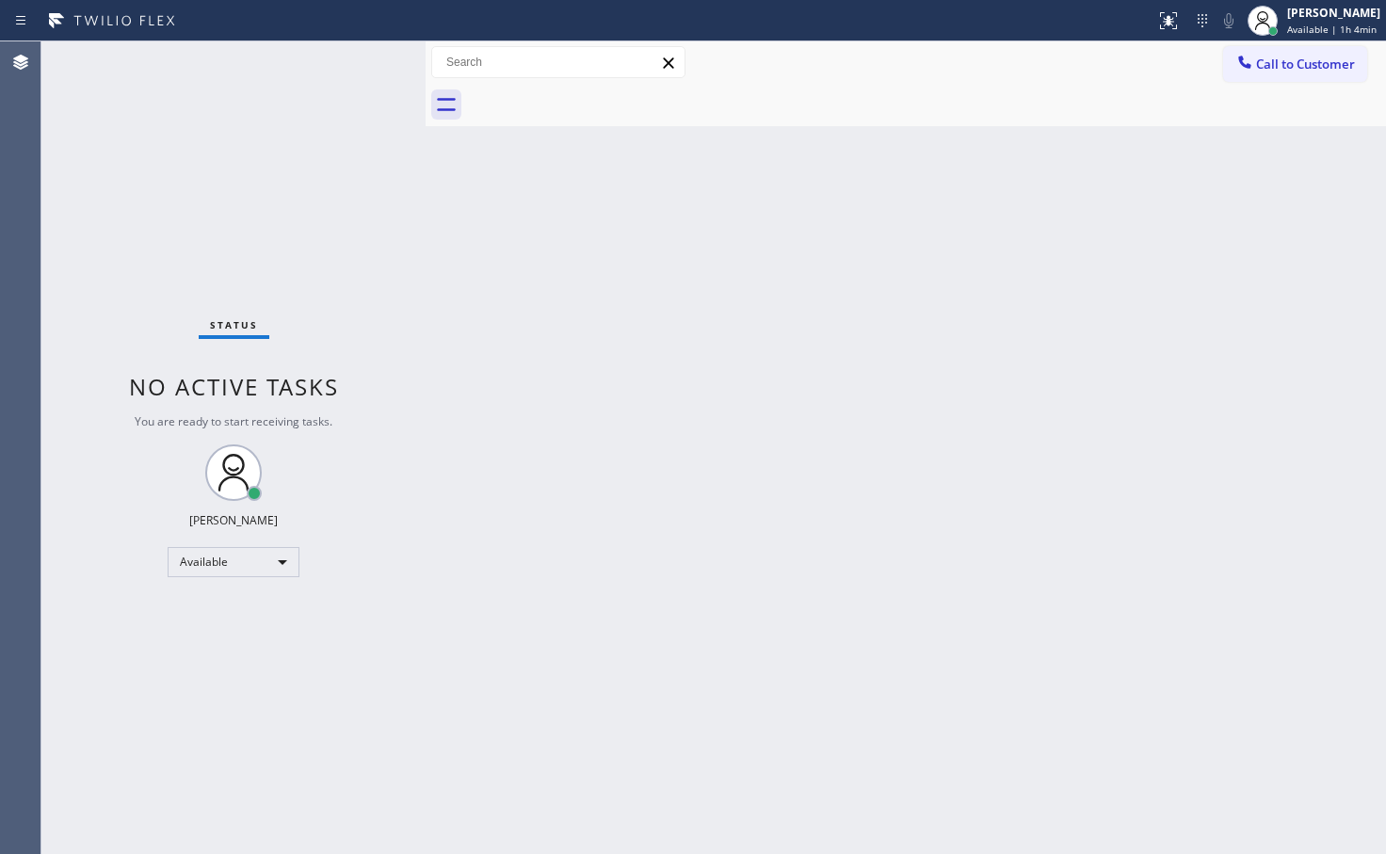
click at [325, 175] on div "Status No active tasks You are ready to start receiving tasks. [PERSON_NAME]" at bounding box center [233, 447] width 384 height 813
click at [341, 64] on div "Status No active tasks You are ready to start receiving tasks. [PERSON_NAME]" at bounding box center [233, 447] width 384 height 813
click at [356, 293] on div "Status No active tasks You are ready to start receiving tasks. [PERSON_NAME]" at bounding box center [233, 447] width 384 height 813
click at [267, 140] on div "Status No active tasks You are ready to start receiving tasks. [PERSON_NAME]" at bounding box center [233, 447] width 384 height 813
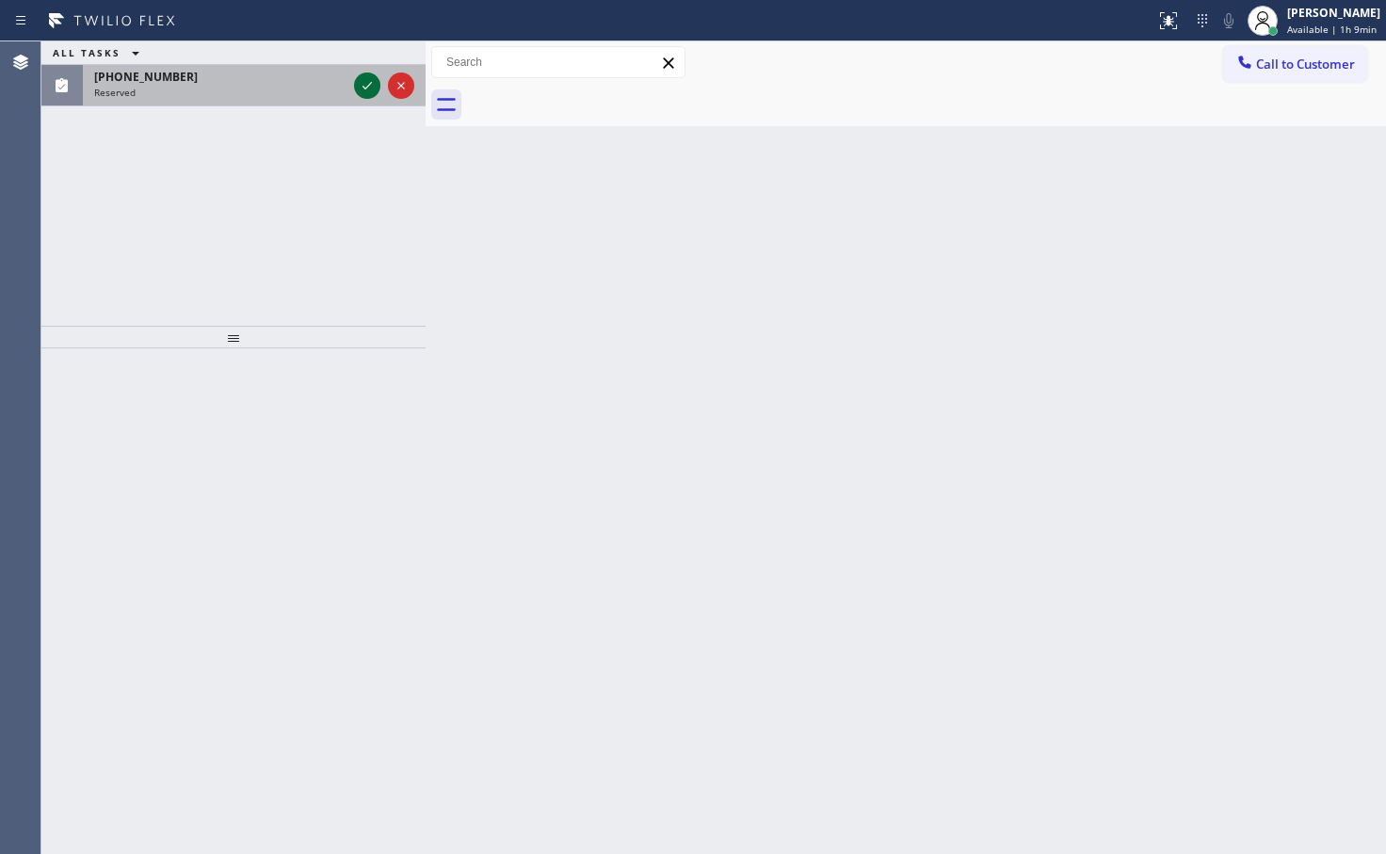
click at [363, 82] on icon at bounding box center [367, 85] width 23 height 23
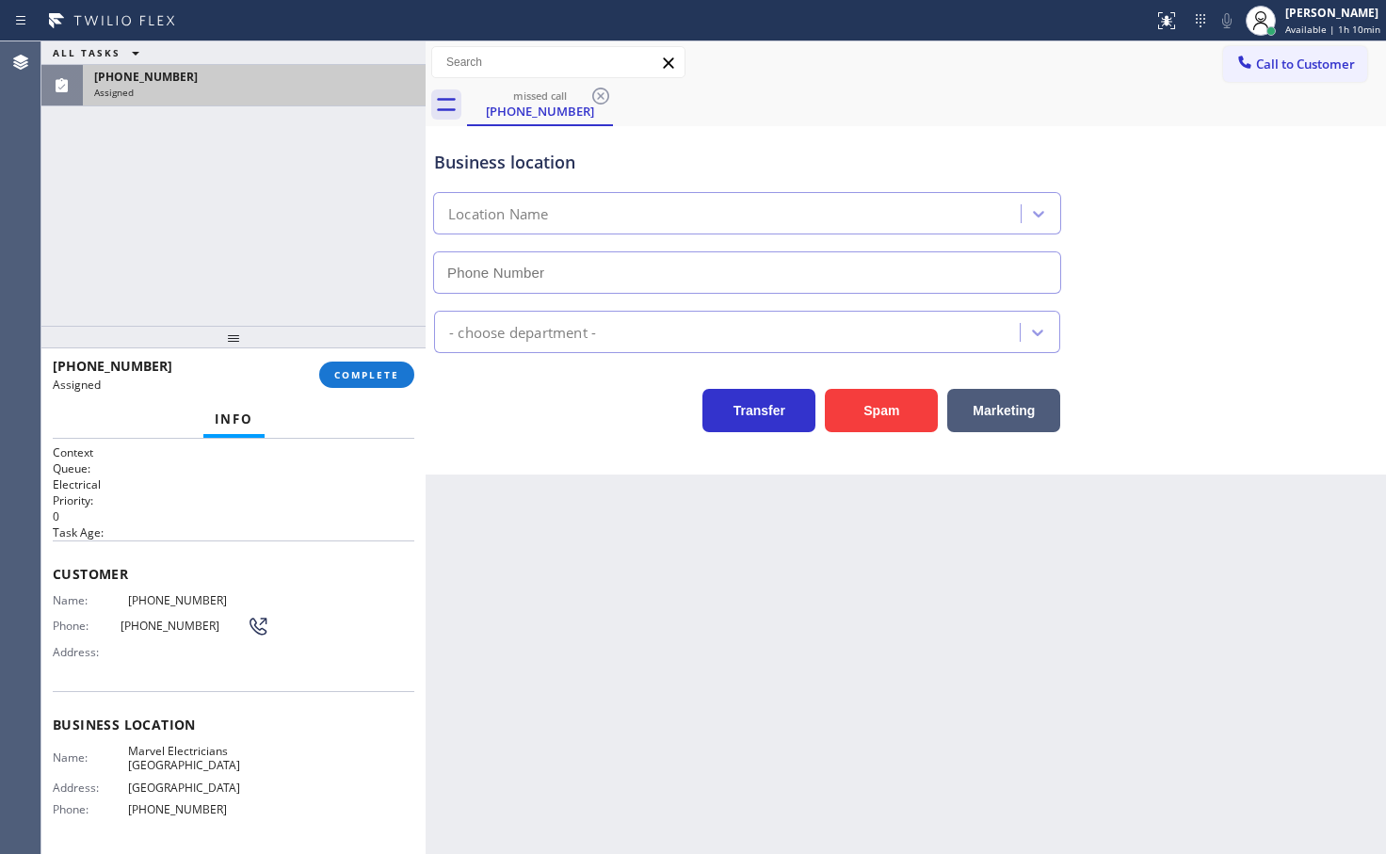
type input "[PHONE_NUMBER]"
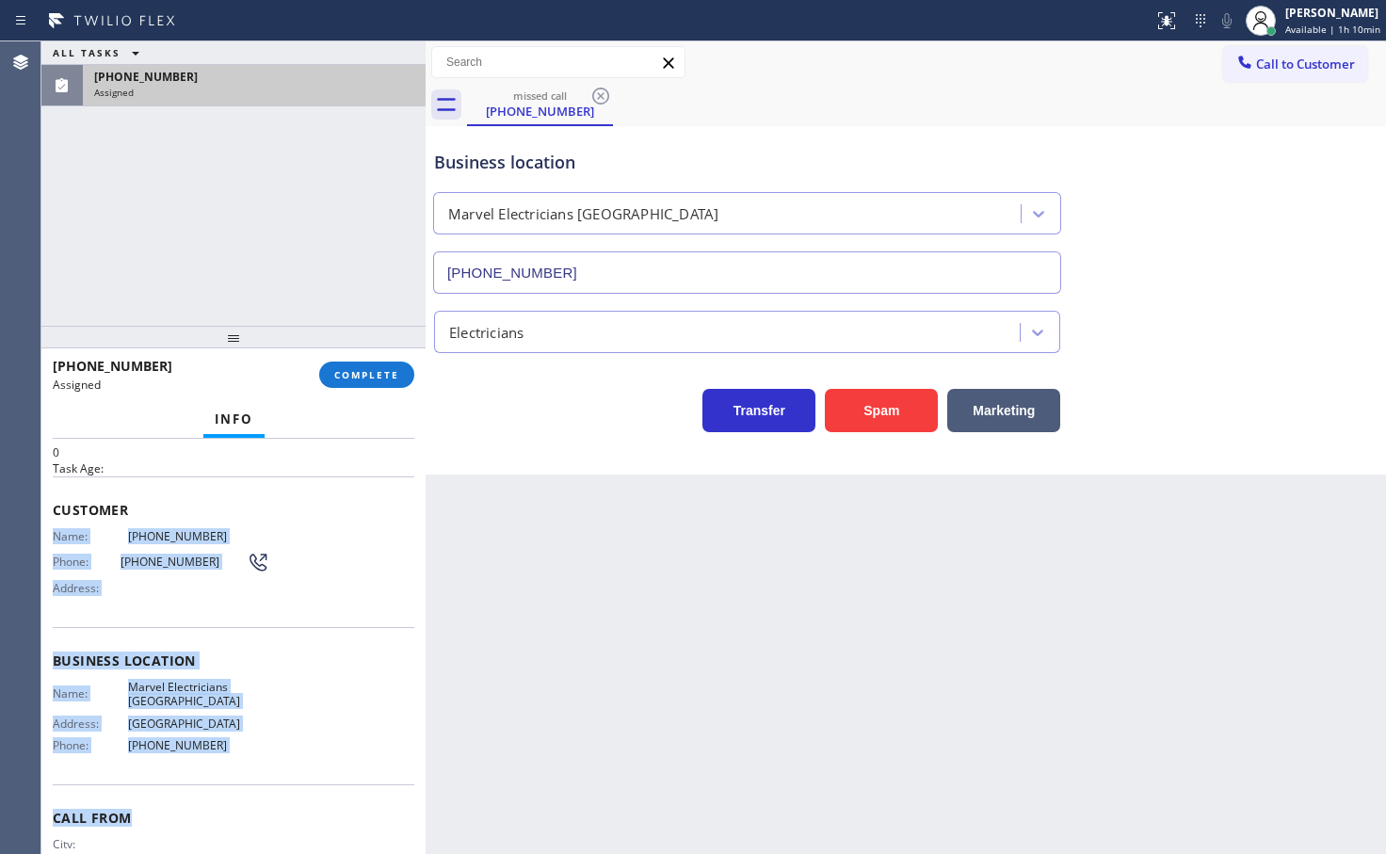
drag, startPoint x: 51, startPoint y: 591, endPoint x: 252, endPoint y: 832, distance: 314.2
click at [252, 832] on div "Context Queue: Electrical Priority: 0 Task Age: Customer Name: [PHONE_NUMBER] P…" at bounding box center [233, 646] width 384 height 415
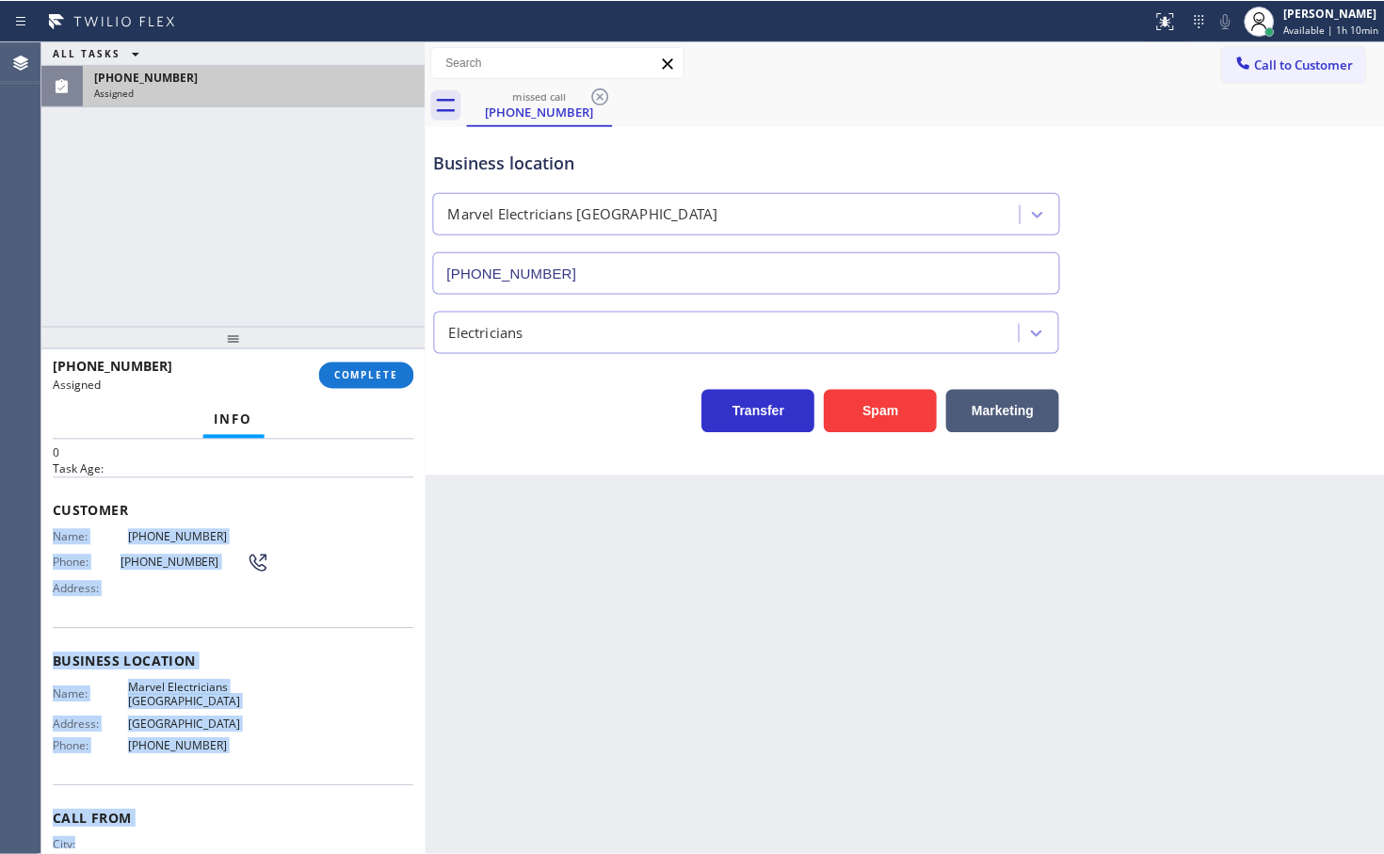
scroll to position [68, 0]
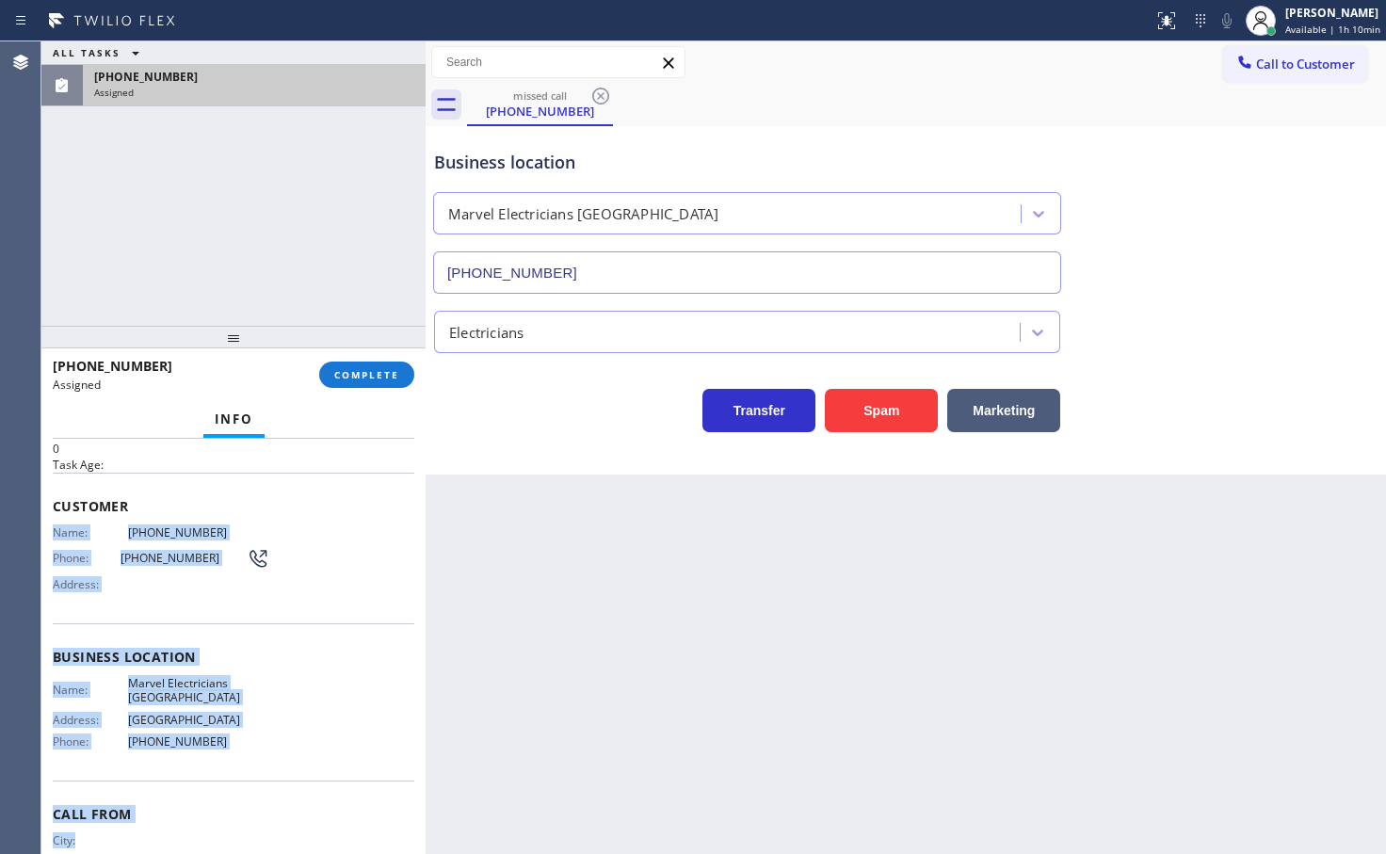
copy div "Name: [PHONE_NUMBER] Phone: [PHONE_NUMBER] Address: Business location Name: Mar…"
click at [369, 373] on span "COMPLETE" at bounding box center [366, 374] width 65 height 13
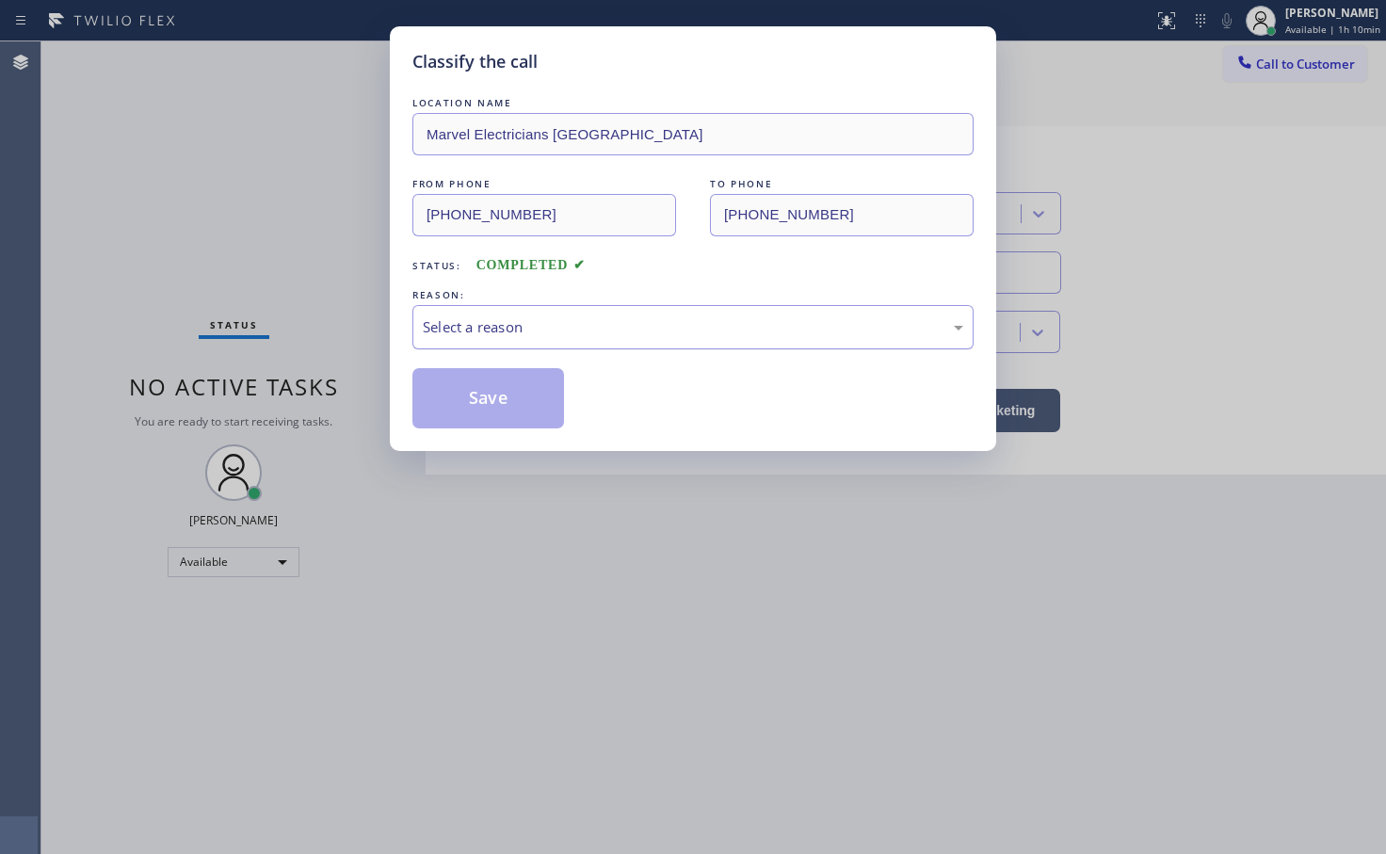
drag, startPoint x: 565, startPoint y: 332, endPoint x: 574, endPoint y: 329, distance: 10.1
click at [574, 329] on div "Select a reason" at bounding box center [693, 327] width 541 height 22
drag, startPoint x: 491, startPoint y: 483, endPoint x: 492, endPoint y: 458, distance: 25.4
click at [509, 375] on button "Save" at bounding box center [488, 398] width 152 height 60
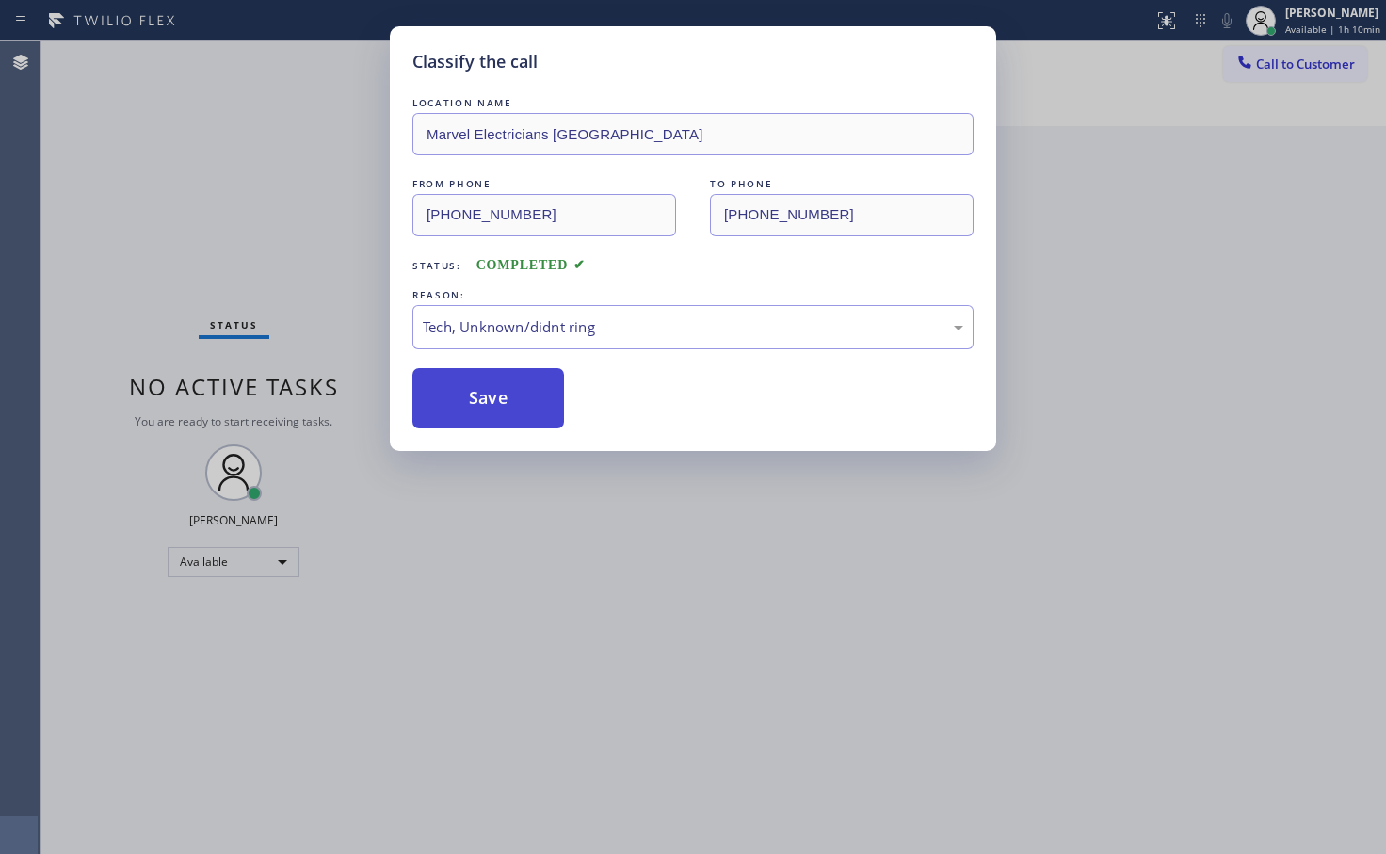
click at [509, 380] on button "Save" at bounding box center [488, 398] width 152 height 60
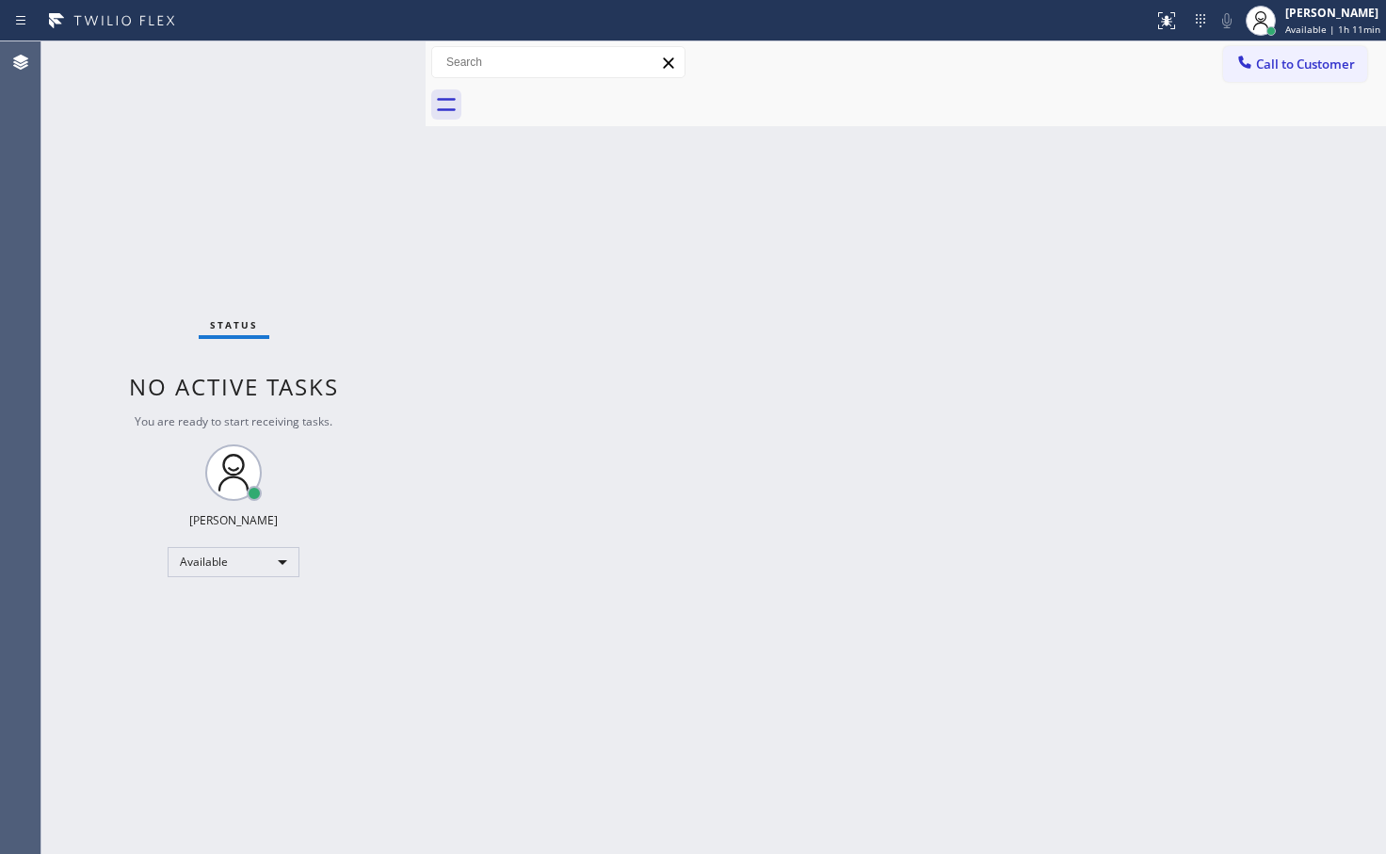
click at [670, 789] on div "Back to Dashboard Change Sender ID Customers Technicians Select a contact Outbo…" at bounding box center [906, 447] width 961 height 813
click at [439, 66] on input "text" at bounding box center [558, 62] width 252 height 30
drag, startPoint x: 226, startPoint y: 492, endPoint x: 220, endPoint y: 395, distance: 97.2
click at [227, 493] on icon at bounding box center [233, 472] width 45 height 45
click at [323, 201] on div "Status No active tasks You are ready to start receiving tasks. [PERSON_NAME]" at bounding box center [233, 447] width 384 height 813
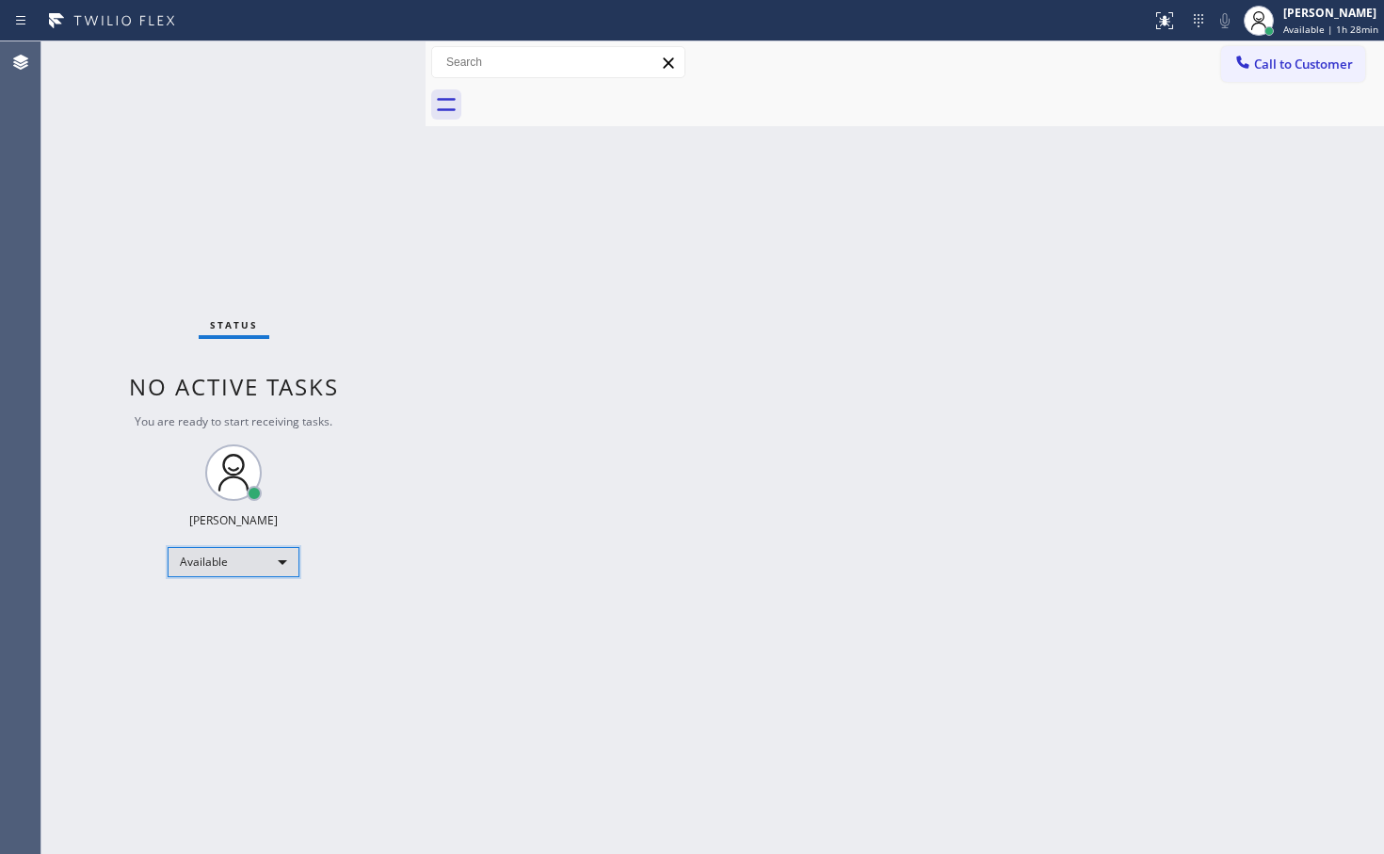
click at [273, 551] on div "Available" at bounding box center [234, 562] width 132 height 30
click at [262, 665] on li "Break" at bounding box center [233, 659] width 128 height 23
